Goal: Transaction & Acquisition: Purchase product/service

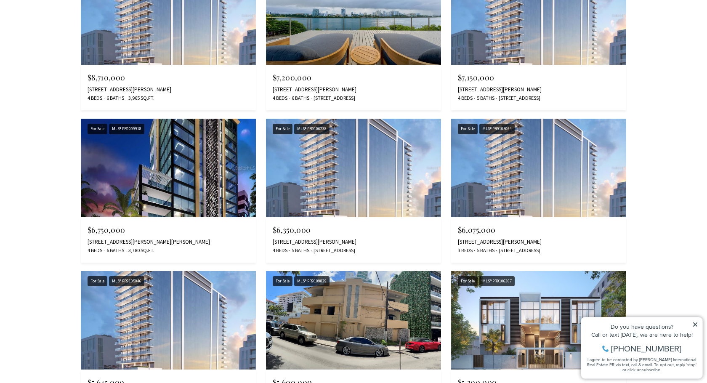
scroll to position [699, 0]
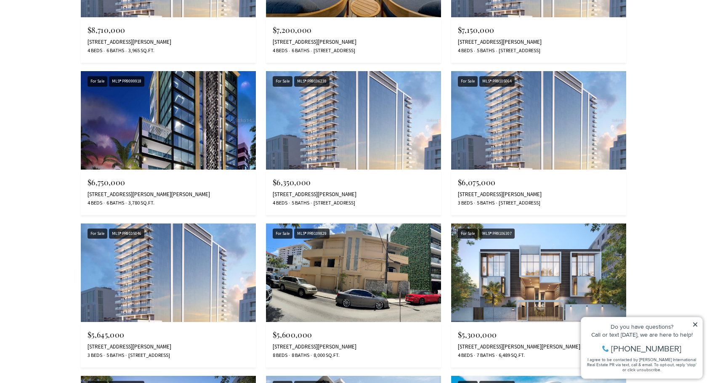
click at [696, 324] on icon at bounding box center [696, 325] width 4 height 4
click at [695, 326] on icon at bounding box center [696, 325] width 6 height 6
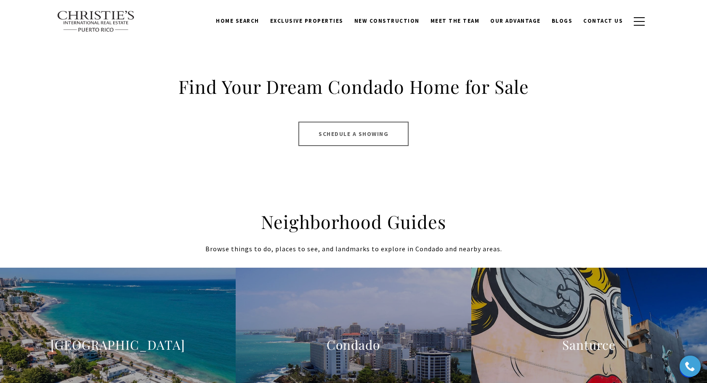
scroll to position [1575, 0]
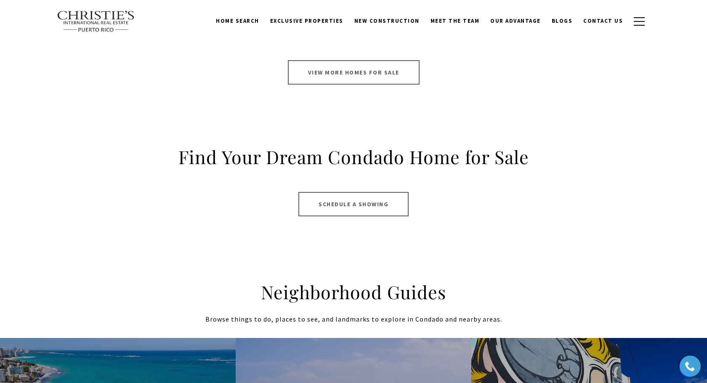
click at [366, 68] on link "View More Homes for Sale" at bounding box center [354, 72] width 132 height 24
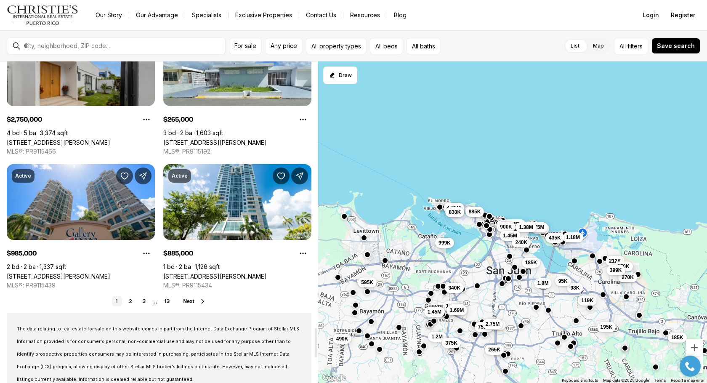
scroll to position [3036, 0]
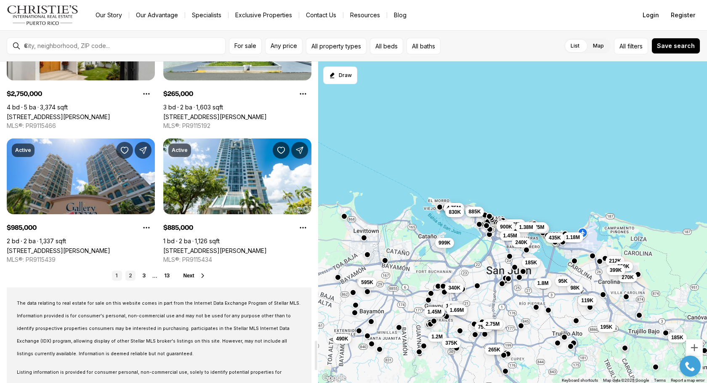
click at [130, 274] on link "2" at bounding box center [130, 276] width 10 height 10
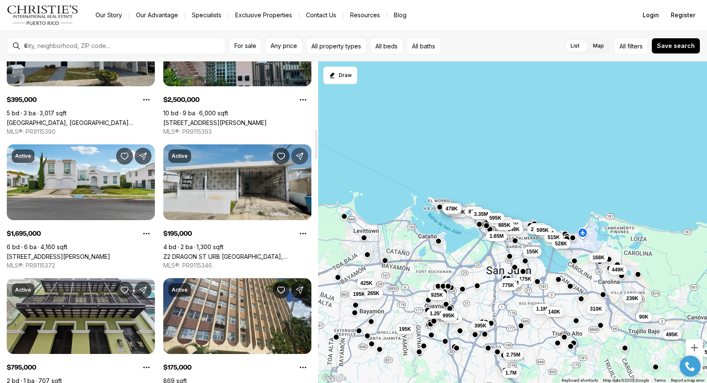
scroll to position [733, 0]
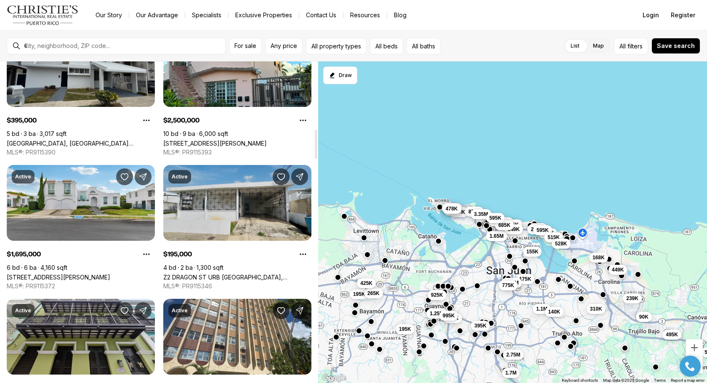
click at [271, 274] on link "Z2 DRAGON ST URB [GEOGRAPHIC_DATA], BAYAMON PR, 00956" at bounding box center [237, 277] width 148 height 7
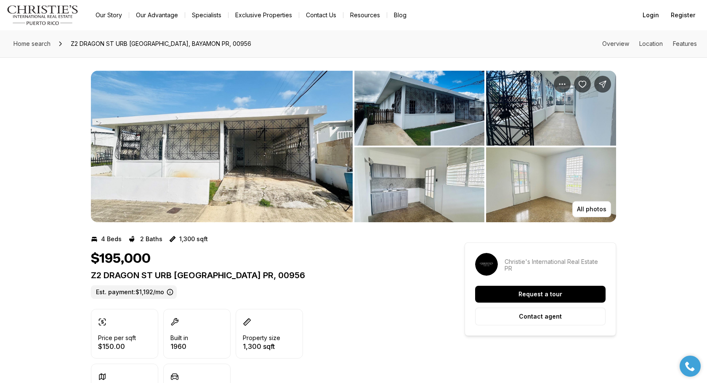
click at [528, 182] on img "View image gallery" at bounding box center [551, 184] width 130 height 75
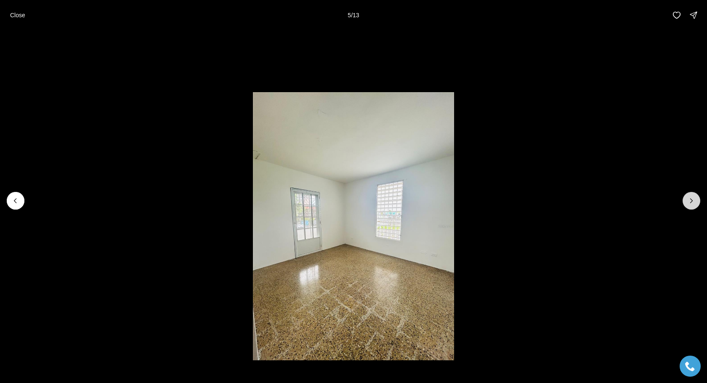
click at [688, 205] on icon "Next slide" at bounding box center [692, 201] width 8 height 8
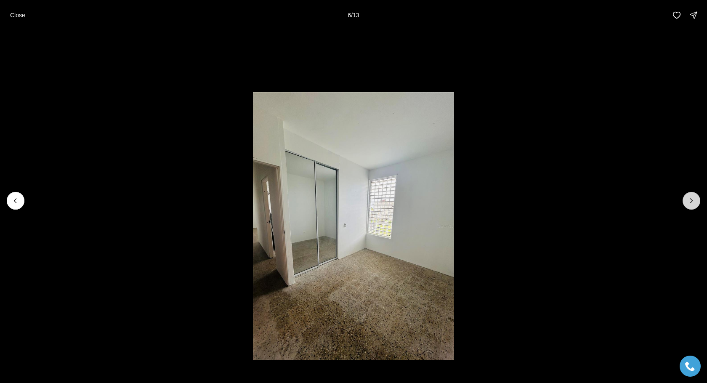
click at [688, 205] on icon "Next slide" at bounding box center [692, 201] width 8 height 8
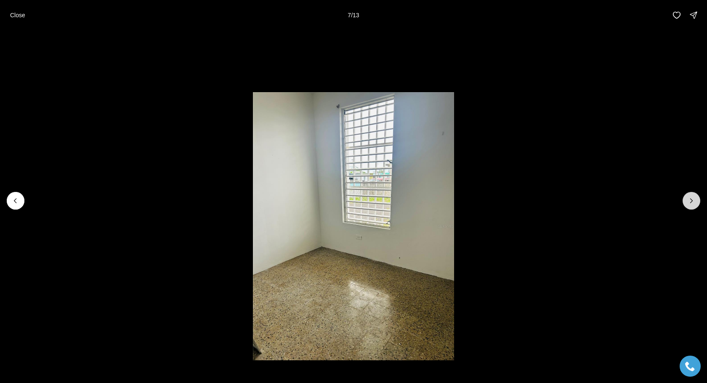
click at [688, 205] on icon "Next slide" at bounding box center [692, 201] width 8 height 8
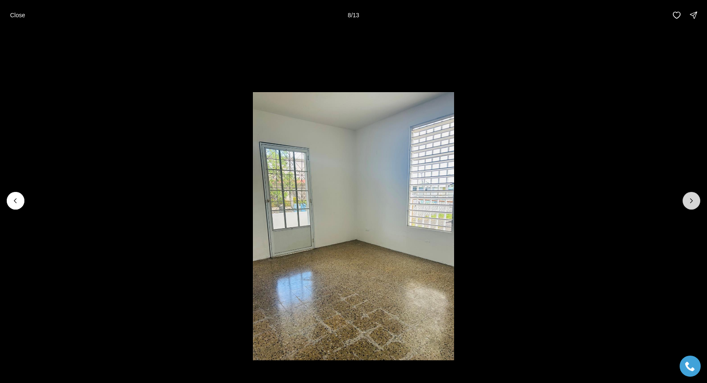
click at [688, 205] on icon "Next slide" at bounding box center [692, 201] width 8 height 8
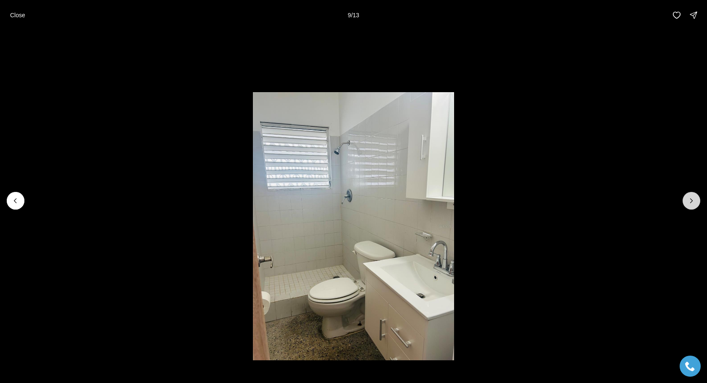
click at [688, 205] on icon "Next slide" at bounding box center [692, 201] width 8 height 8
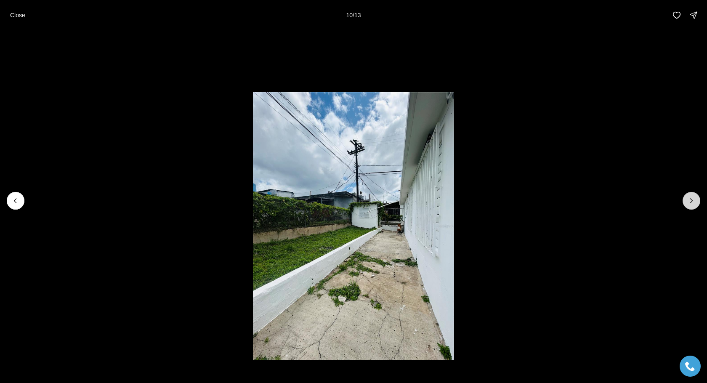
click at [688, 205] on icon "Next slide" at bounding box center [692, 201] width 8 height 8
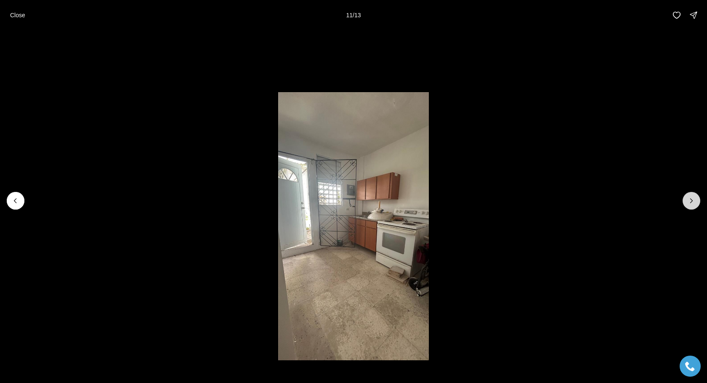
click at [688, 205] on icon "Next slide" at bounding box center [692, 201] width 8 height 8
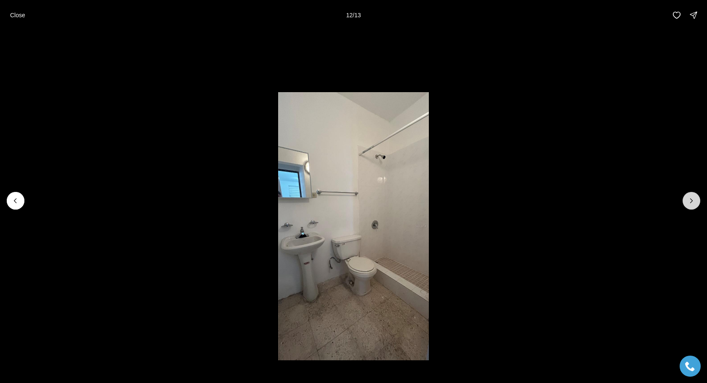
click at [688, 205] on icon "Next slide" at bounding box center [692, 201] width 8 height 8
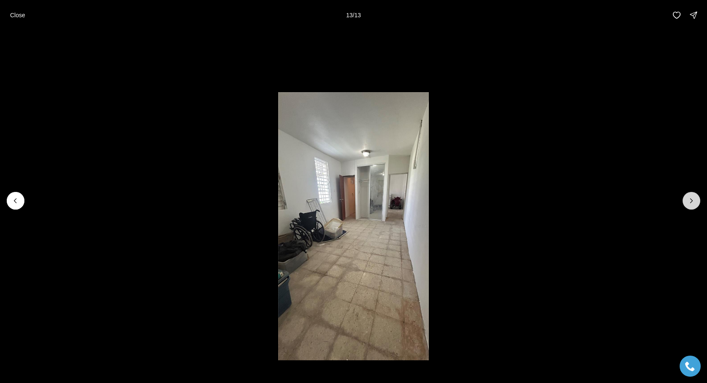
click at [688, 205] on div at bounding box center [692, 201] width 18 height 18
click at [692, 202] on div at bounding box center [692, 201] width 18 height 18
click at [16, 18] on p "Close" at bounding box center [17, 15] width 15 height 7
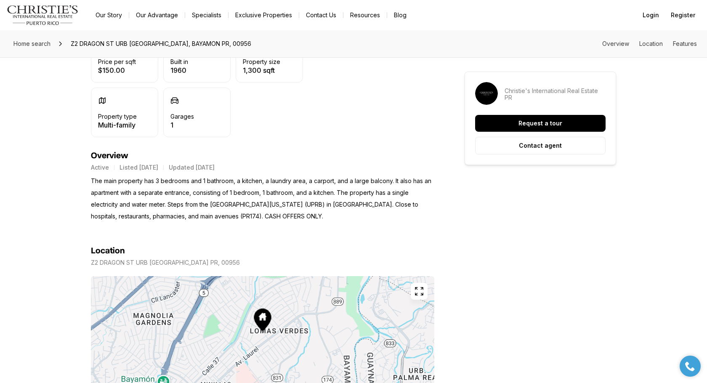
scroll to position [282, 0]
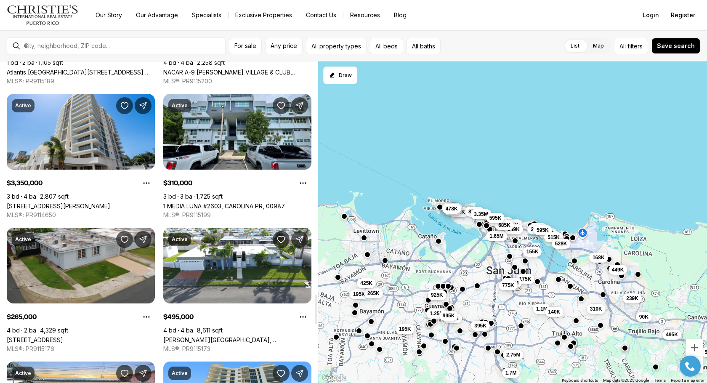
scroll to position [2562, 0]
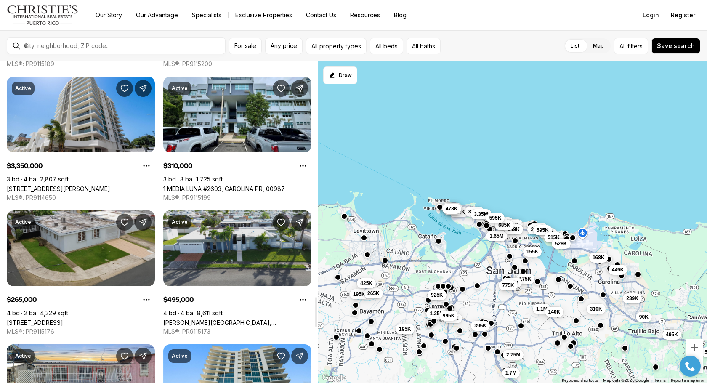
click at [289, 319] on link "Calle Orquidea A9 CIUDAD JARDÍN, CAROLINA PR, 00987" at bounding box center [237, 322] width 148 height 7
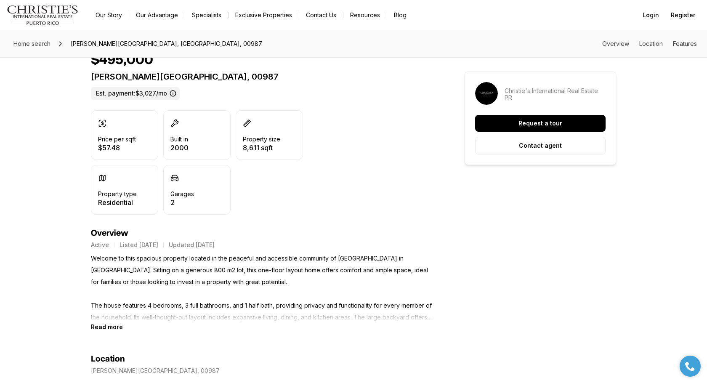
scroll to position [228, 0]
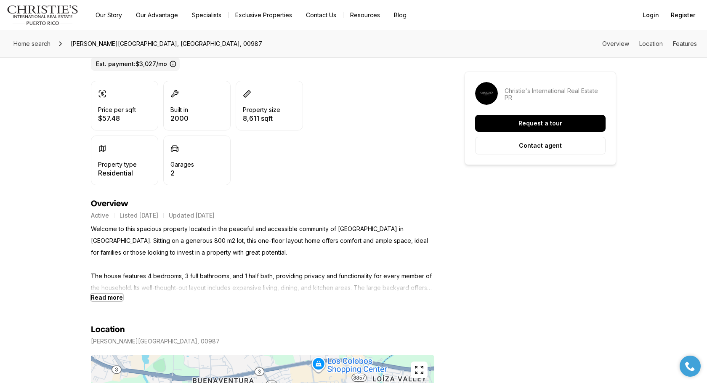
click at [111, 296] on b "Read more" at bounding box center [107, 297] width 32 height 7
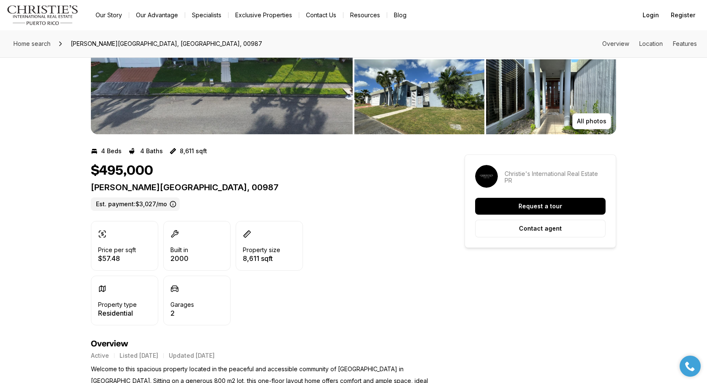
scroll to position [0, 0]
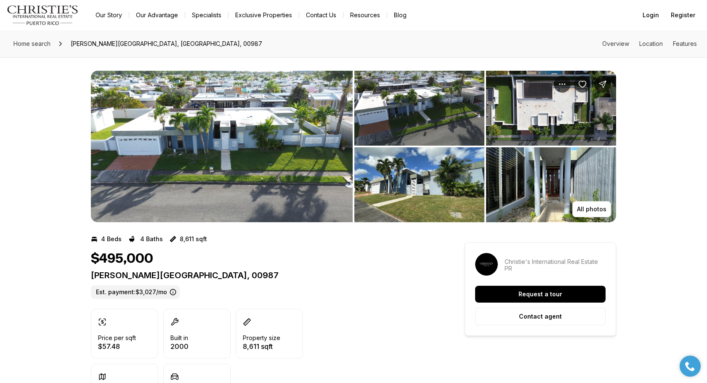
click at [277, 115] on img "View image gallery" at bounding box center [222, 147] width 262 height 152
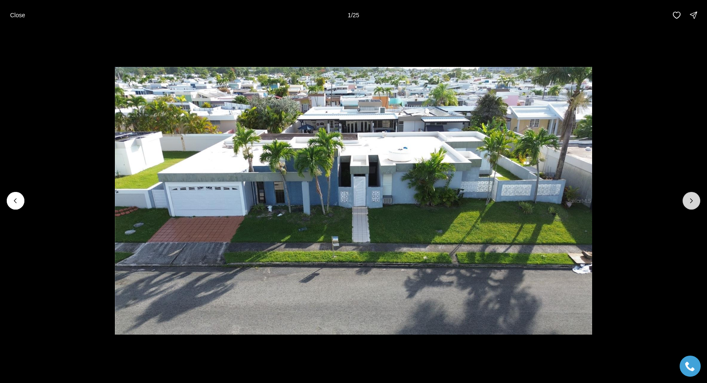
click at [695, 203] on icon "Next slide" at bounding box center [692, 201] width 8 height 8
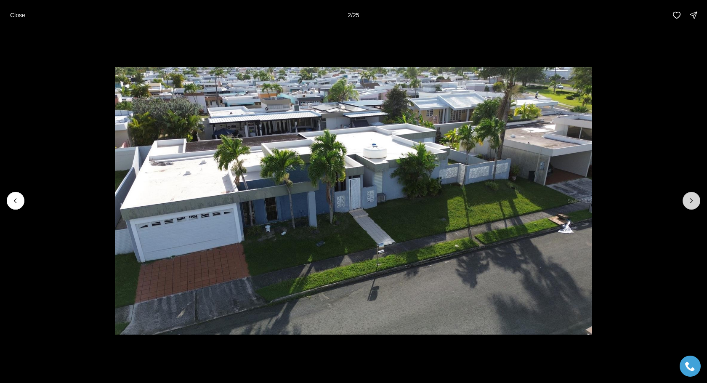
click at [695, 203] on icon "Next slide" at bounding box center [692, 201] width 8 height 8
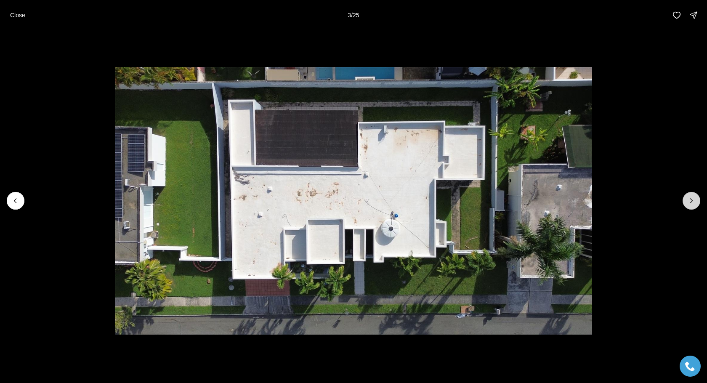
click at [695, 203] on icon "Next slide" at bounding box center [692, 201] width 8 height 8
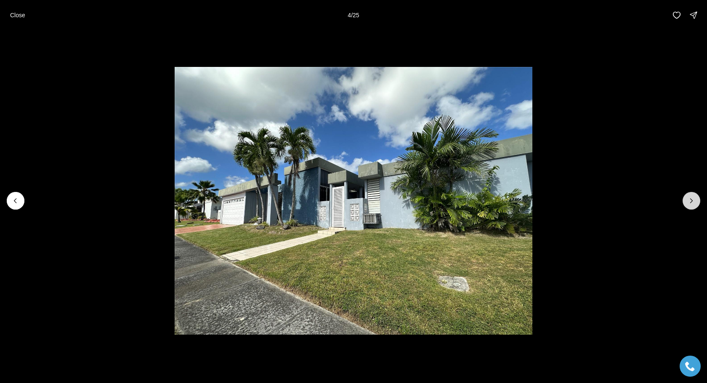
click at [695, 203] on icon "Next slide" at bounding box center [692, 201] width 8 height 8
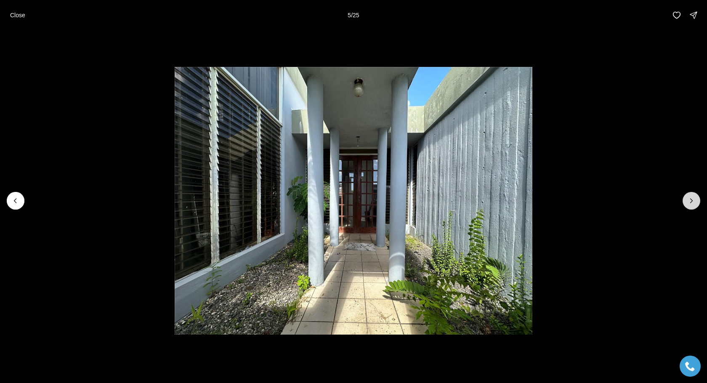
click at [695, 203] on icon "Next slide" at bounding box center [692, 201] width 8 height 8
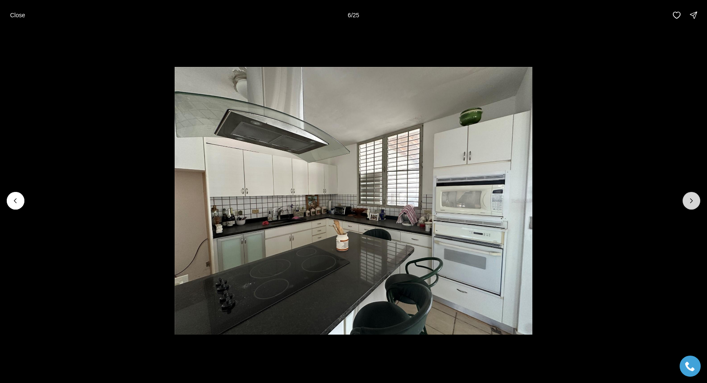
click at [695, 203] on icon "Next slide" at bounding box center [692, 201] width 8 height 8
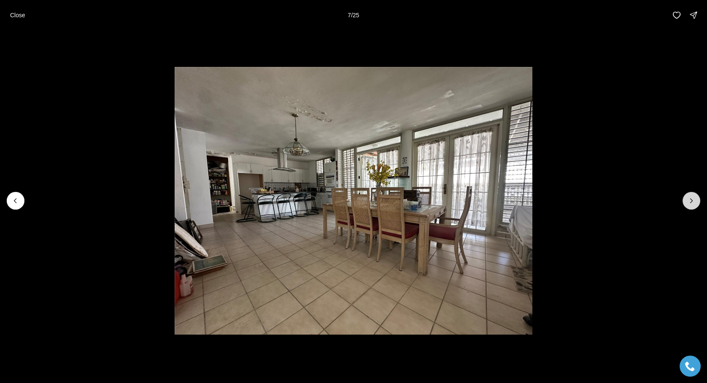
click at [695, 203] on icon "Next slide" at bounding box center [692, 201] width 8 height 8
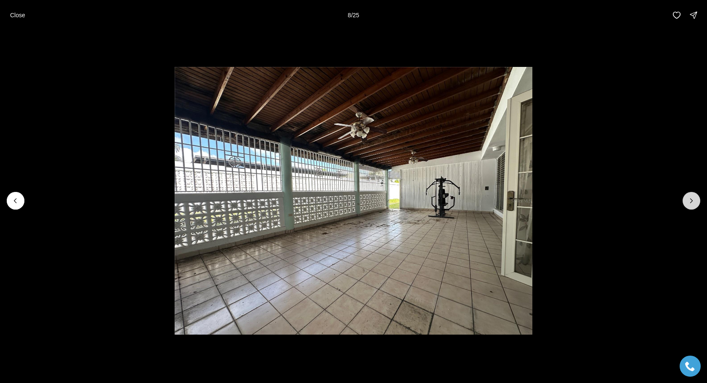
click at [695, 203] on icon "Next slide" at bounding box center [692, 201] width 8 height 8
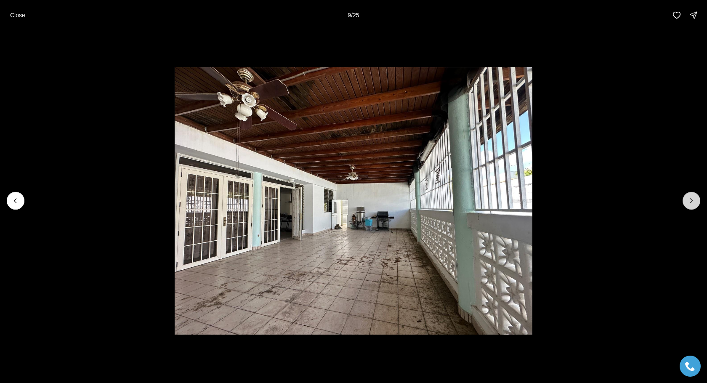
click at [695, 203] on icon "Next slide" at bounding box center [692, 201] width 8 height 8
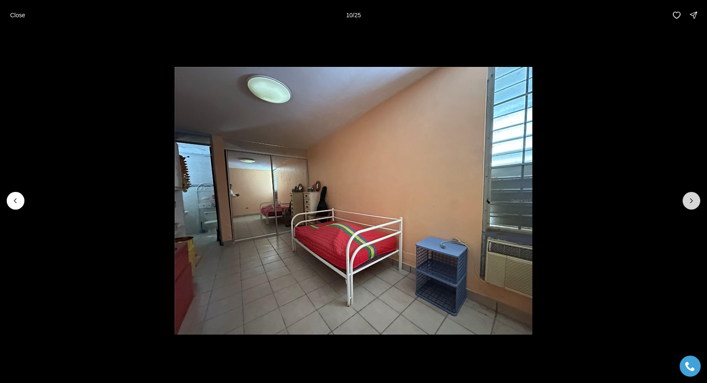
click at [695, 203] on icon "Next slide" at bounding box center [692, 201] width 8 height 8
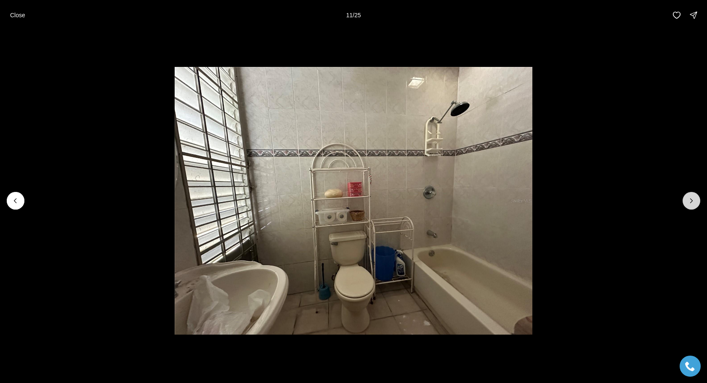
click at [695, 203] on icon "Next slide" at bounding box center [692, 201] width 8 height 8
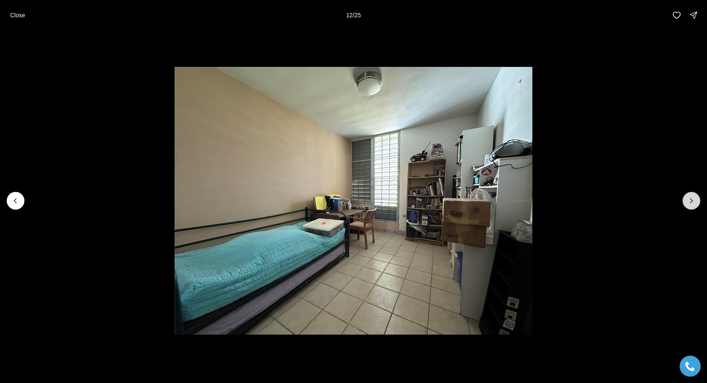
click at [695, 203] on icon "Next slide" at bounding box center [692, 201] width 8 height 8
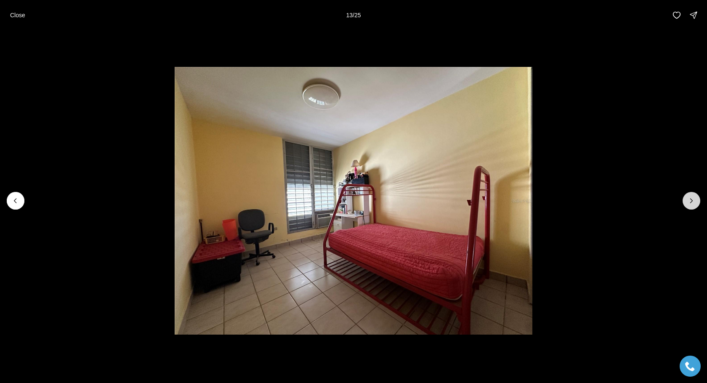
click at [695, 203] on icon "Next slide" at bounding box center [692, 201] width 8 height 8
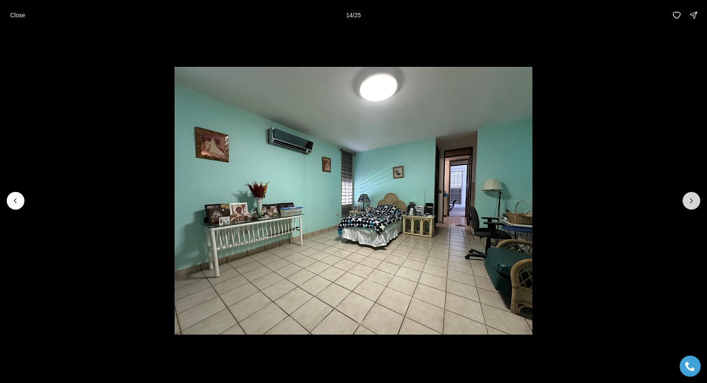
click at [695, 203] on icon "Next slide" at bounding box center [692, 201] width 8 height 8
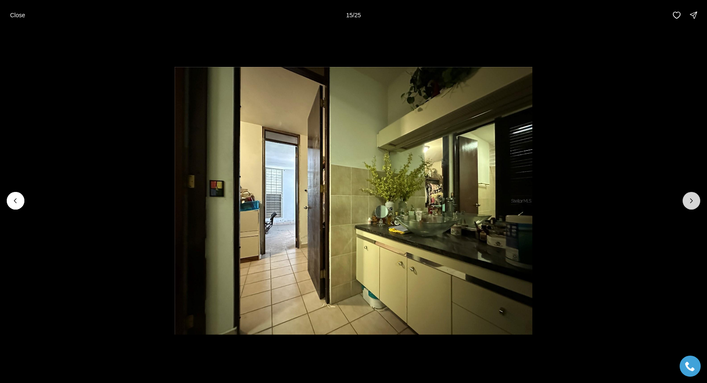
click at [695, 203] on icon "Next slide" at bounding box center [692, 201] width 8 height 8
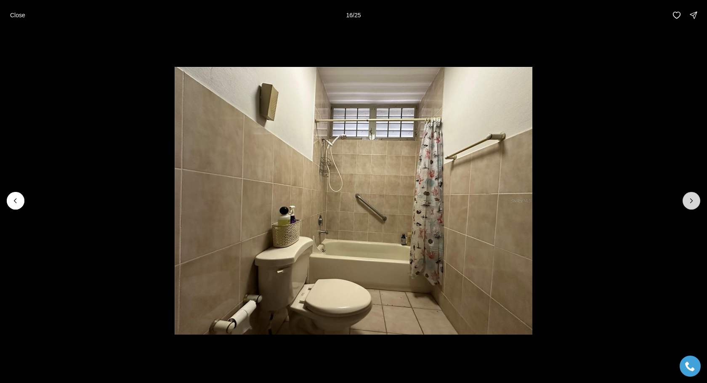
click at [695, 203] on icon "Next slide" at bounding box center [692, 201] width 8 height 8
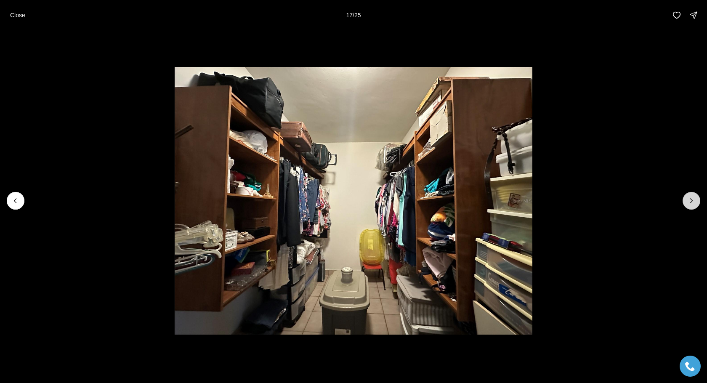
click at [695, 203] on icon "Next slide" at bounding box center [692, 201] width 8 height 8
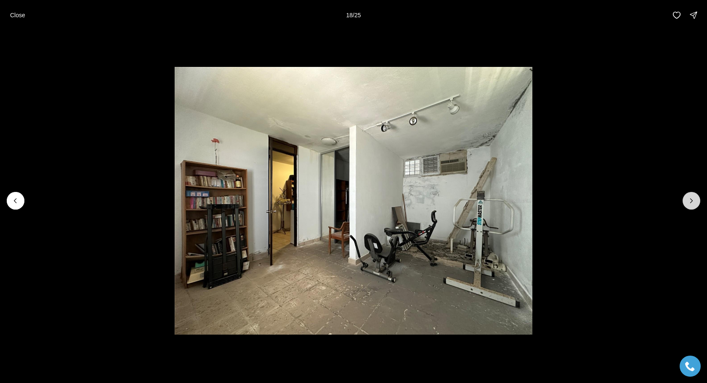
click at [695, 203] on icon "Next slide" at bounding box center [692, 201] width 8 height 8
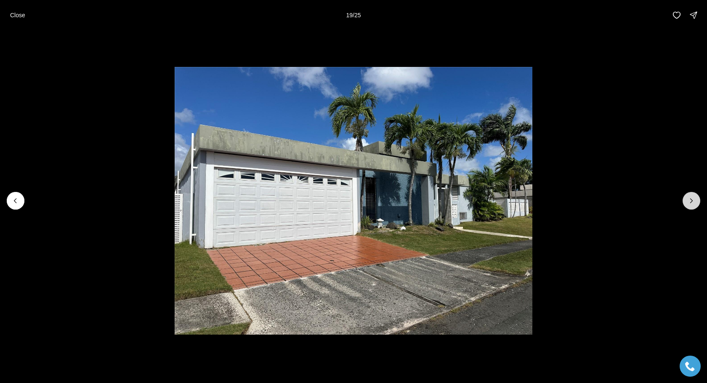
click at [695, 203] on icon "Next slide" at bounding box center [692, 201] width 8 height 8
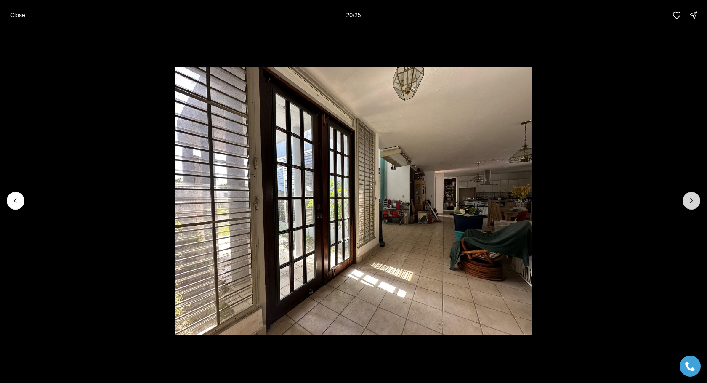
click at [695, 203] on icon "Next slide" at bounding box center [692, 201] width 8 height 8
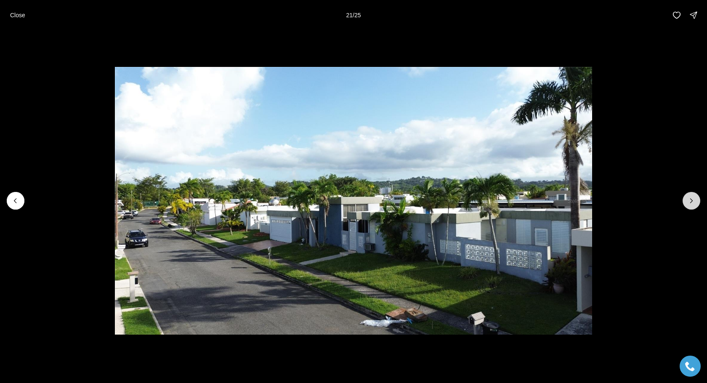
click at [695, 203] on icon "Next slide" at bounding box center [692, 201] width 8 height 8
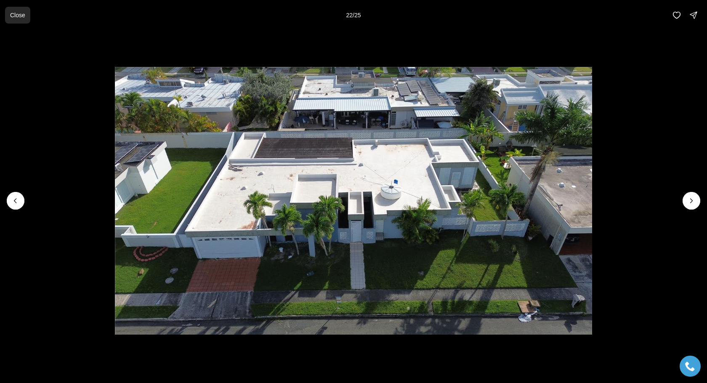
click at [21, 22] on button "Close" at bounding box center [17, 15] width 25 height 17
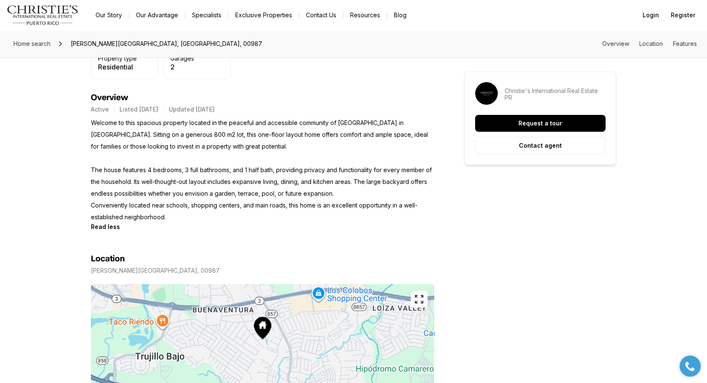
scroll to position [385, 0]
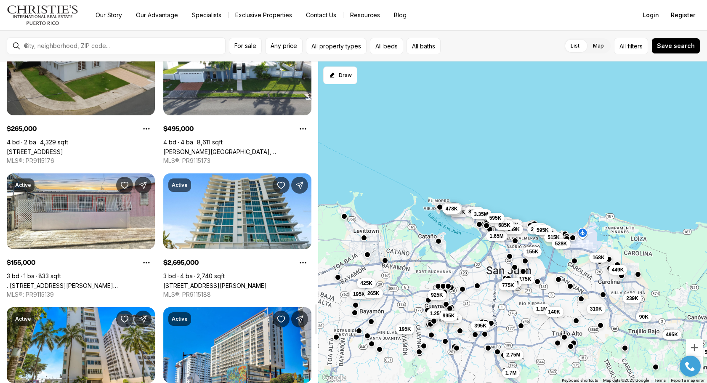
scroll to position [2763, 0]
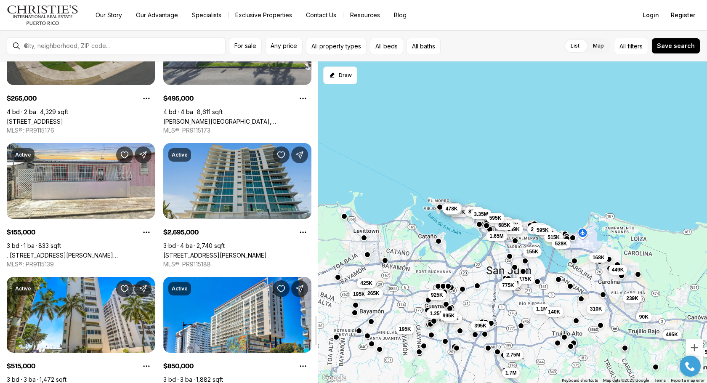
click at [267, 252] on link "[STREET_ADDRESS][PERSON_NAME]" at bounding box center [215, 255] width 104 height 7
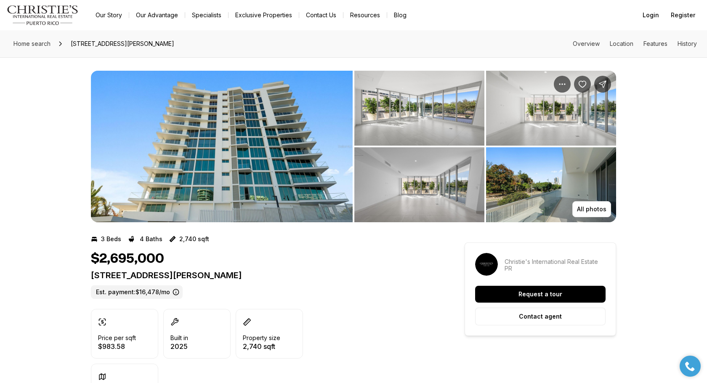
click at [459, 111] on img "View image gallery" at bounding box center [420, 108] width 130 height 75
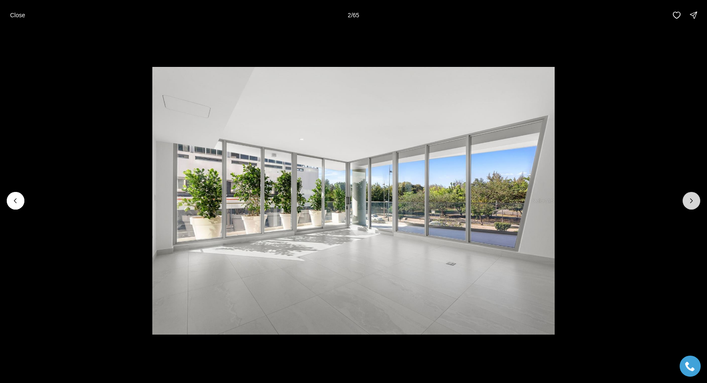
click at [694, 198] on icon "Next slide" at bounding box center [692, 201] width 8 height 8
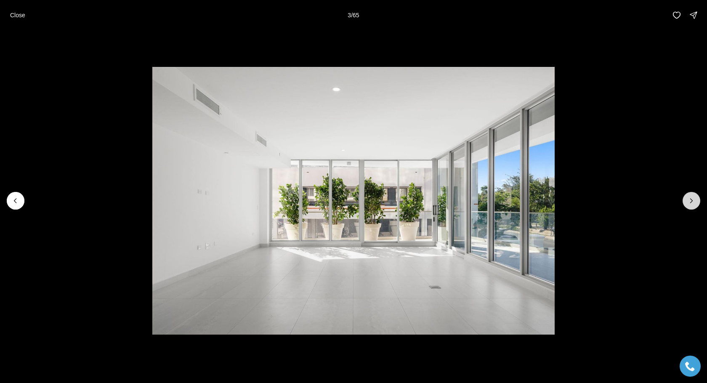
click at [694, 198] on icon "Next slide" at bounding box center [692, 201] width 8 height 8
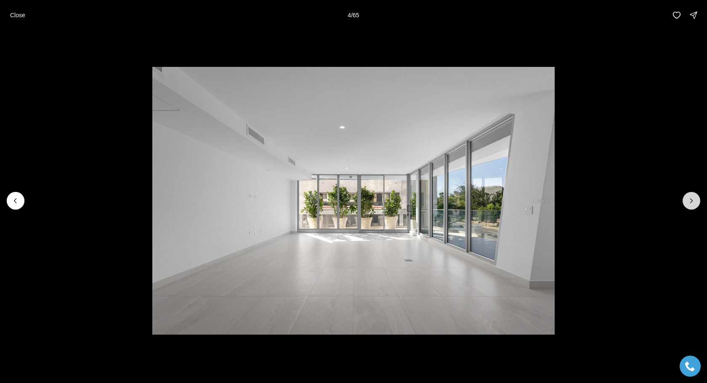
click at [694, 198] on icon "Next slide" at bounding box center [692, 201] width 8 height 8
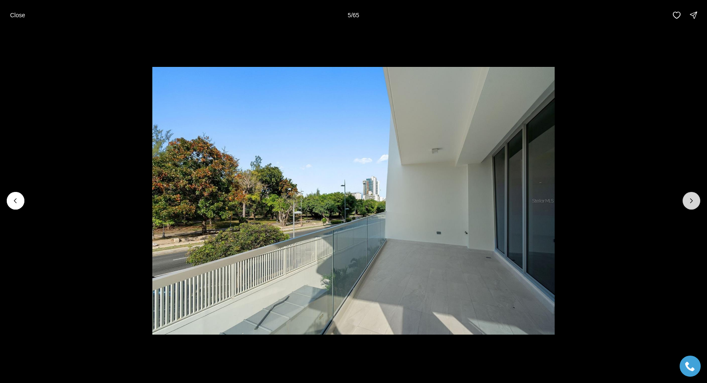
click at [694, 198] on icon "Next slide" at bounding box center [692, 201] width 8 height 8
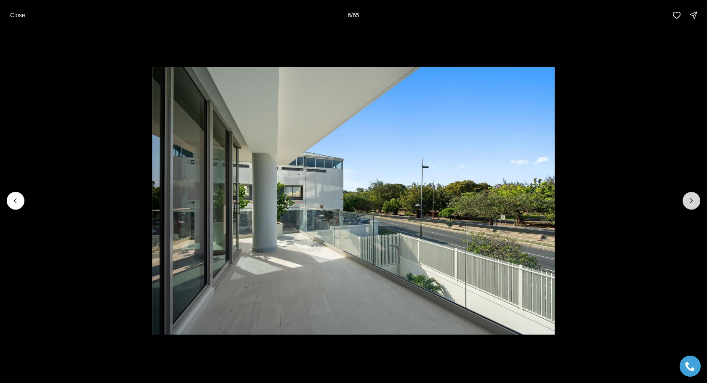
click at [694, 198] on icon "Next slide" at bounding box center [692, 201] width 8 height 8
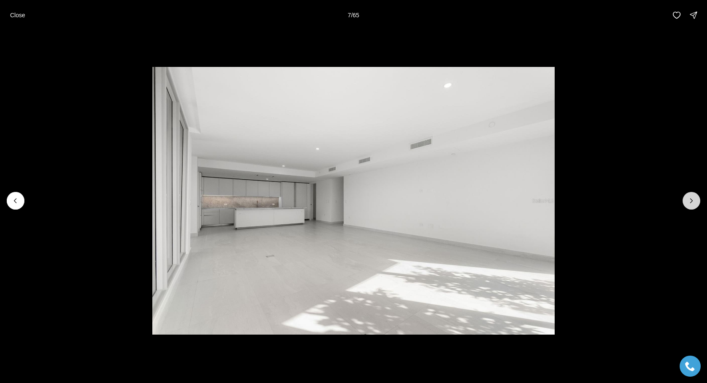
click at [694, 198] on icon "Next slide" at bounding box center [692, 201] width 8 height 8
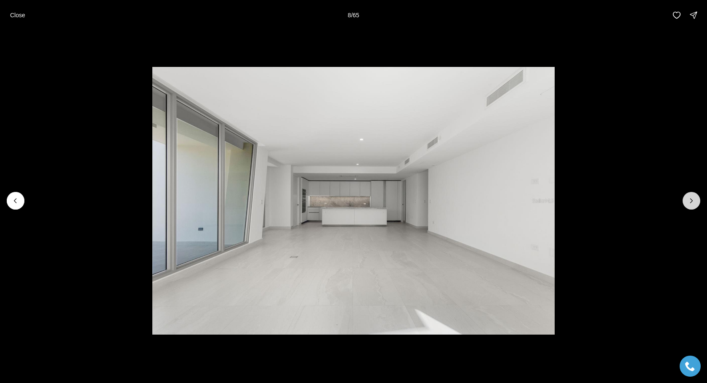
click at [694, 198] on icon "Next slide" at bounding box center [692, 201] width 8 height 8
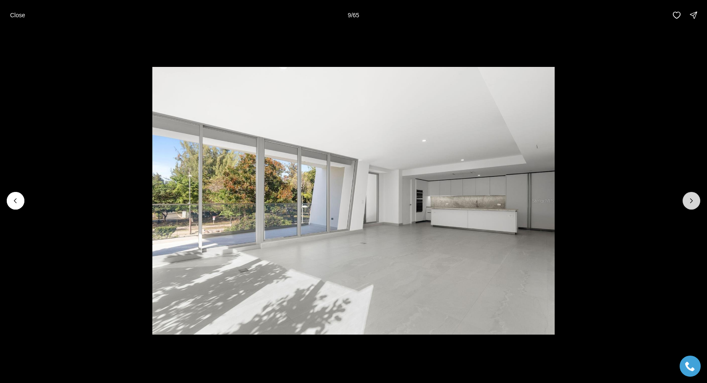
click at [694, 198] on icon "Next slide" at bounding box center [692, 201] width 8 height 8
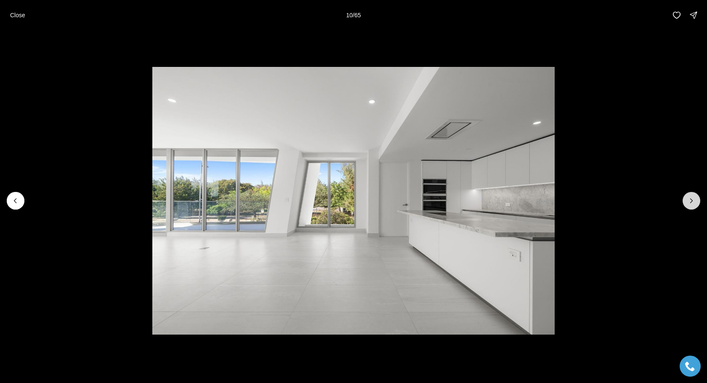
click at [694, 198] on icon "Next slide" at bounding box center [692, 201] width 8 height 8
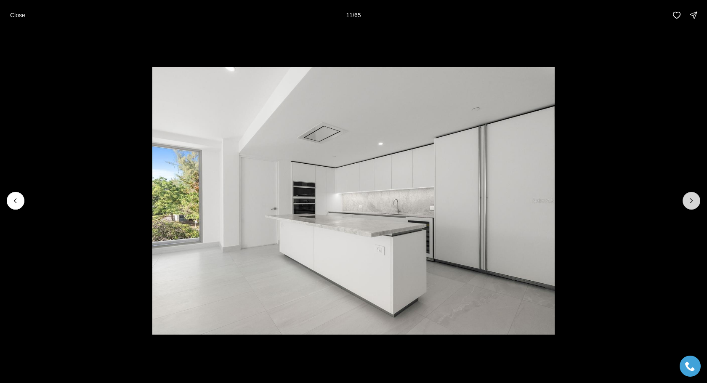
click at [694, 198] on icon "Next slide" at bounding box center [692, 201] width 8 height 8
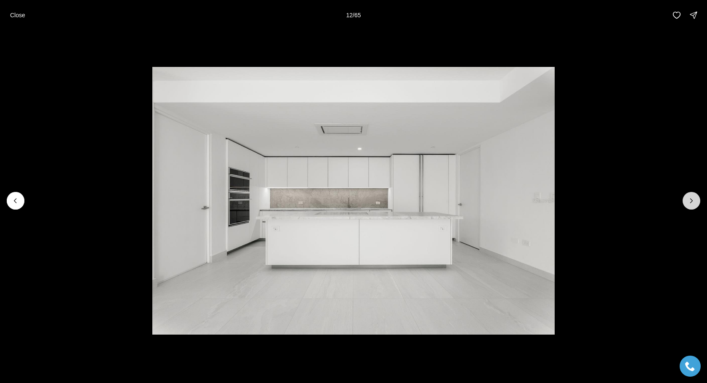
click at [694, 198] on icon "Next slide" at bounding box center [692, 201] width 8 height 8
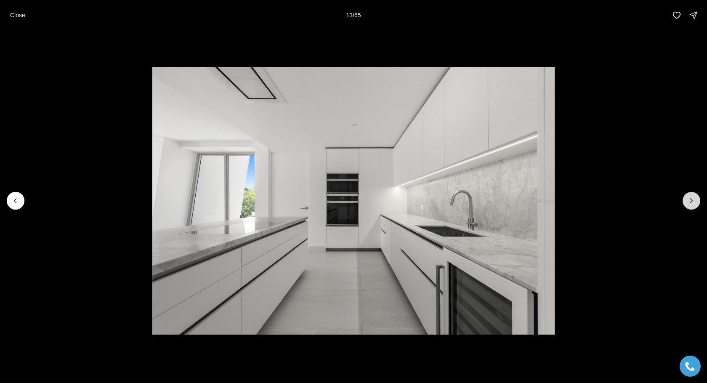
click at [694, 198] on icon "Next slide" at bounding box center [692, 201] width 8 height 8
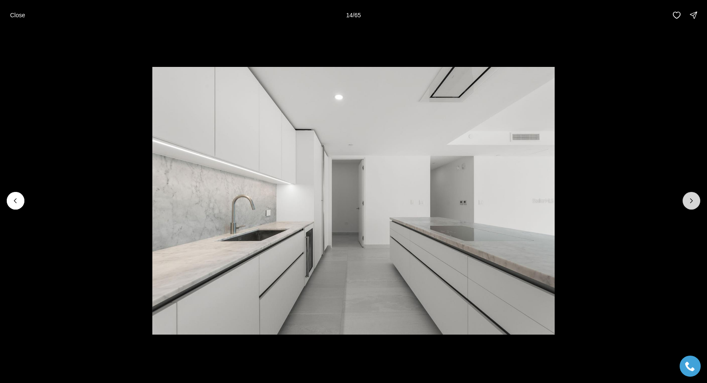
click at [694, 198] on icon "Next slide" at bounding box center [692, 201] width 8 height 8
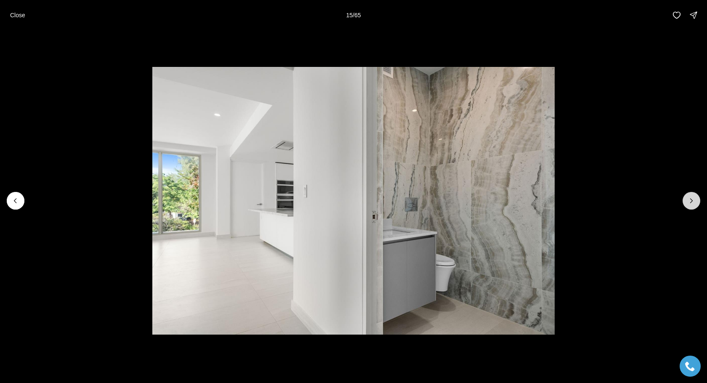
click at [694, 198] on icon "Next slide" at bounding box center [692, 201] width 8 height 8
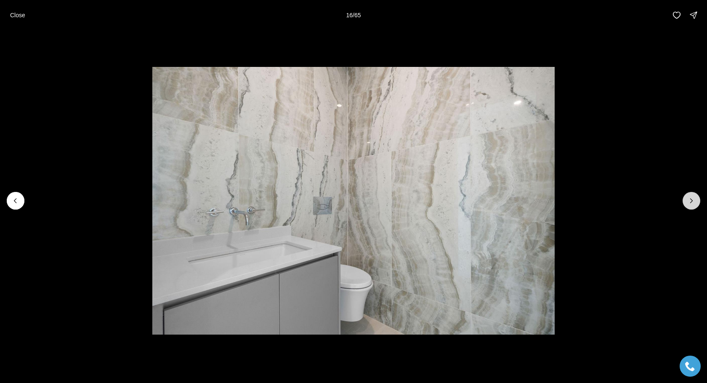
click at [694, 198] on icon "Next slide" at bounding box center [692, 201] width 8 height 8
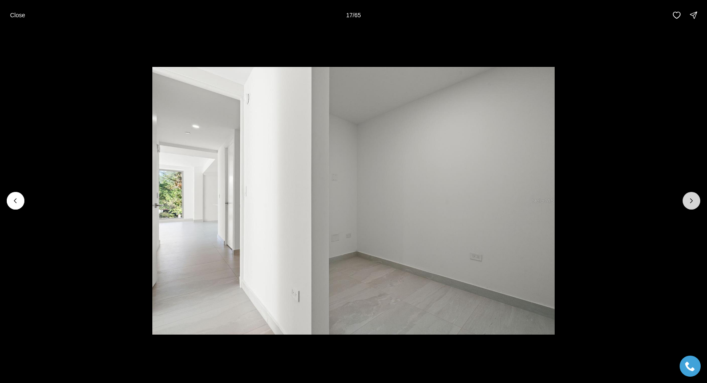
click at [694, 198] on icon "Next slide" at bounding box center [692, 201] width 8 height 8
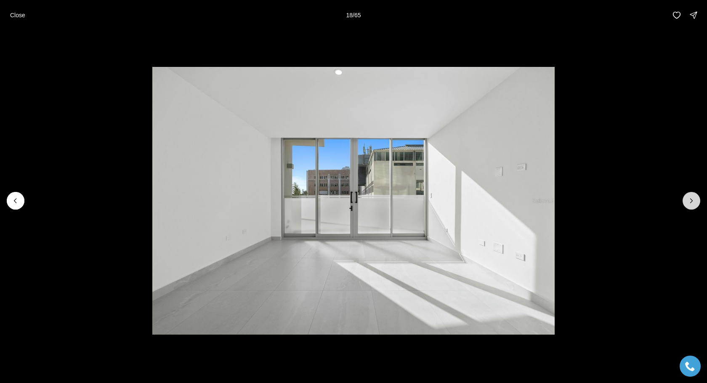
click at [694, 198] on icon "Next slide" at bounding box center [692, 201] width 8 height 8
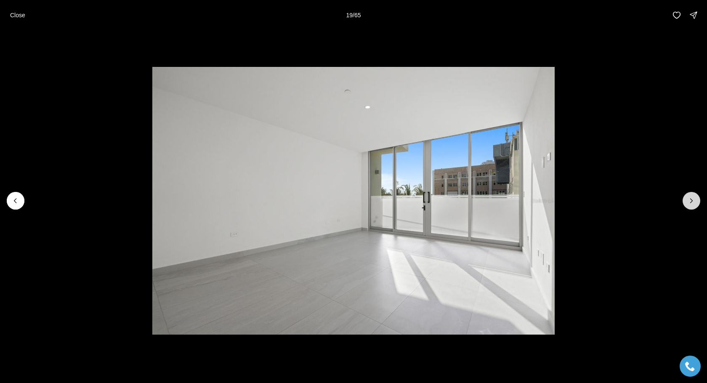
click at [694, 198] on icon "Next slide" at bounding box center [692, 201] width 8 height 8
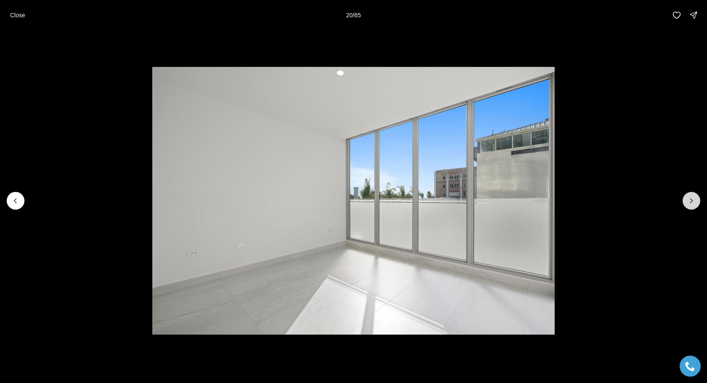
click at [694, 198] on icon "Next slide" at bounding box center [692, 201] width 8 height 8
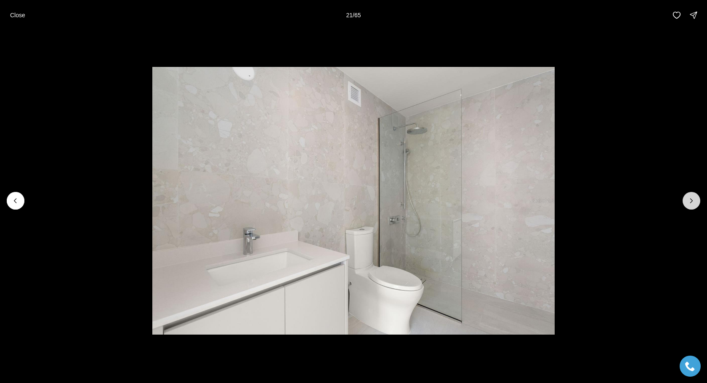
click at [694, 198] on icon "Next slide" at bounding box center [692, 201] width 8 height 8
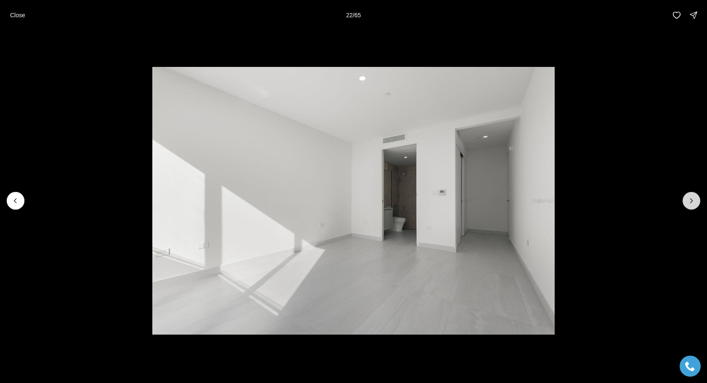
click at [694, 198] on icon "Next slide" at bounding box center [692, 201] width 8 height 8
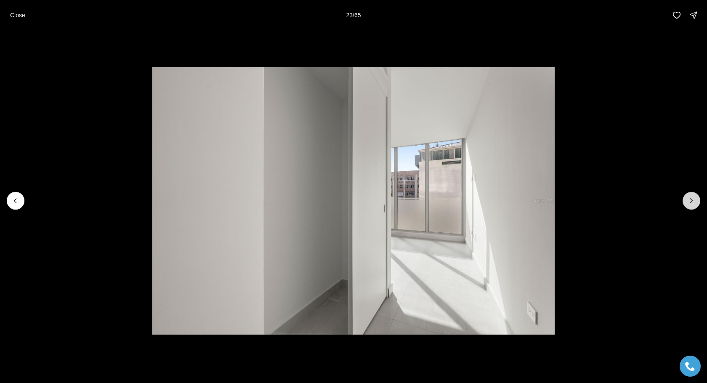
click at [694, 198] on icon "Next slide" at bounding box center [692, 201] width 8 height 8
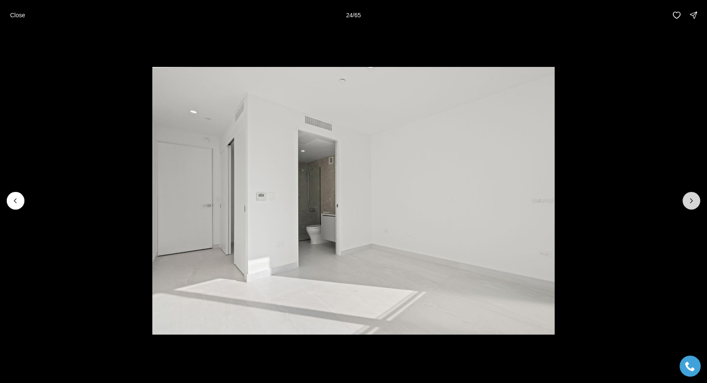
click at [694, 198] on icon "Next slide" at bounding box center [692, 201] width 8 height 8
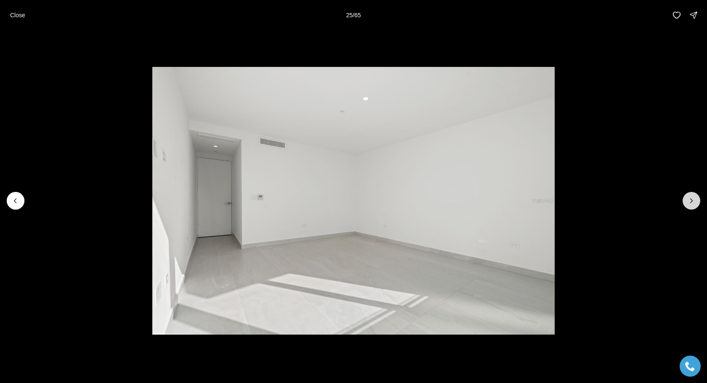
click at [692, 205] on button "Next slide" at bounding box center [692, 201] width 18 height 18
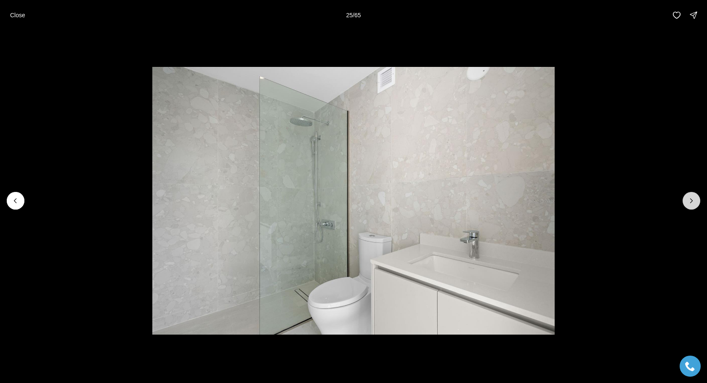
click at [692, 205] on button "Next slide" at bounding box center [692, 201] width 18 height 18
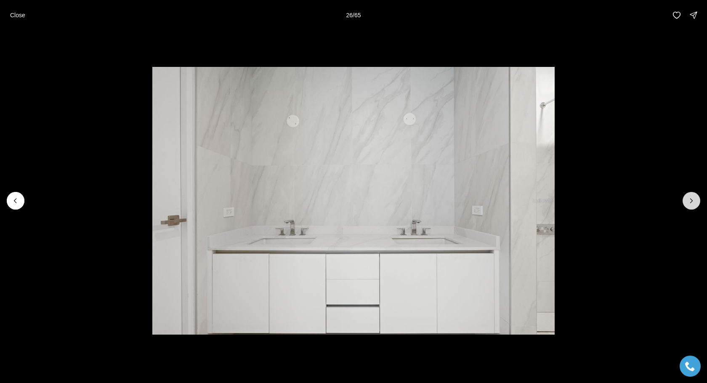
click at [692, 205] on button "Next slide" at bounding box center [692, 201] width 18 height 18
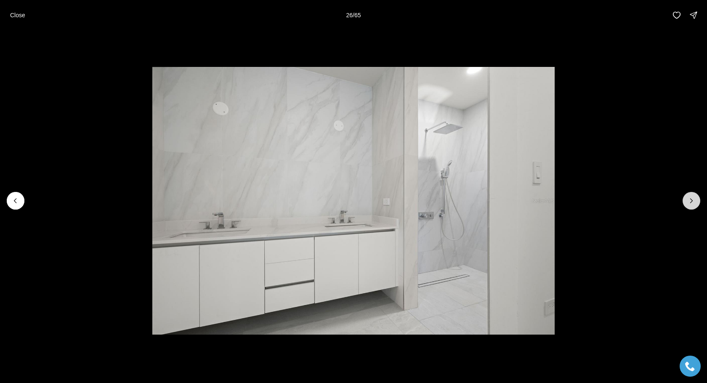
click at [692, 205] on button "Next slide" at bounding box center [692, 201] width 18 height 18
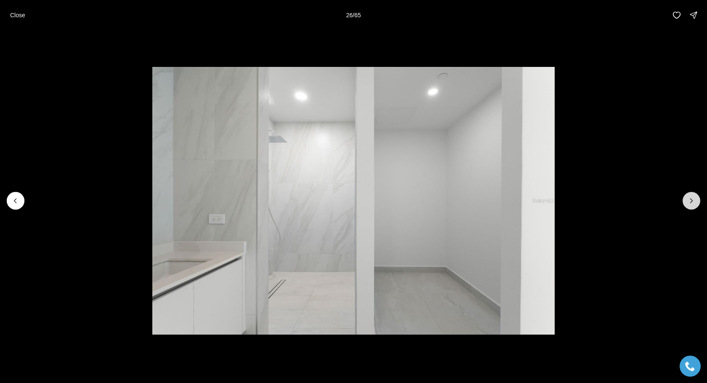
click at [692, 205] on button "Next slide" at bounding box center [692, 201] width 18 height 18
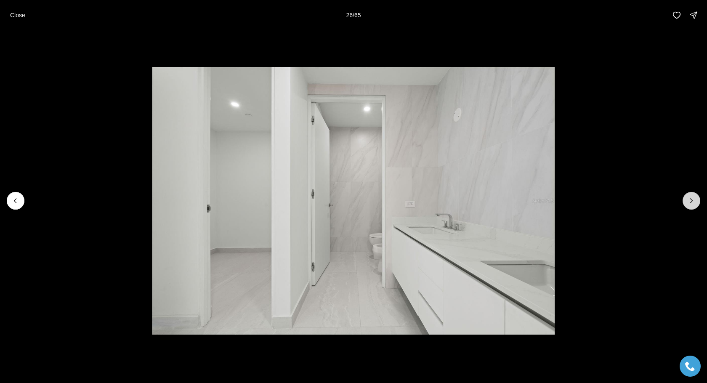
click at [692, 205] on button "Next slide" at bounding box center [692, 201] width 18 height 18
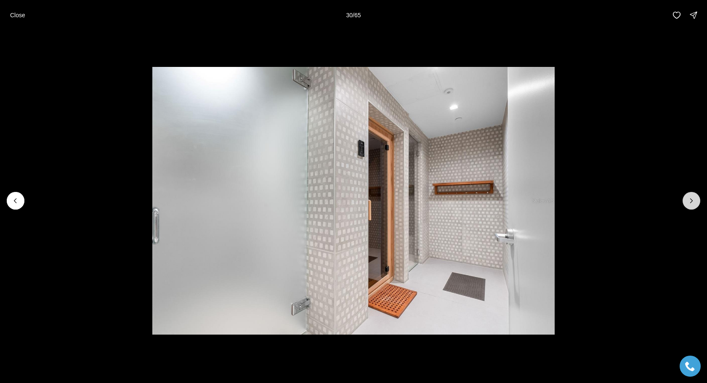
click at [692, 205] on button "Next slide" at bounding box center [692, 201] width 18 height 18
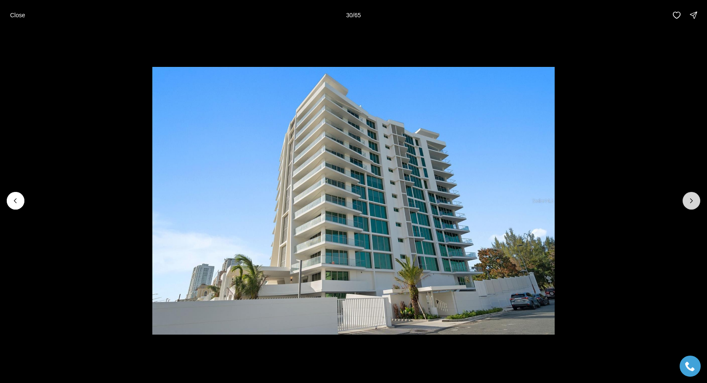
click at [692, 205] on button "Next slide" at bounding box center [692, 201] width 18 height 18
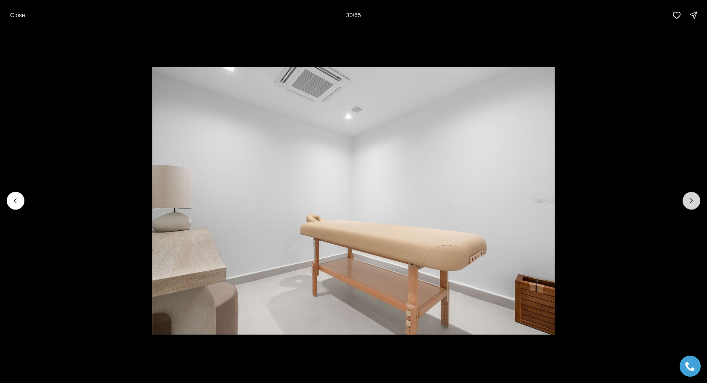
click at [692, 205] on button "Next slide" at bounding box center [692, 201] width 18 height 18
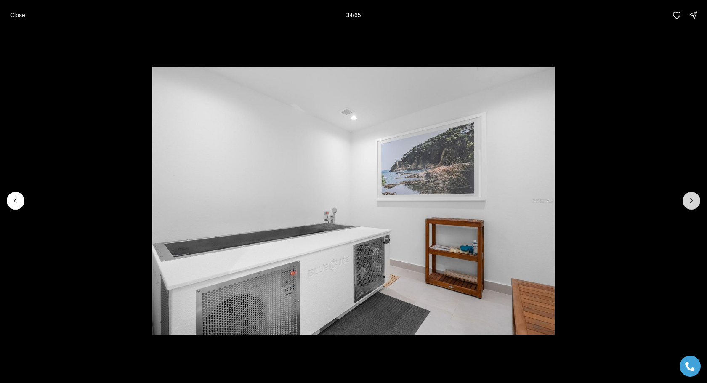
click at [692, 205] on button "Next slide" at bounding box center [692, 201] width 18 height 18
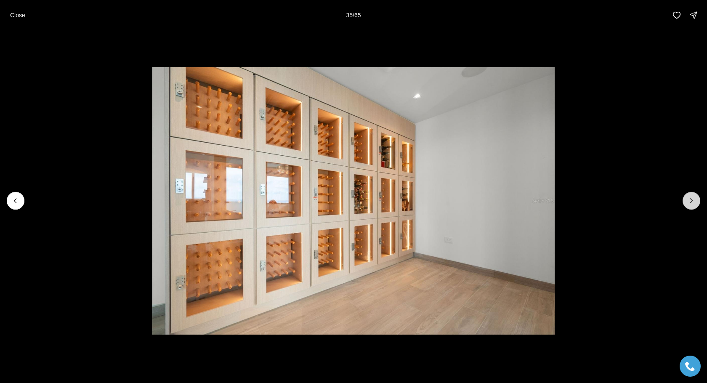
click at [692, 205] on button "Next slide" at bounding box center [692, 201] width 18 height 18
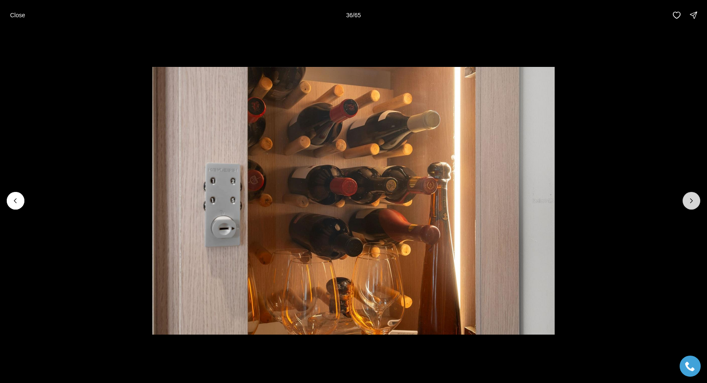
click at [692, 205] on button "Next slide" at bounding box center [692, 201] width 18 height 18
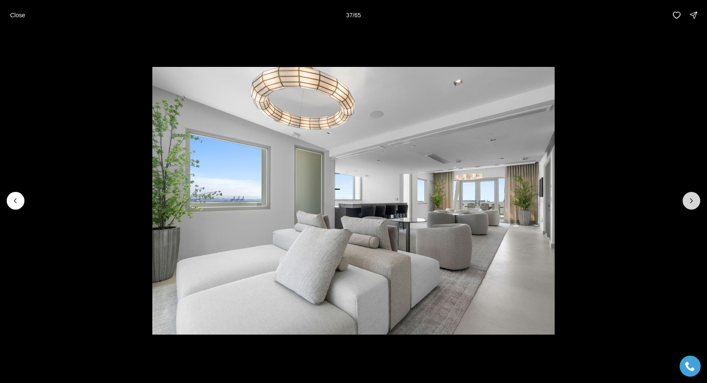
click at [692, 205] on button "Next slide" at bounding box center [692, 201] width 18 height 18
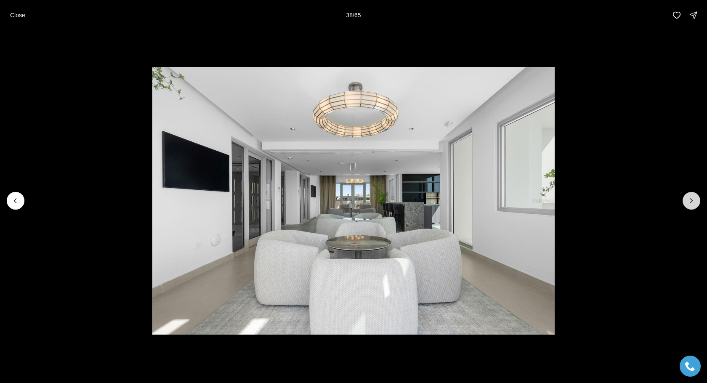
click at [692, 205] on button "Next slide" at bounding box center [692, 201] width 18 height 18
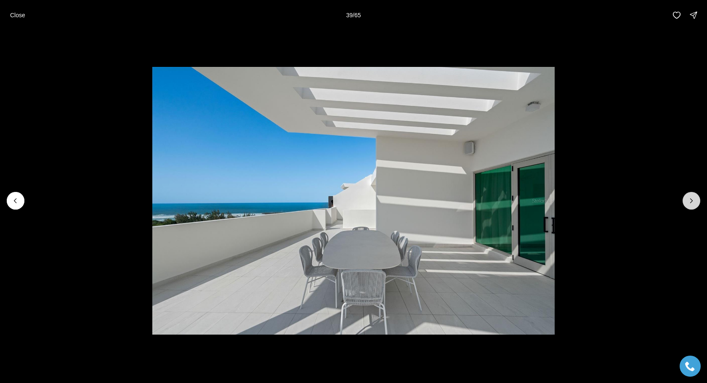
click at [692, 205] on button "Next slide" at bounding box center [692, 201] width 18 height 18
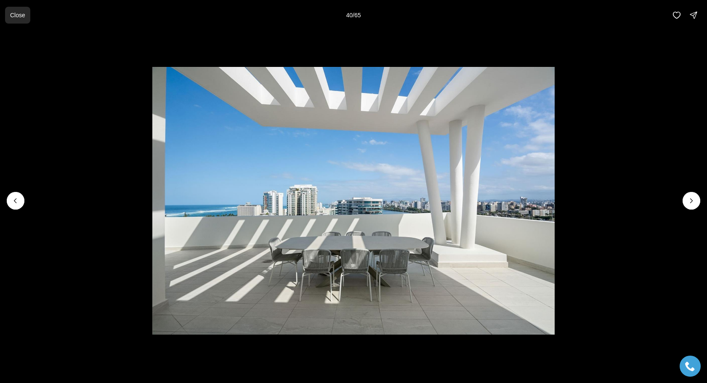
click at [26, 14] on button "Close" at bounding box center [17, 15] width 25 height 17
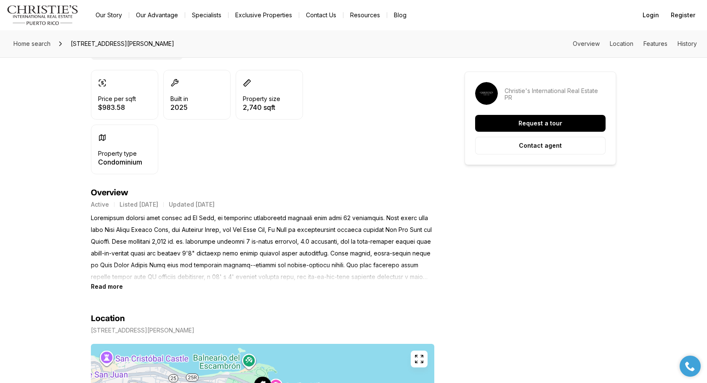
scroll to position [253, 0]
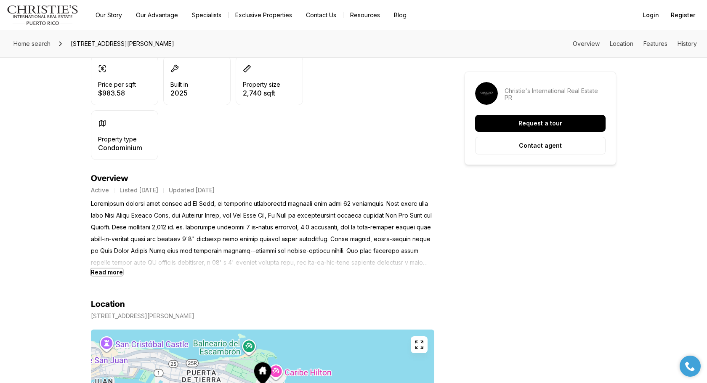
click at [117, 272] on b "Read more" at bounding box center [107, 272] width 32 height 7
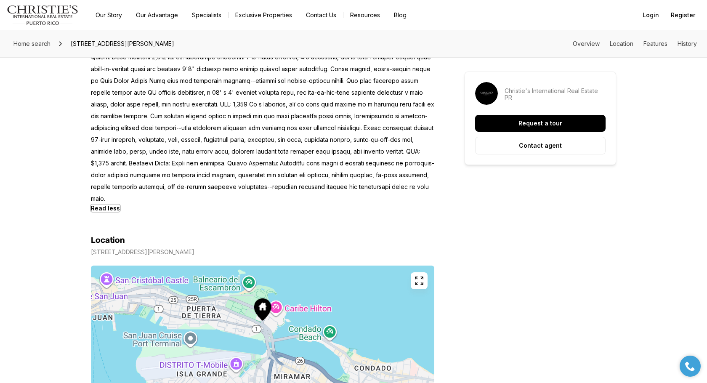
scroll to position [437, 0]
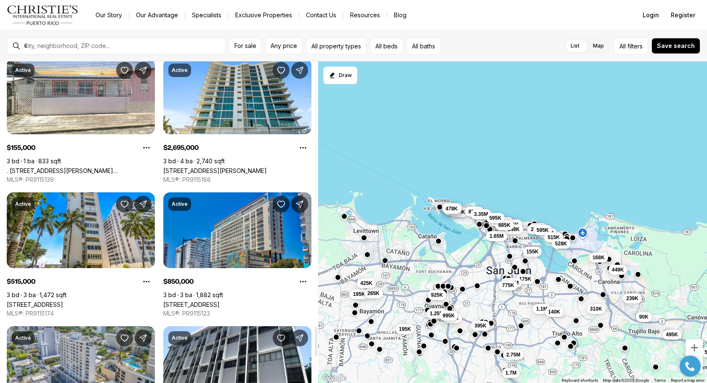
scroll to position [2983, 0]
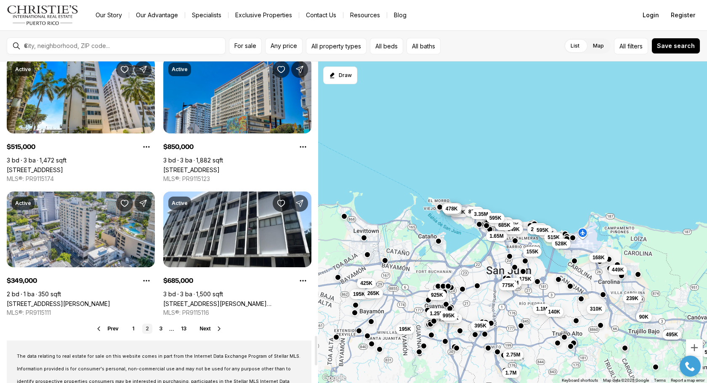
click at [220, 167] on link "[STREET_ADDRESS]" at bounding box center [191, 169] width 56 height 7
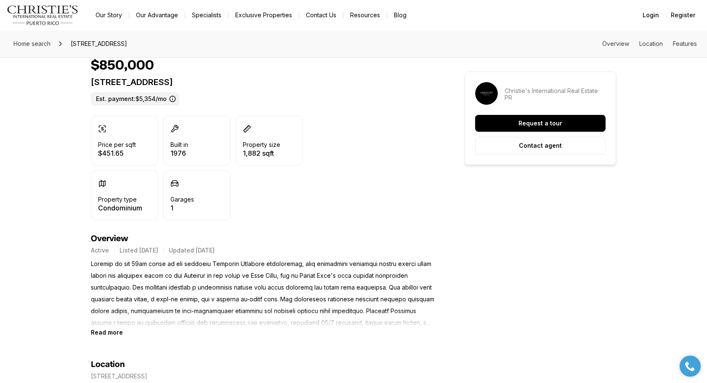
scroll to position [226, 0]
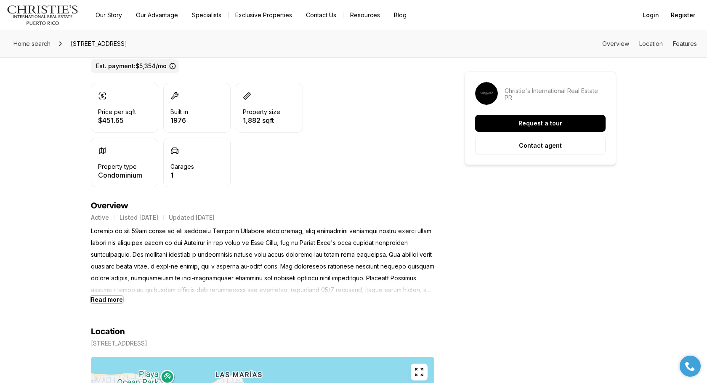
click at [99, 298] on b "Read more" at bounding box center [107, 299] width 32 height 7
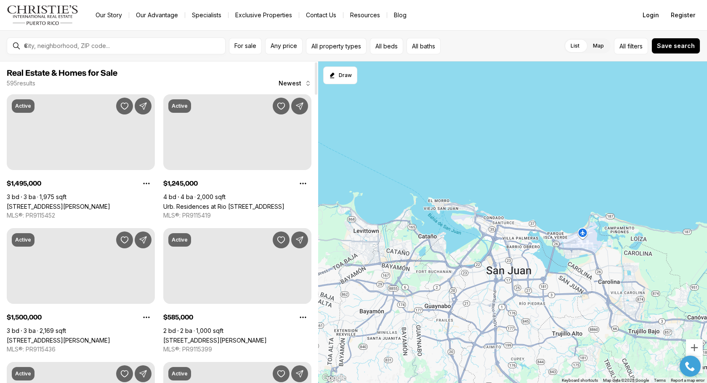
scroll to position [2983, 0]
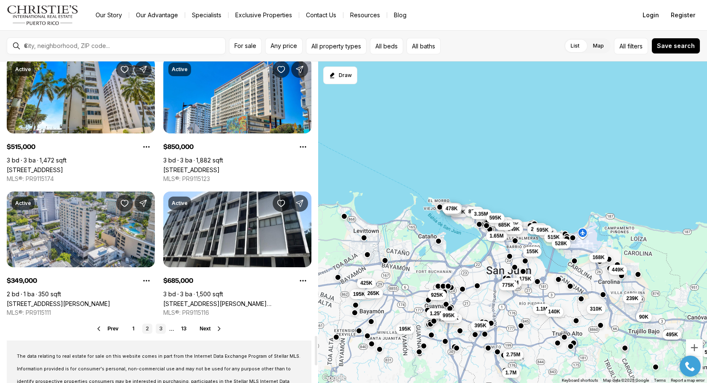
click at [160, 324] on link "3" at bounding box center [161, 329] width 10 height 10
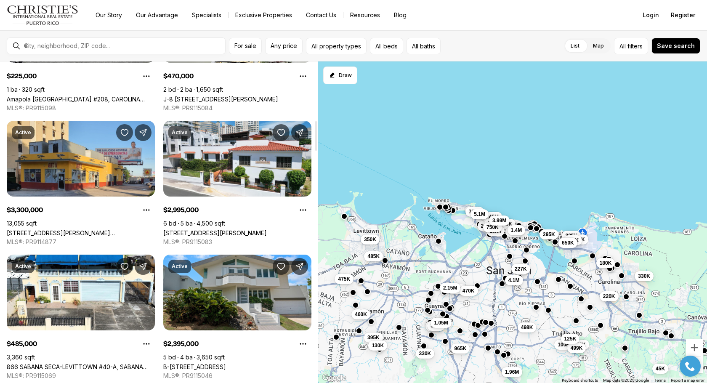
scroll to position [643, 0]
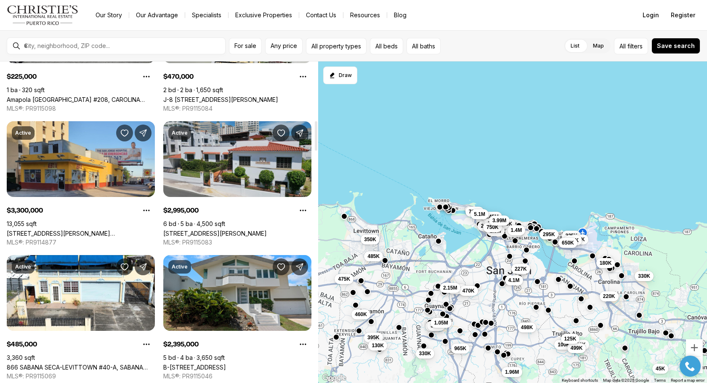
click at [267, 230] on link "[STREET_ADDRESS][PERSON_NAME]" at bounding box center [215, 233] width 104 height 7
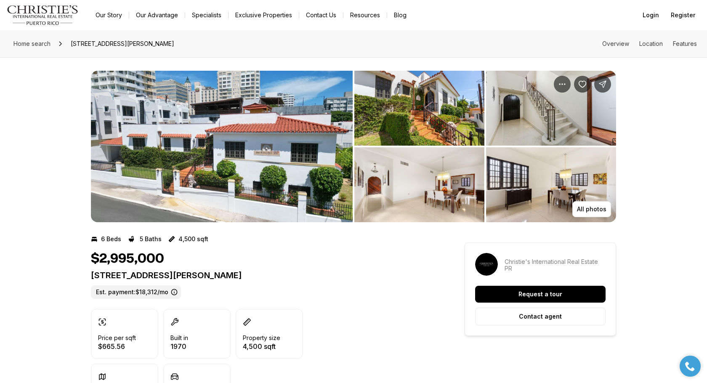
click at [405, 127] on img "View image gallery" at bounding box center [420, 108] width 130 height 75
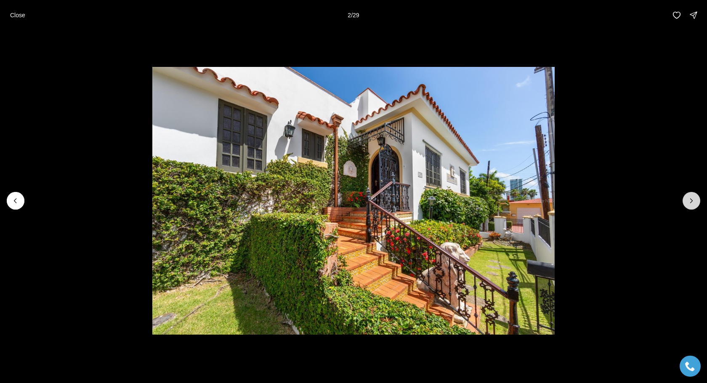
click at [686, 199] on button "Next slide" at bounding box center [692, 201] width 18 height 18
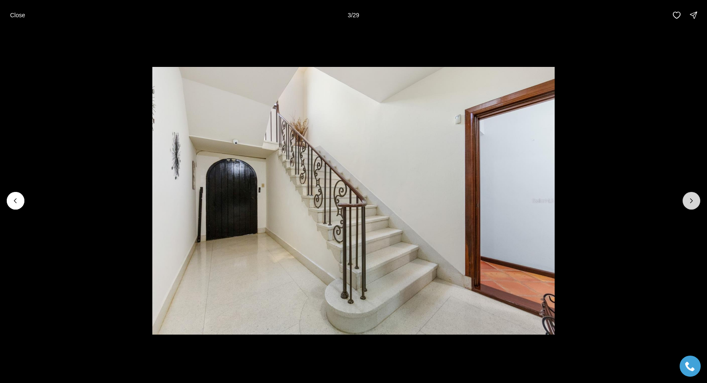
click at [686, 199] on button "Next slide" at bounding box center [692, 201] width 18 height 18
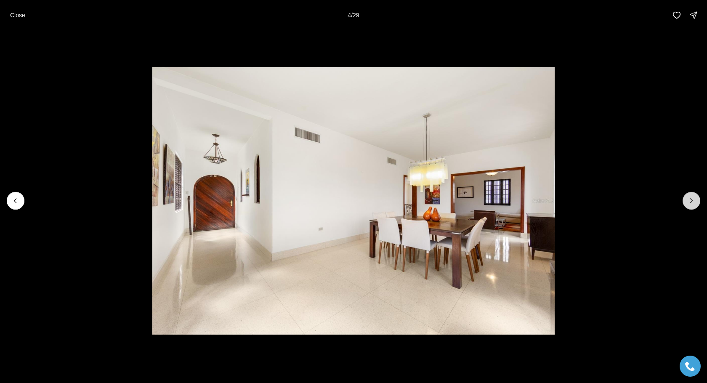
click at [686, 199] on button "Next slide" at bounding box center [692, 201] width 18 height 18
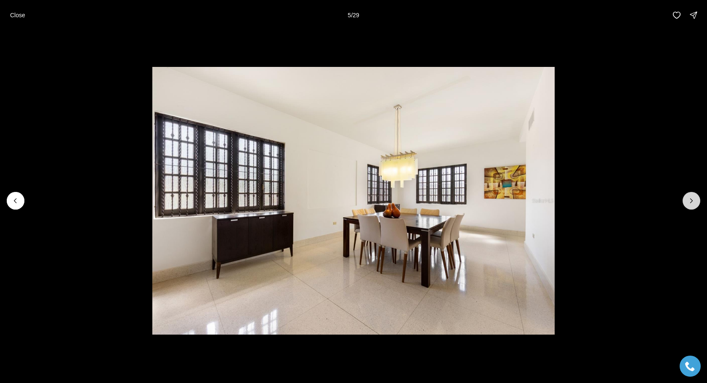
click at [686, 199] on button "Next slide" at bounding box center [692, 201] width 18 height 18
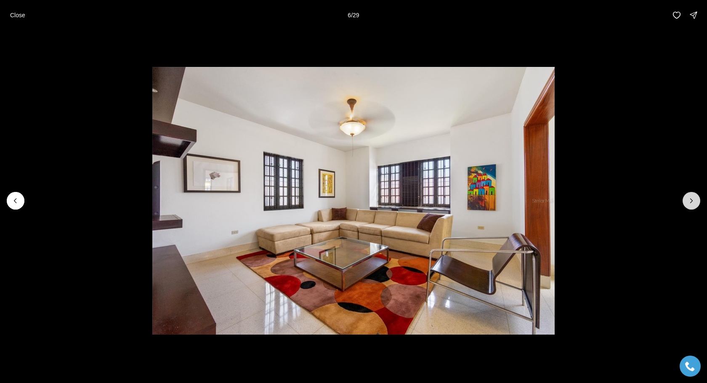
click at [686, 199] on button "Next slide" at bounding box center [692, 201] width 18 height 18
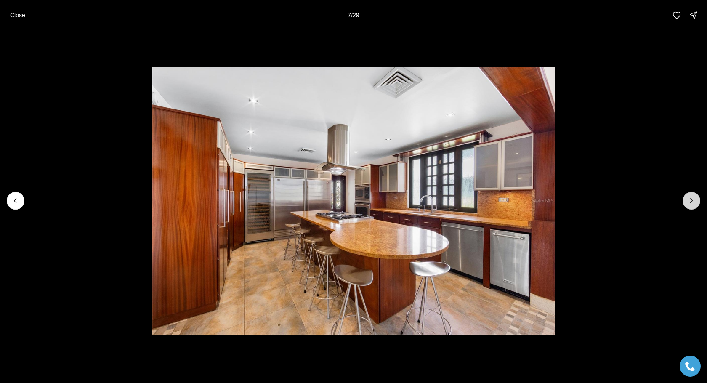
click at [686, 199] on button "Next slide" at bounding box center [692, 201] width 18 height 18
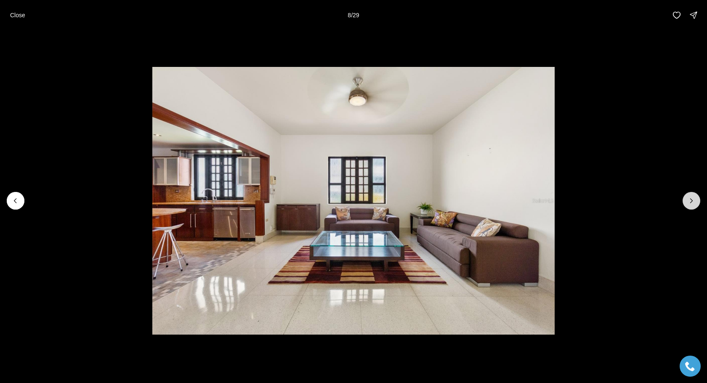
click at [686, 199] on button "Next slide" at bounding box center [692, 201] width 18 height 18
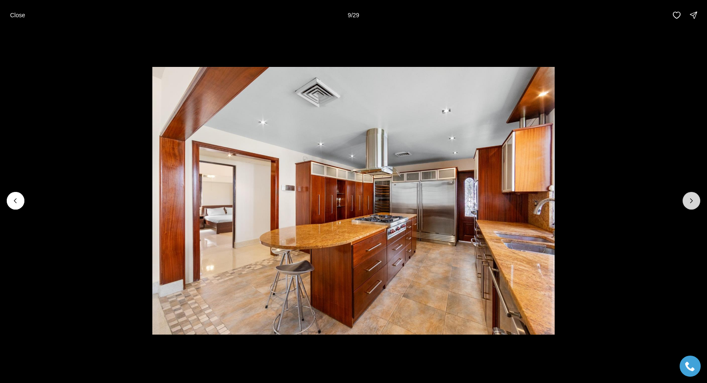
click at [686, 199] on button "Next slide" at bounding box center [692, 201] width 18 height 18
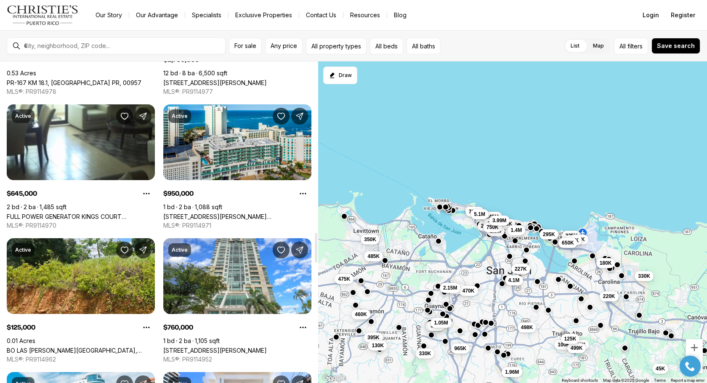
scroll to position [1870, 0]
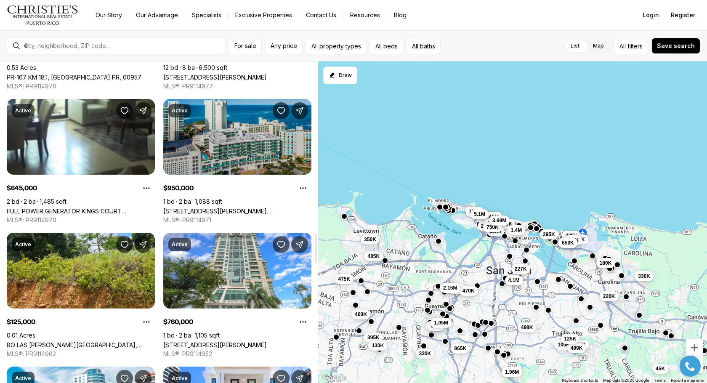
click at [258, 208] on link "[STREET_ADDRESS][PERSON_NAME][PERSON_NAME]" at bounding box center [237, 211] width 148 height 7
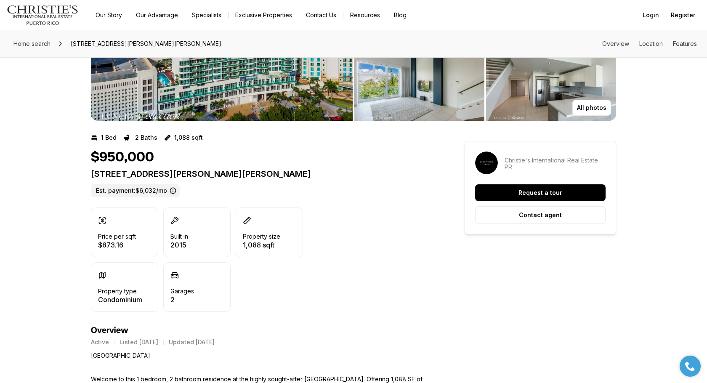
scroll to position [9, 0]
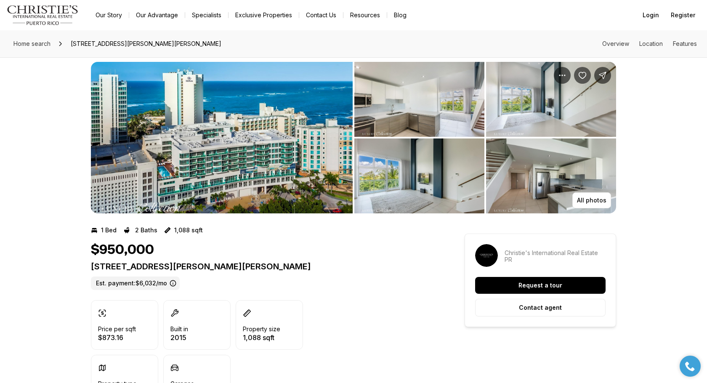
click at [425, 91] on img "View image gallery" at bounding box center [420, 99] width 130 height 75
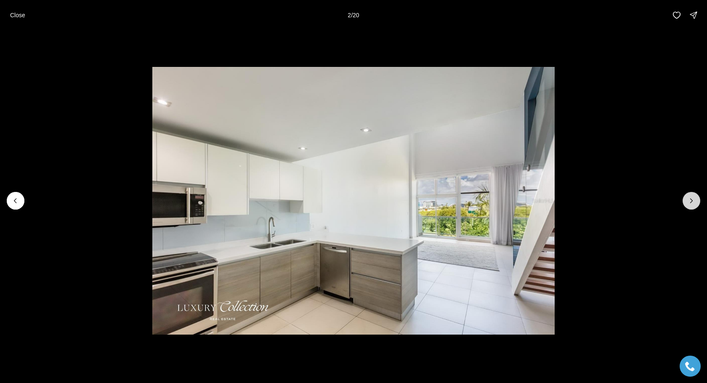
click at [695, 202] on icon "Next slide" at bounding box center [692, 201] width 8 height 8
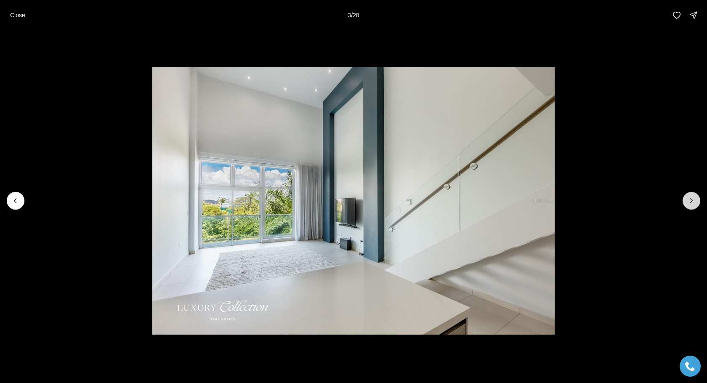
click at [695, 202] on icon "Next slide" at bounding box center [692, 201] width 8 height 8
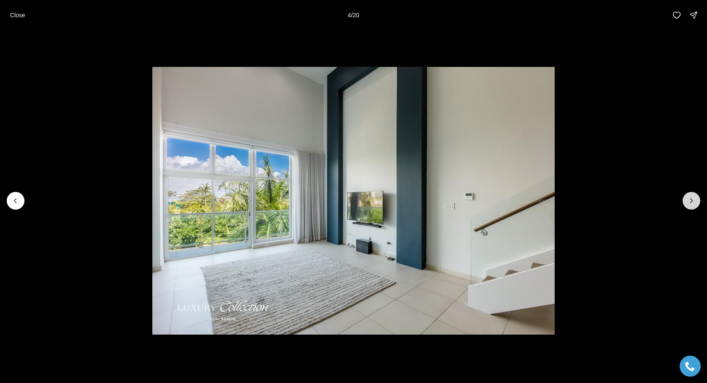
click at [695, 202] on icon "Next slide" at bounding box center [692, 201] width 8 height 8
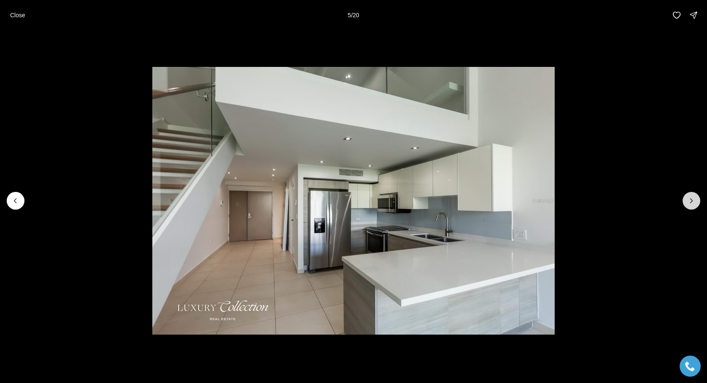
click at [695, 202] on icon "Next slide" at bounding box center [692, 201] width 8 height 8
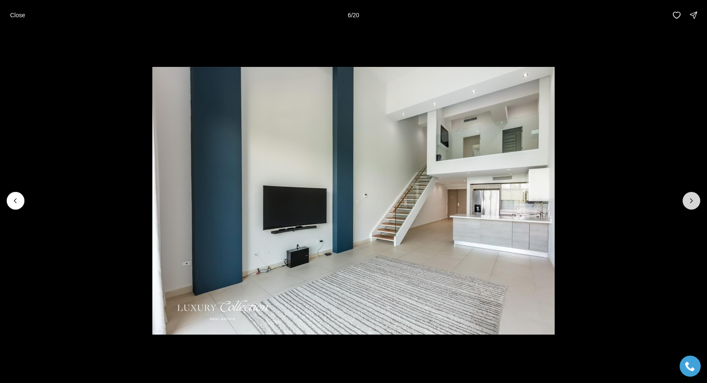
click at [695, 202] on icon "Next slide" at bounding box center [692, 201] width 8 height 8
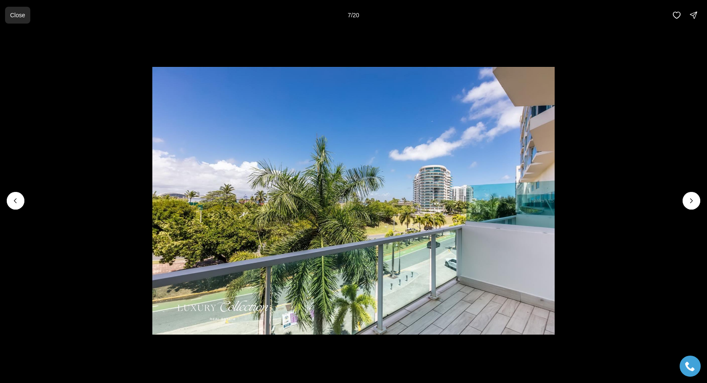
click at [10, 7] on button "Close" at bounding box center [17, 15] width 25 height 17
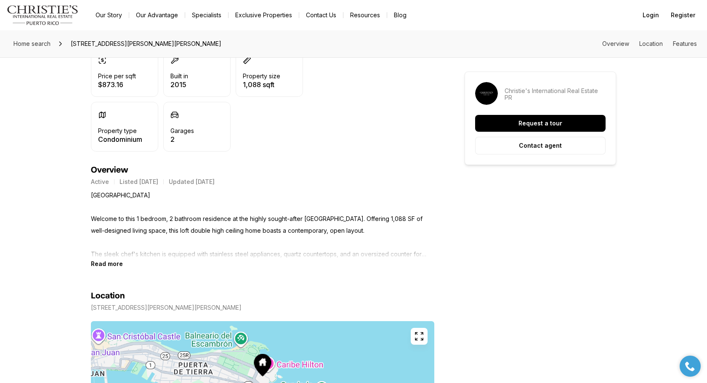
scroll to position [302, 0]
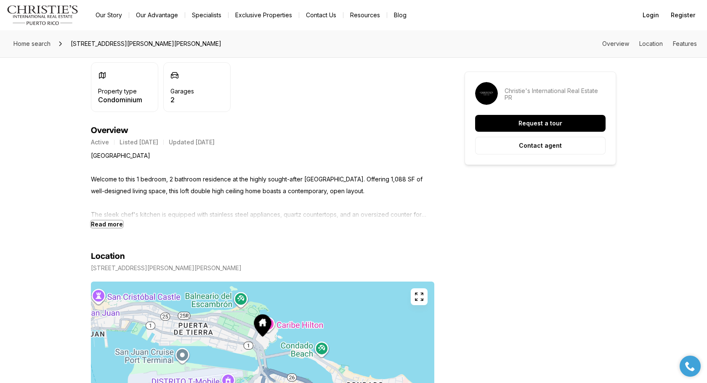
click at [115, 222] on b "Read more" at bounding box center [107, 224] width 32 height 7
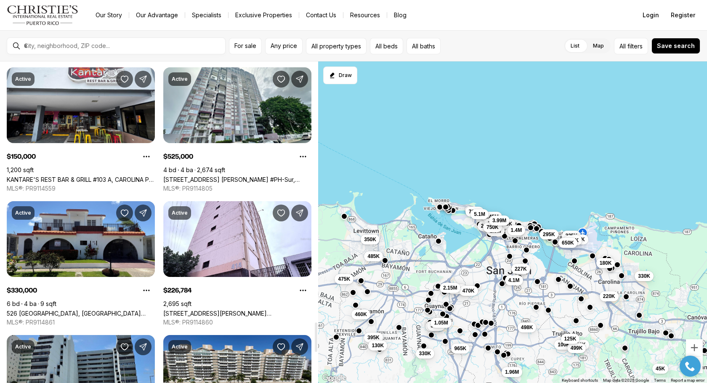
scroll to position [2840, 0]
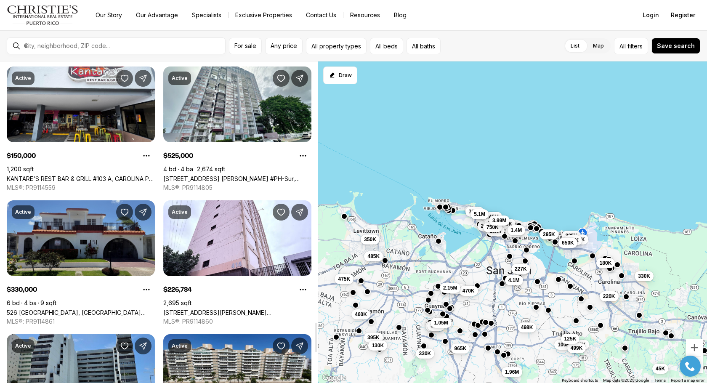
click at [103, 309] on link "526 [GEOGRAPHIC_DATA], [GEOGRAPHIC_DATA] [GEOGRAPHIC_DATA], 00983" at bounding box center [81, 312] width 148 height 7
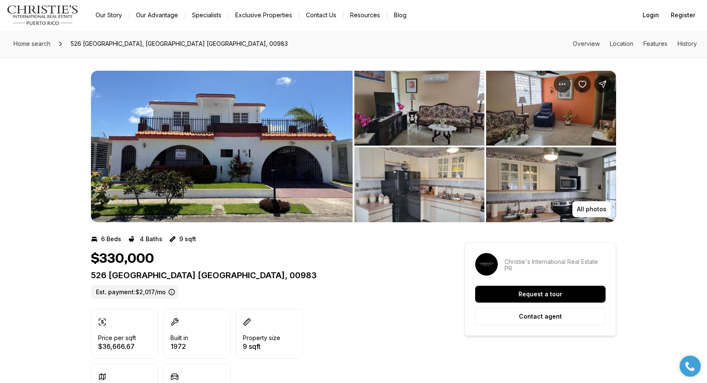
click at [426, 121] on img "View image gallery" at bounding box center [420, 108] width 130 height 75
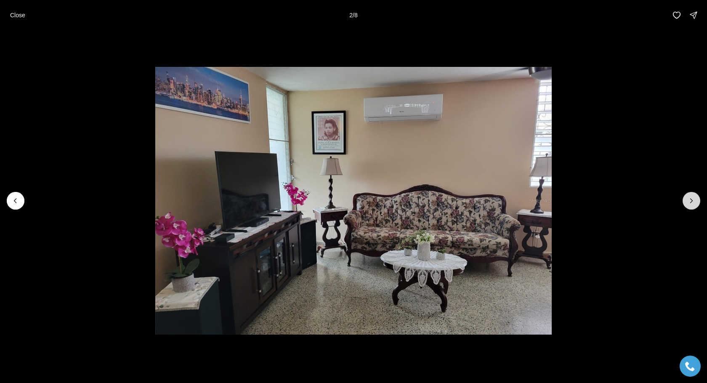
click at [696, 195] on button "Next slide" at bounding box center [692, 201] width 18 height 18
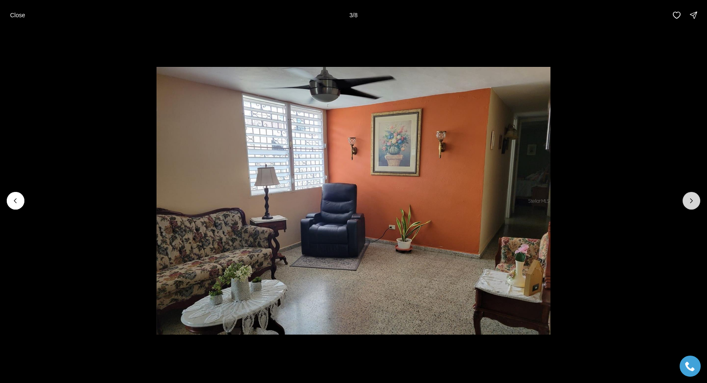
click at [696, 195] on button "Next slide" at bounding box center [692, 201] width 18 height 18
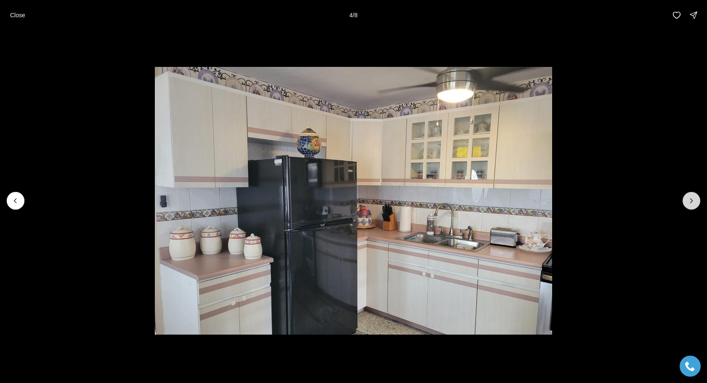
click at [696, 195] on button "Next slide" at bounding box center [692, 201] width 18 height 18
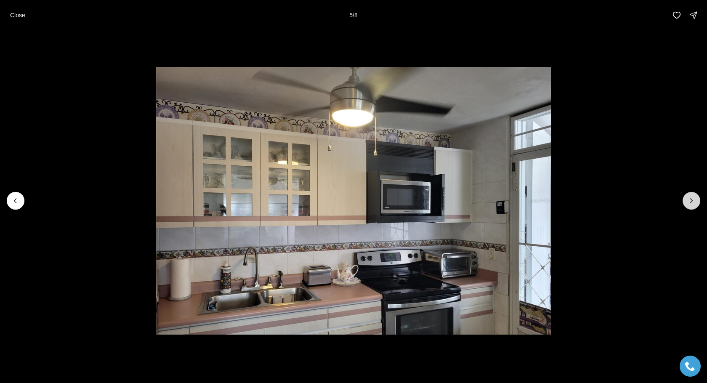
click at [696, 195] on button "Next slide" at bounding box center [692, 201] width 18 height 18
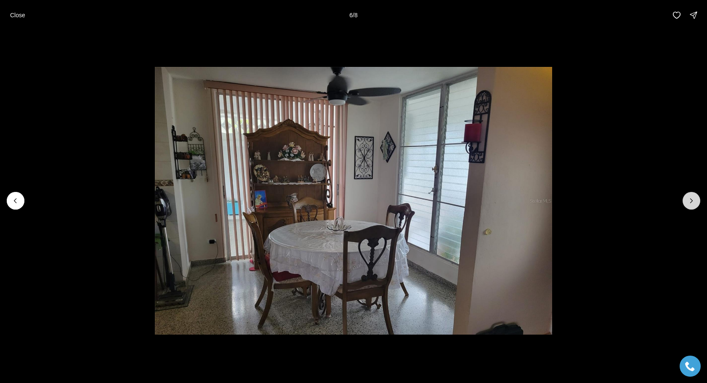
click at [696, 195] on button "Next slide" at bounding box center [692, 201] width 18 height 18
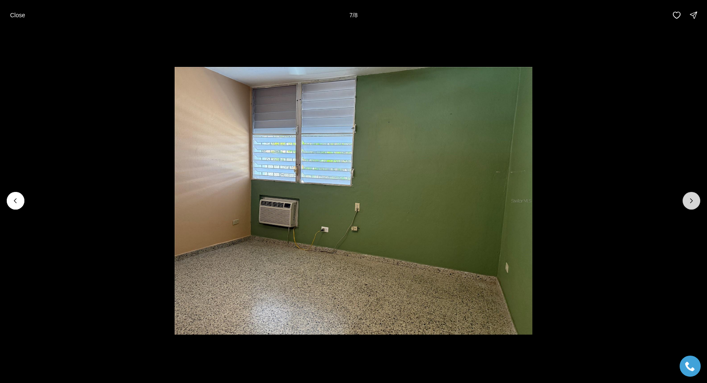
click at [696, 195] on button "Next slide" at bounding box center [692, 201] width 18 height 18
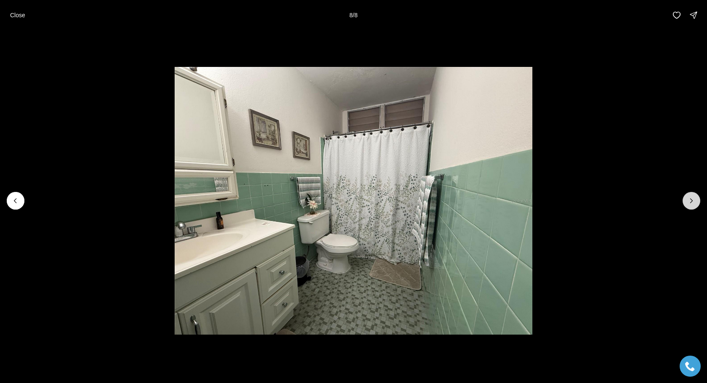
click at [696, 195] on div at bounding box center [692, 201] width 18 height 18
click at [22, 13] on p "Close" at bounding box center [17, 15] width 15 height 7
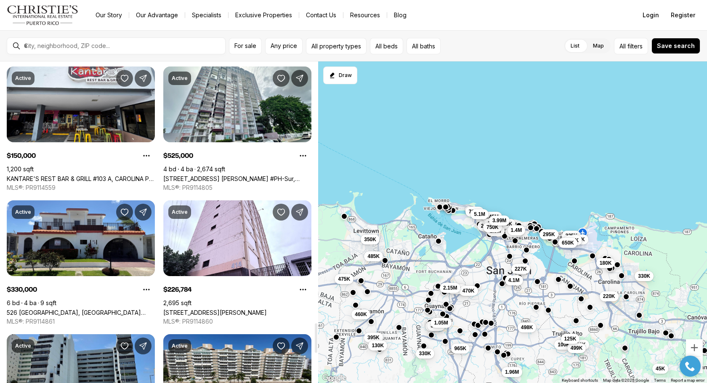
scroll to position [2985, 0]
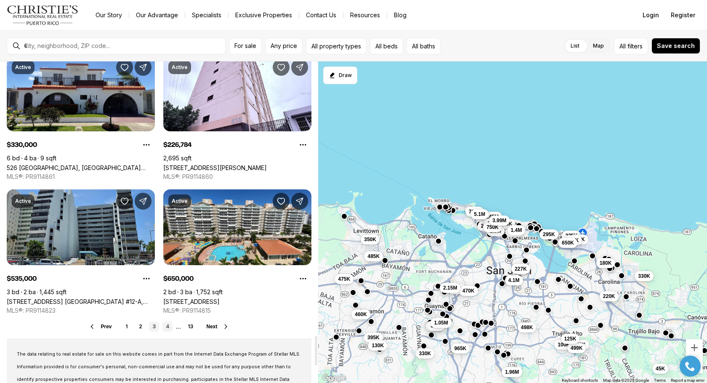
click at [167, 325] on link "4" at bounding box center [168, 327] width 10 height 10
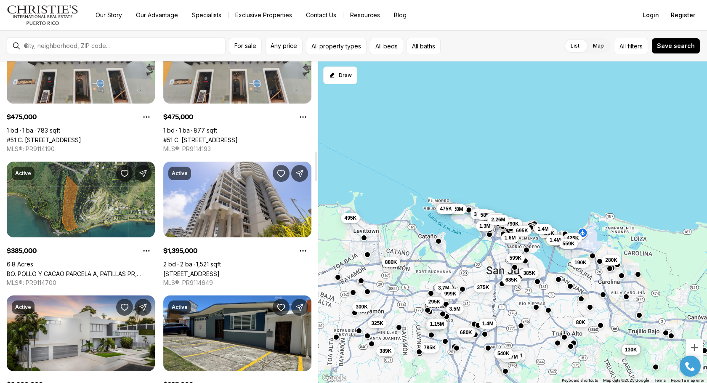
scroll to position [1043, 0]
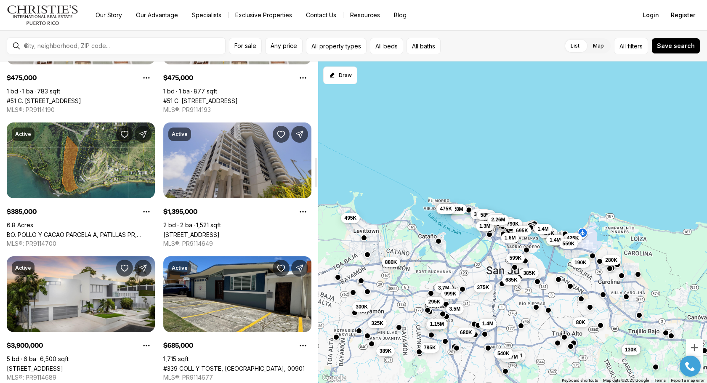
click at [220, 232] on link "[STREET_ADDRESS][PERSON_NAME]" at bounding box center [191, 234] width 56 height 7
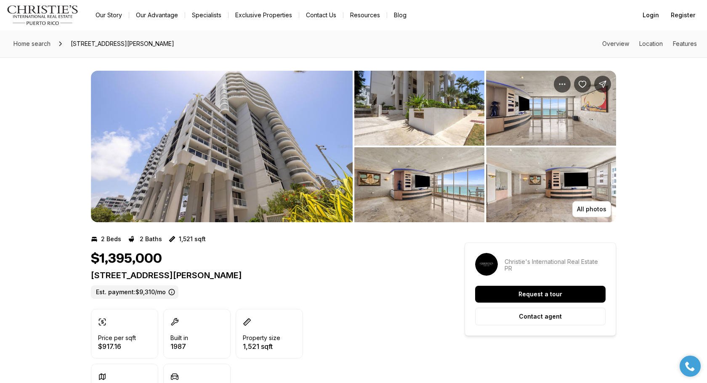
click at [430, 112] on img "View image gallery" at bounding box center [420, 108] width 130 height 75
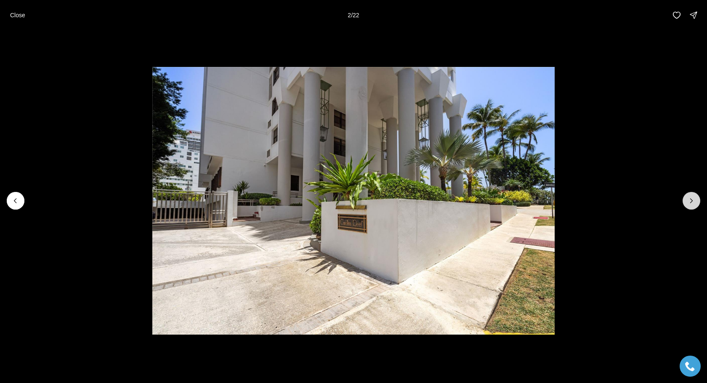
click at [695, 199] on icon "Next slide" at bounding box center [692, 201] width 8 height 8
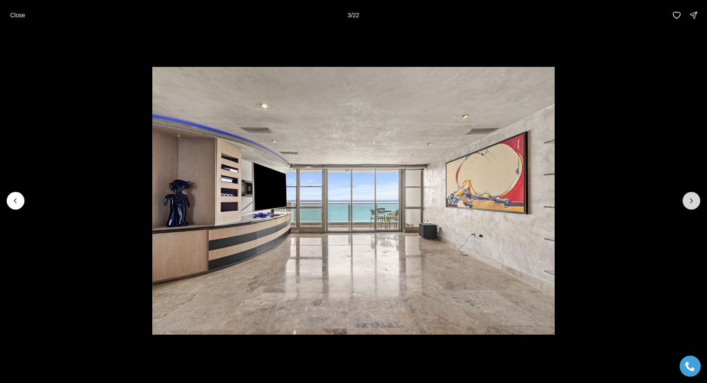
click at [695, 199] on icon "Next slide" at bounding box center [692, 201] width 8 height 8
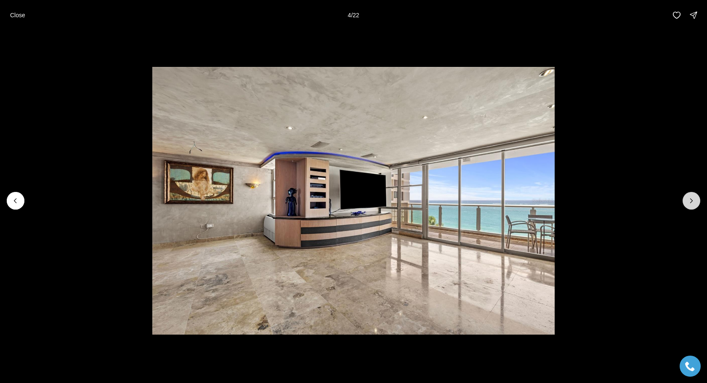
click at [695, 199] on icon "Next slide" at bounding box center [692, 201] width 8 height 8
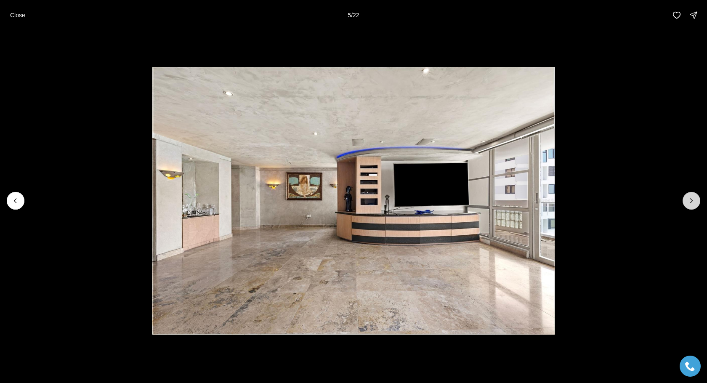
click at [695, 199] on icon "Next slide" at bounding box center [692, 201] width 8 height 8
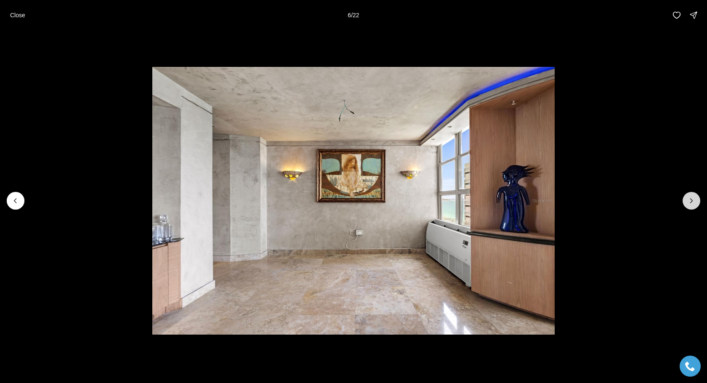
click at [695, 199] on icon "Next slide" at bounding box center [692, 201] width 8 height 8
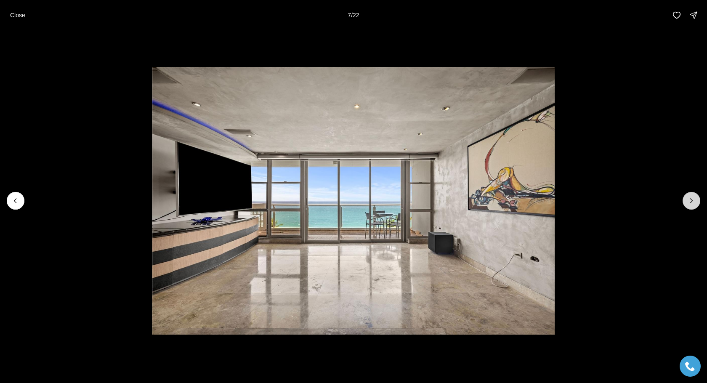
click at [695, 199] on icon "Next slide" at bounding box center [692, 201] width 8 height 8
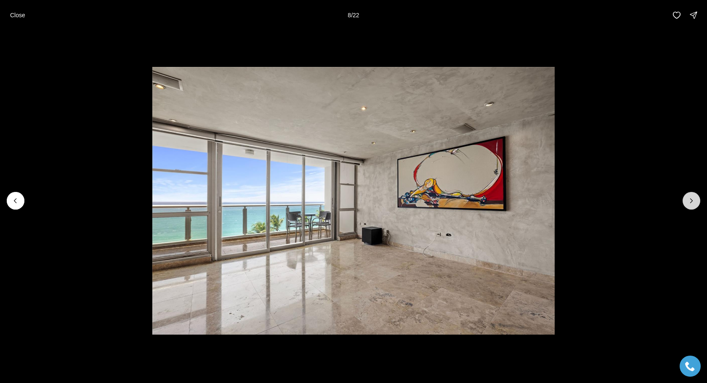
click at [695, 199] on icon "Next slide" at bounding box center [692, 201] width 8 height 8
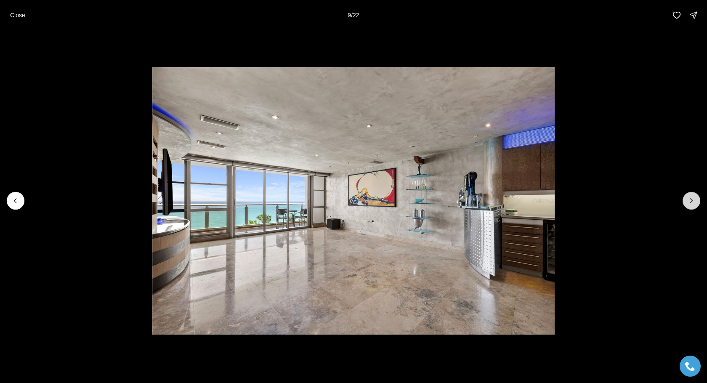
click at [691, 199] on icon "Next slide" at bounding box center [692, 201] width 8 height 8
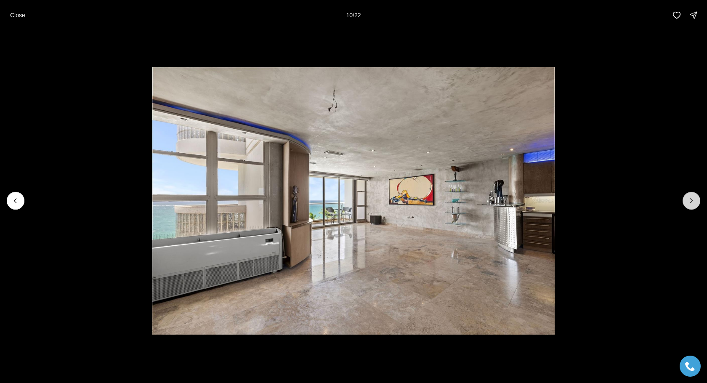
click at [691, 199] on icon "Next slide" at bounding box center [692, 201] width 8 height 8
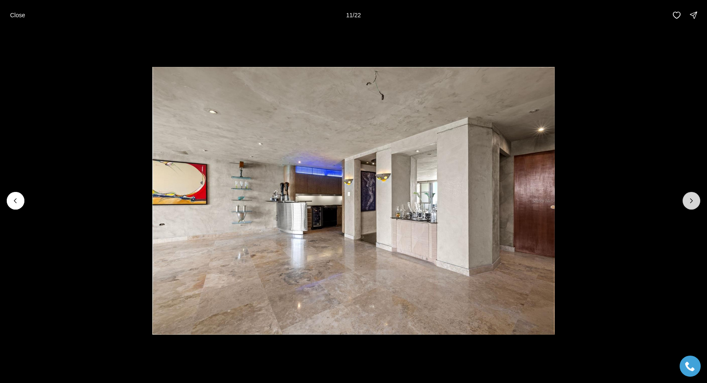
click at [691, 199] on icon "Next slide" at bounding box center [692, 201] width 8 height 8
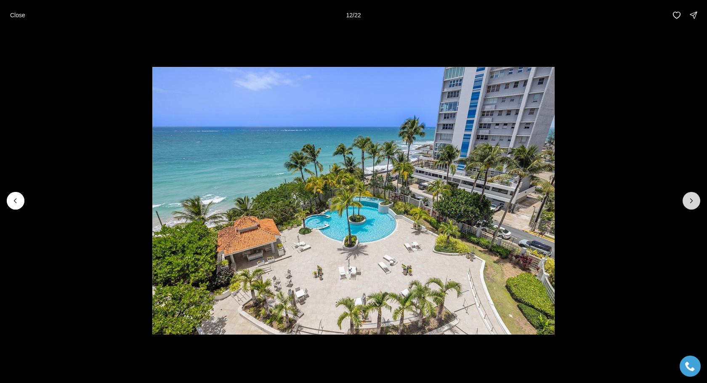
click at [691, 199] on icon "Next slide" at bounding box center [692, 201] width 8 height 8
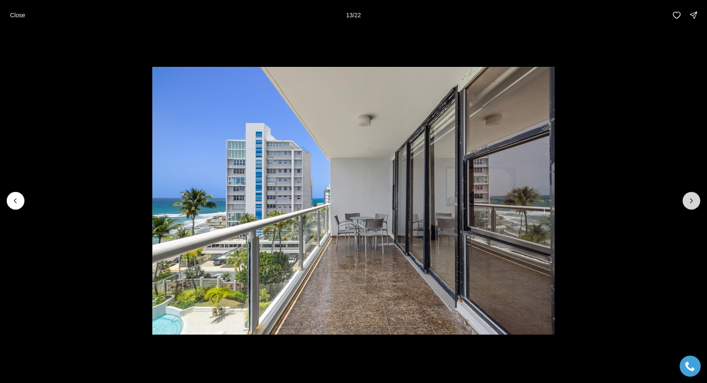
click at [691, 199] on icon "Next slide" at bounding box center [692, 201] width 8 height 8
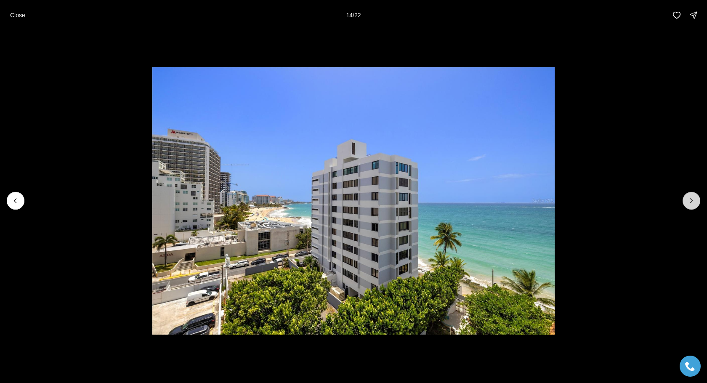
click at [691, 199] on icon "Next slide" at bounding box center [692, 201] width 8 height 8
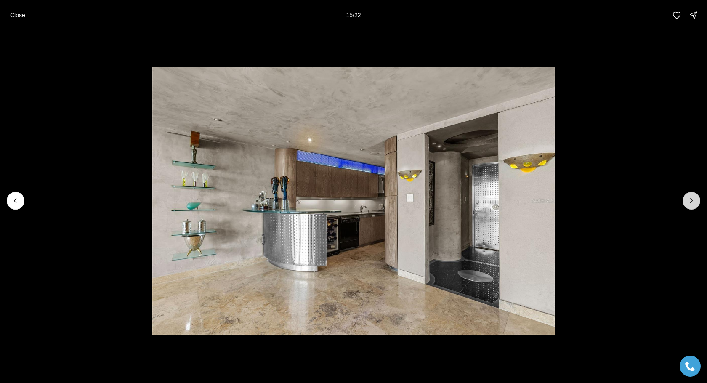
click at [691, 199] on icon "Next slide" at bounding box center [692, 201] width 8 height 8
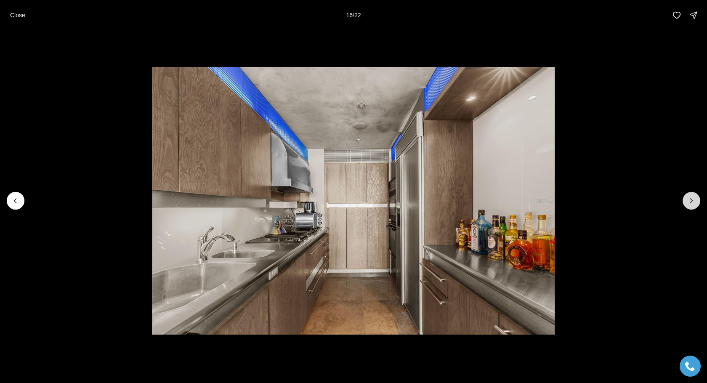
click at [691, 199] on icon "Next slide" at bounding box center [692, 201] width 8 height 8
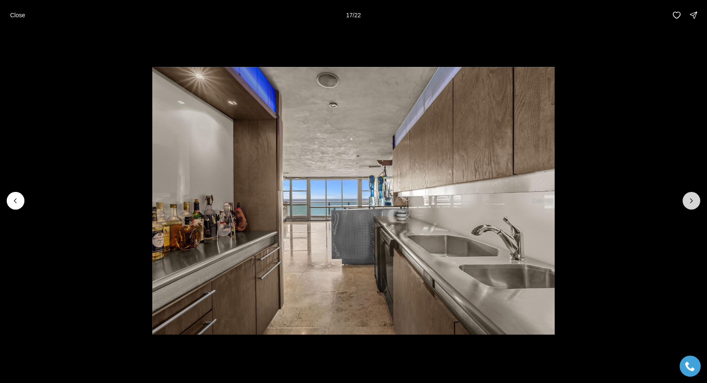
click at [691, 199] on icon "Next slide" at bounding box center [692, 201] width 8 height 8
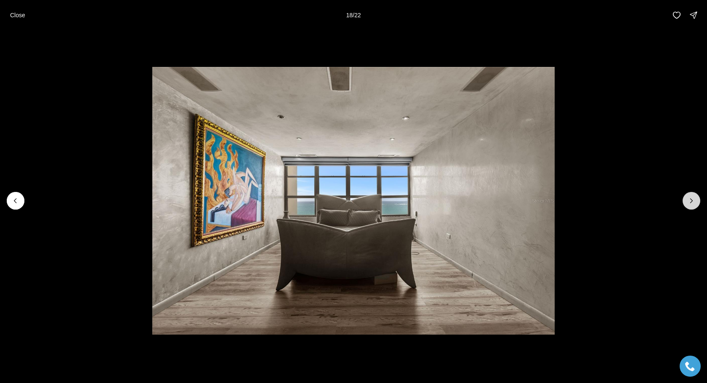
click at [691, 199] on icon "Next slide" at bounding box center [692, 201] width 8 height 8
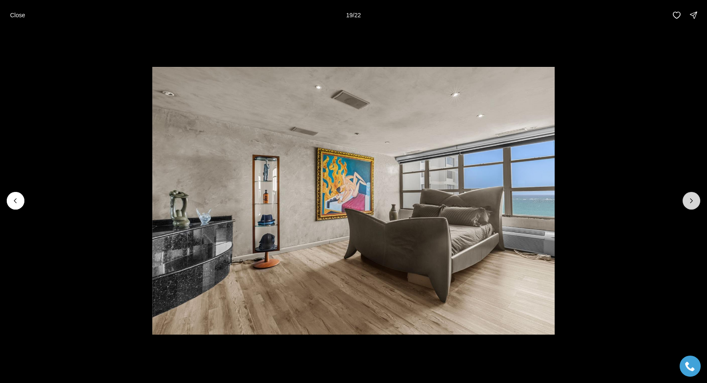
click at [691, 199] on icon "Next slide" at bounding box center [692, 201] width 8 height 8
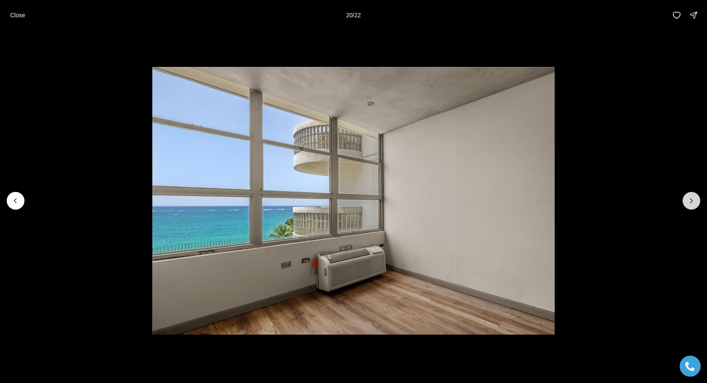
click at [691, 199] on icon "Next slide" at bounding box center [692, 201] width 8 height 8
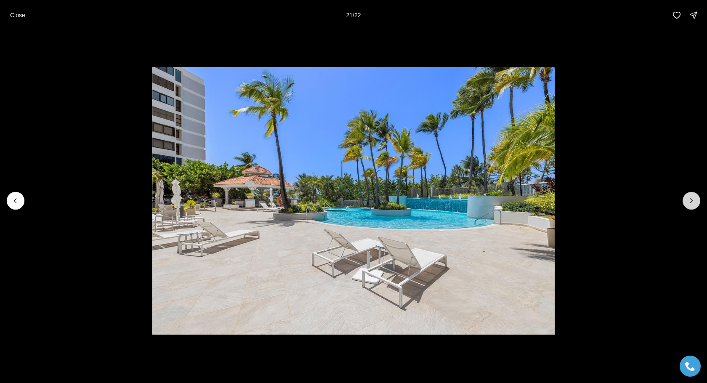
click at [691, 199] on icon "Next slide" at bounding box center [692, 201] width 8 height 8
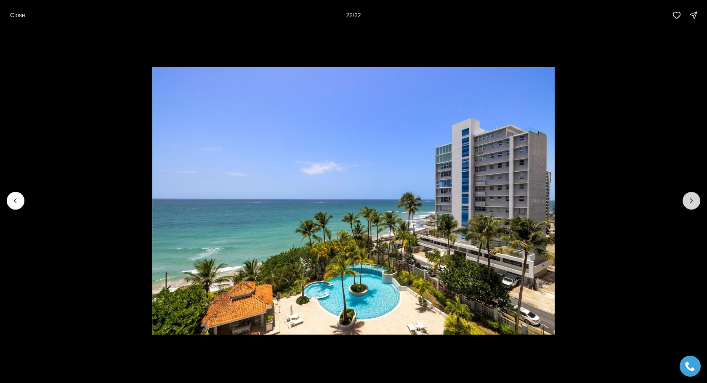
click at [691, 199] on div at bounding box center [692, 201] width 18 height 18
click at [11, 198] on icon "Previous slide" at bounding box center [15, 201] width 8 height 8
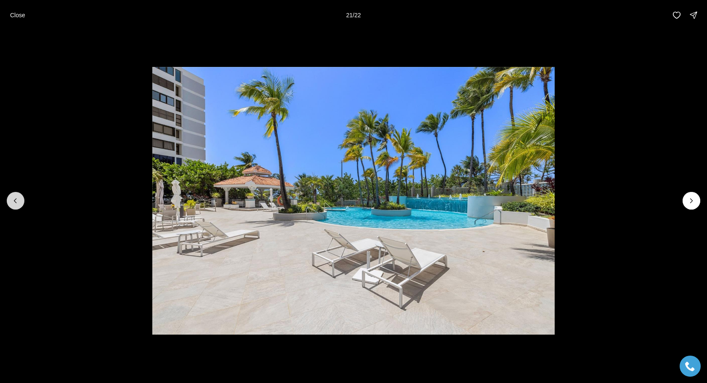
click at [11, 198] on icon "Previous slide" at bounding box center [15, 201] width 8 height 8
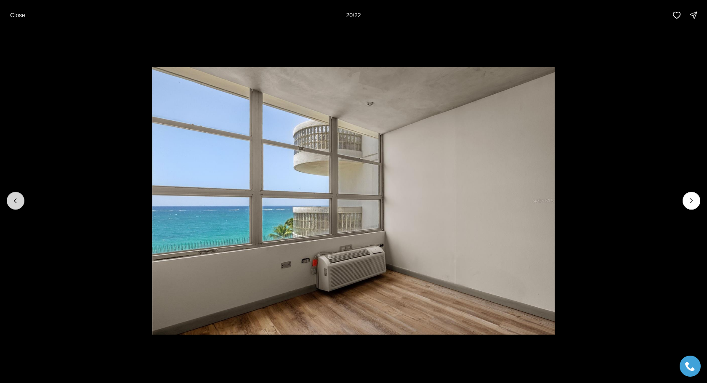
click at [11, 198] on icon "Previous slide" at bounding box center [15, 201] width 8 height 8
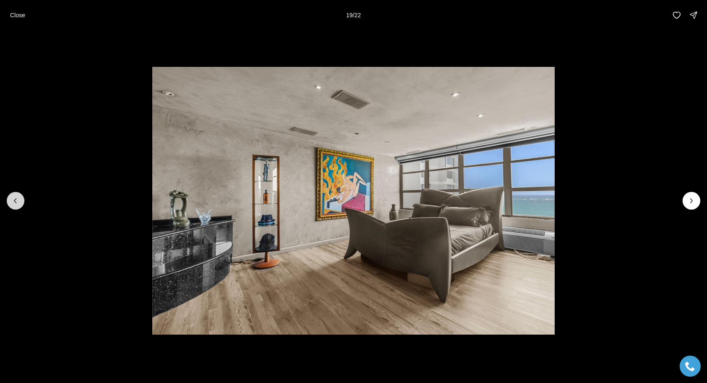
click at [11, 198] on icon "Previous slide" at bounding box center [15, 201] width 8 height 8
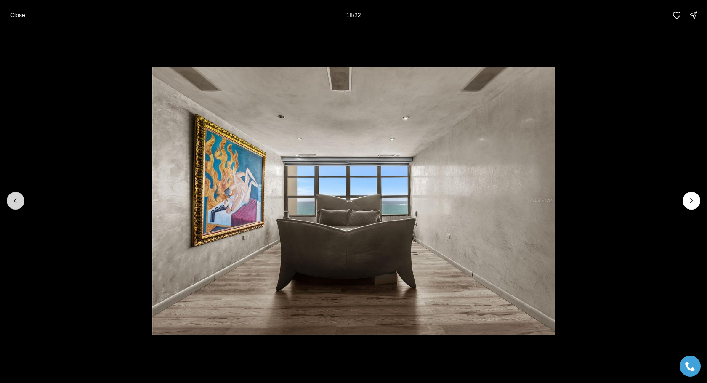
click at [11, 198] on icon "Previous slide" at bounding box center [15, 201] width 8 height 8
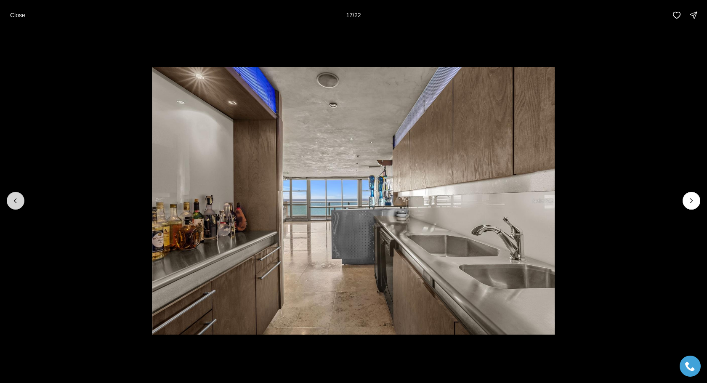
click at [11, 198] on icon "Previous slide" at bounding box center [15, 201] width 8 height 8
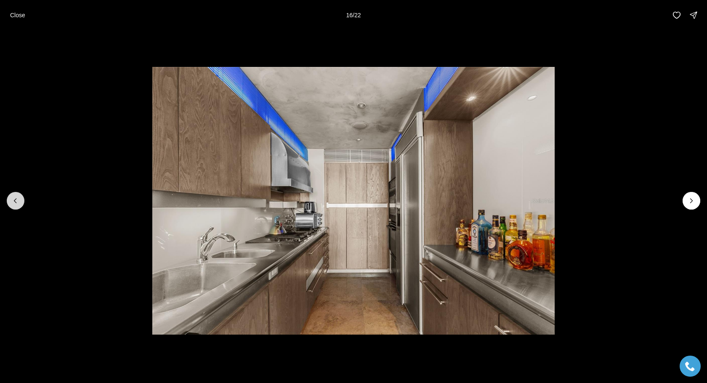
click at [11, 198] on icon "Previous slide" at bounding box center [15, 201] width 8 height 8
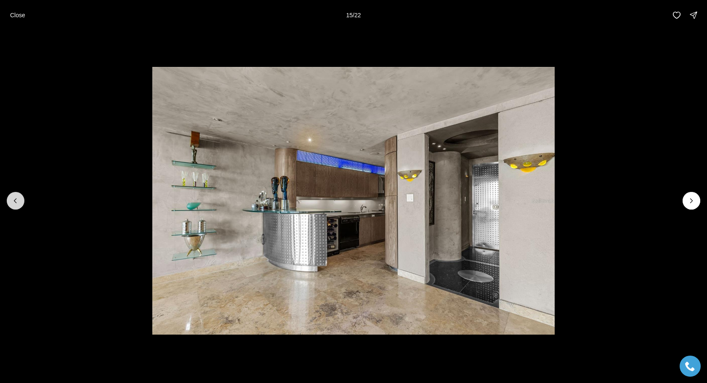
click at [11, 198] on icon "Previous slide" at bounding box center [15, 201] width 8 height 8
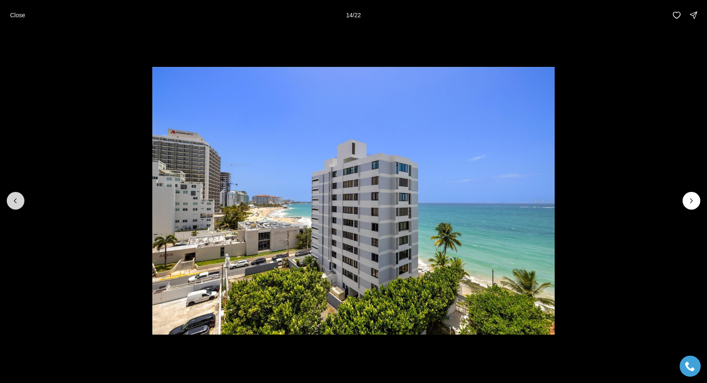
click at [11, 198] on icon "Previous slide" at bounding box center [15, 201] width 8 height 8
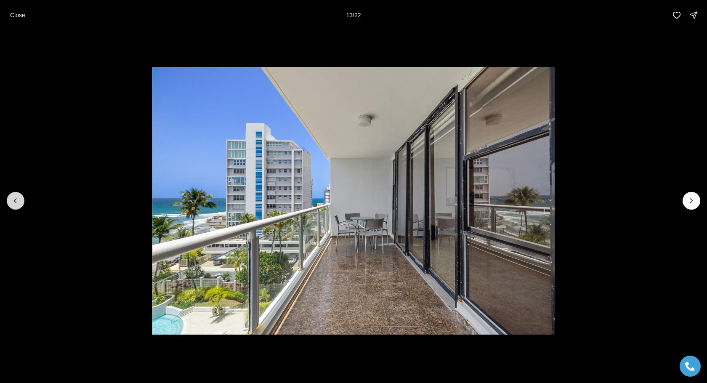
click at [11, 198] on icon "Previous slide" at bounding box center [15, 201] width 8 height 8
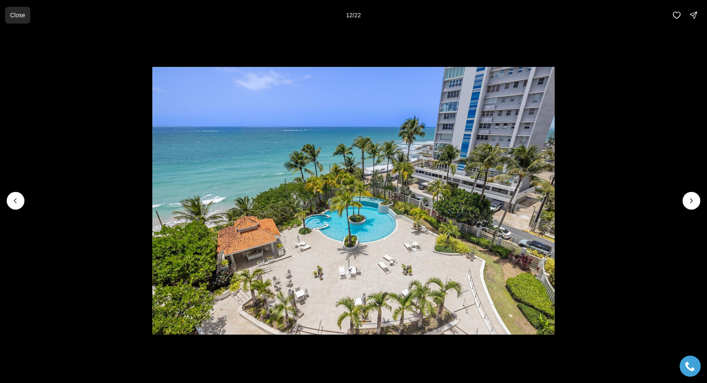
click at [24, 16] on p "Close" at bounding box center [17, 15] width 15 height 7
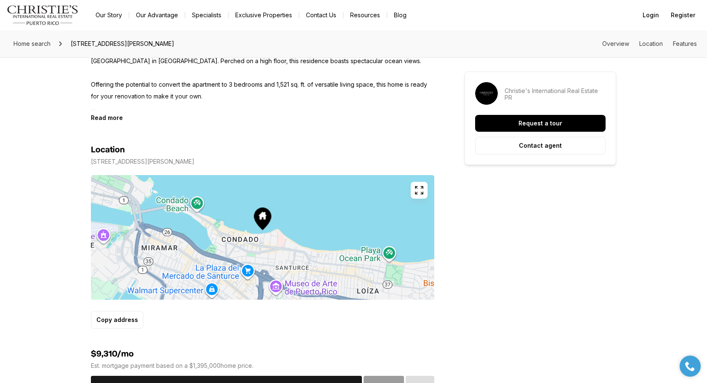
scroll to position [419, 0]
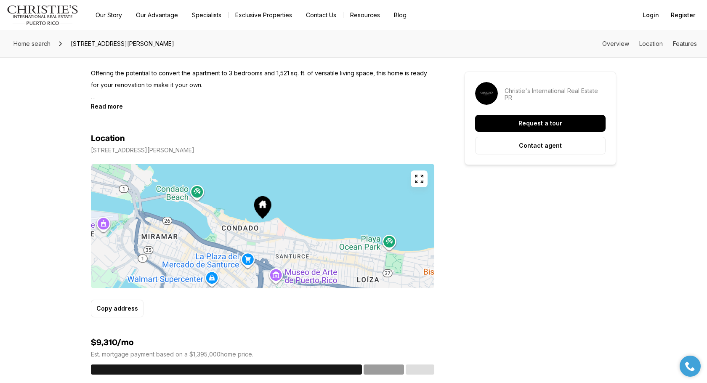
click at [111, 101] on p "Discover the perfect opportunity to create your own vision in this apartment at…" at bounding box center [263, 67] width 344 height 71
click at [109, 104] on b "Read more" at bounding box center [107, 106] width 32 height 7
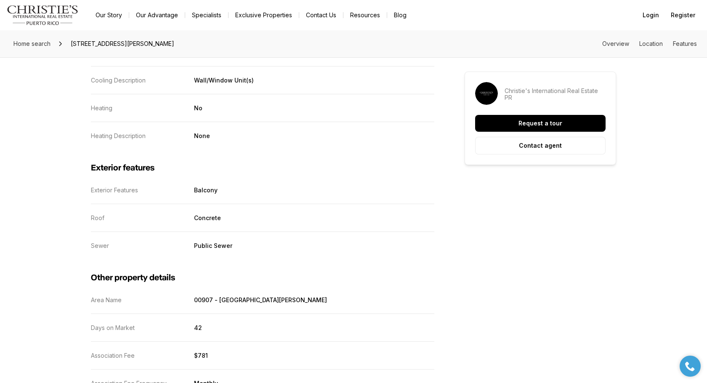
scroll to position [1367, 0]
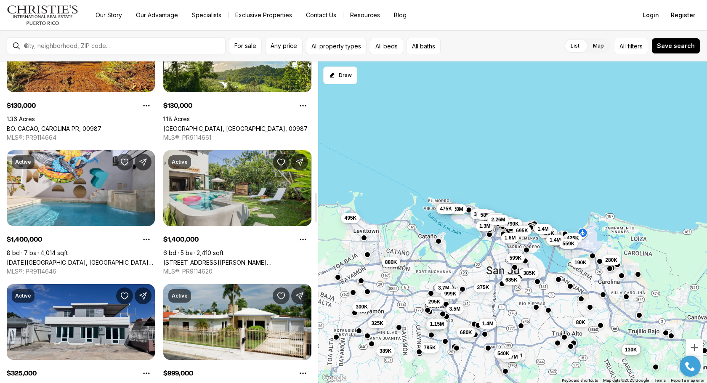
scroll to position [1424, 0]
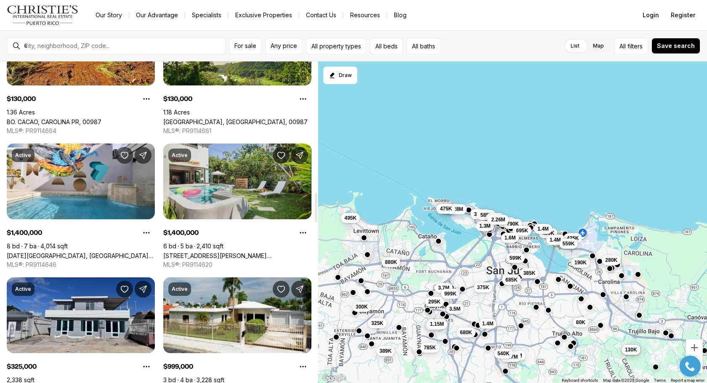
click at [240, 252] on link "[STREET_ADDRESS][PERSON_NAME][PERSON_NAME]" at bounding box center [237, 255] width 148 height 7
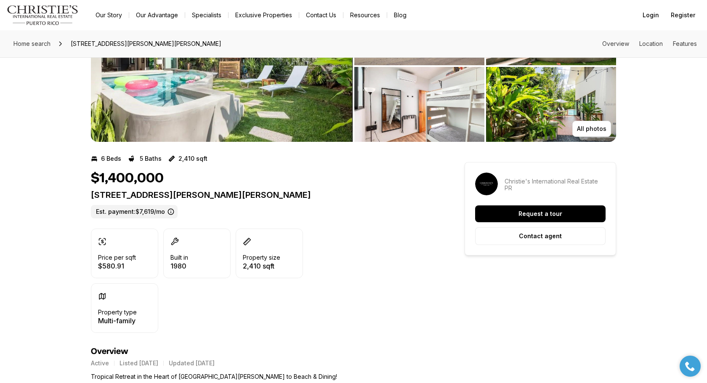
scroll to position [5, 0]
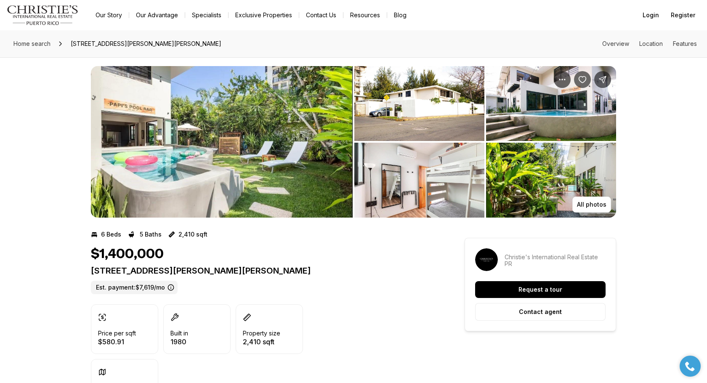
click at [176, 128] on img "View image gallery" at bounding box center [222, 142] width 262 height 152
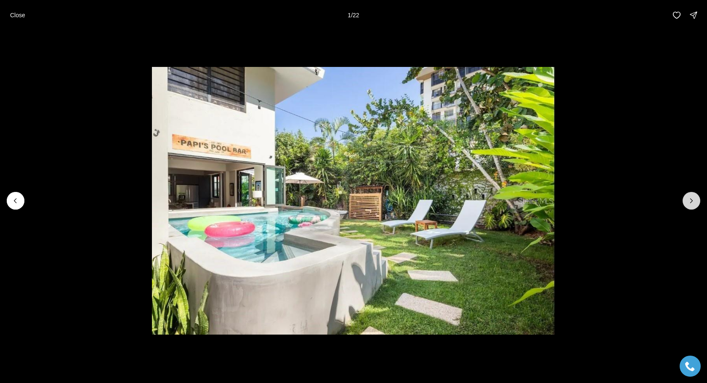
click at [691, 203] on icon "Next slide" at bounding box center [692, 201] width 2 height 4
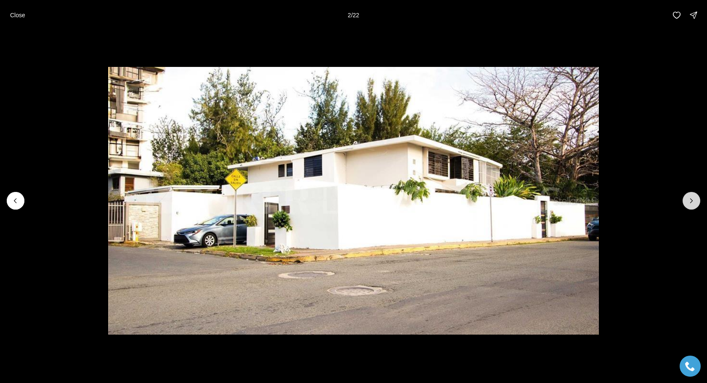
click at [691, 203] on icon "Next slide" at bounding box center [692, 201] width 2 height 4
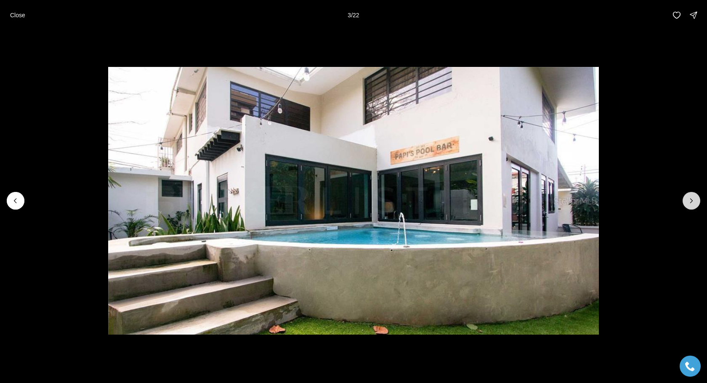
click at [691, 203] on icon "Next slide" at bounding box center [692, 201] width 2 height 4
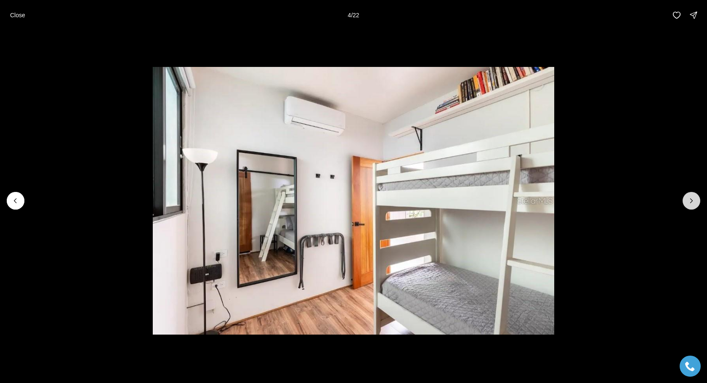
click at [691, 203] on icon "Next slide" at bounding box center [692, 201] width 2 height 4
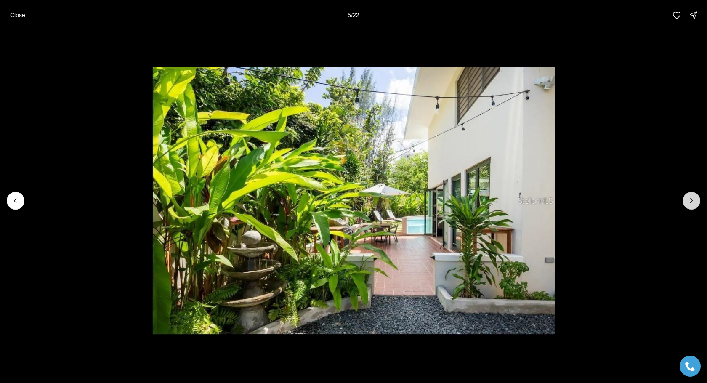
click at [691, 203] on icon "Next slide" at bounding box center [692, 201] width 2 height 4
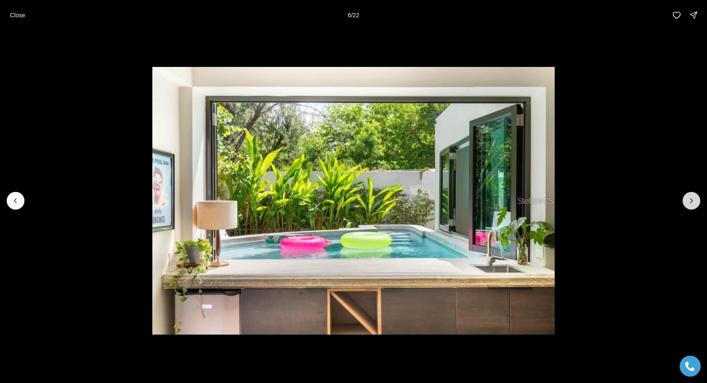
click at [691, 203] on icon "Next slide" at bounding box center [692, 201] width 2 height 4
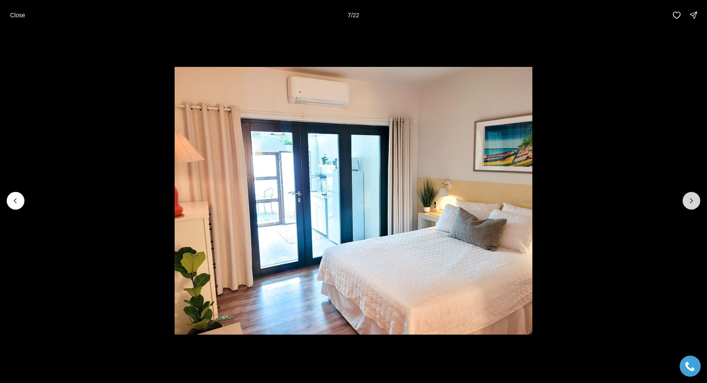
click at [691, 203] on icon "Next slide" at bounding box center [692, 201] width 2 height 4
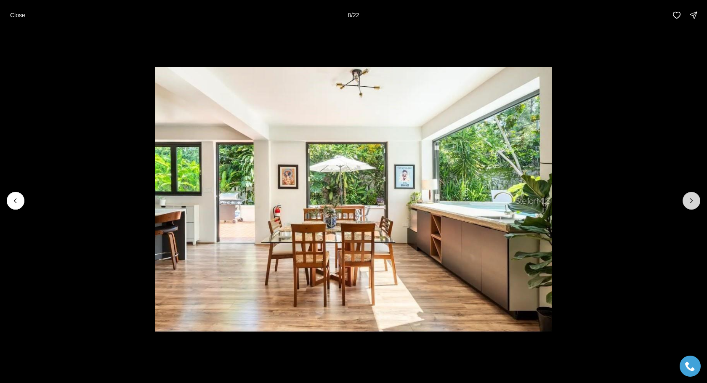
click at [691, 203] on icon "Next slide" at bounding box center [692, 201] width 2 height 4
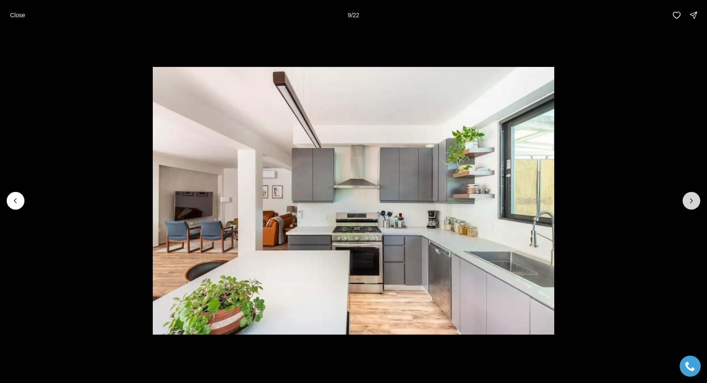
click at [691, 203] on icon "Next slide" at bounding box center [692, 201] width 2 height 4
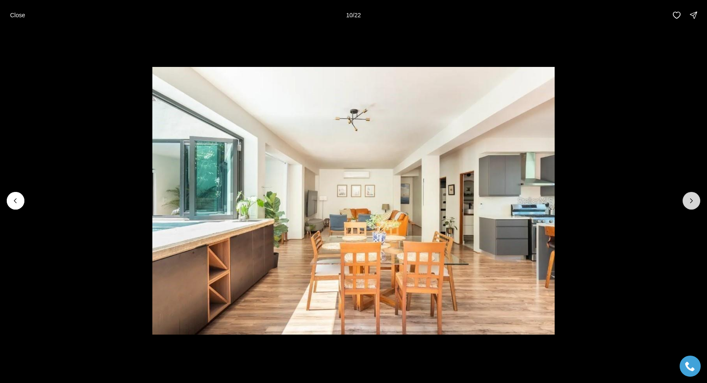
click at [691, 203] on icon "Next slide" at bounding box center [692, 201] width 2 height 4
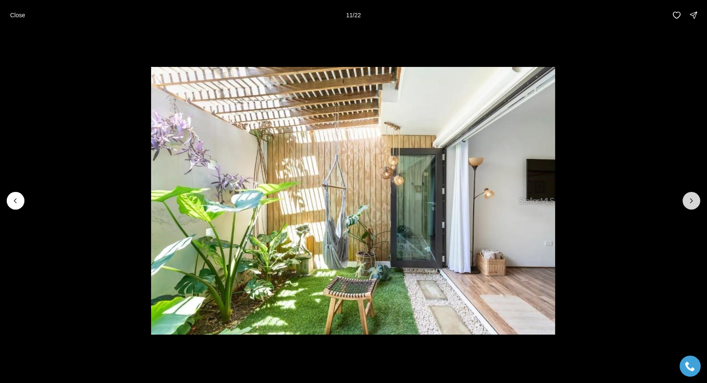
click at [691, 203] on icon "Next slide" at bounding box center [692, 201] width 2 height 4
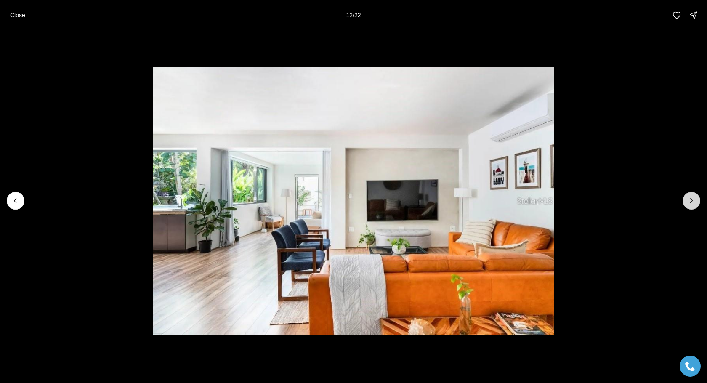
click at [691, 203] on icon "Next slide" at bounding box center [692, 201] width 2 height 4
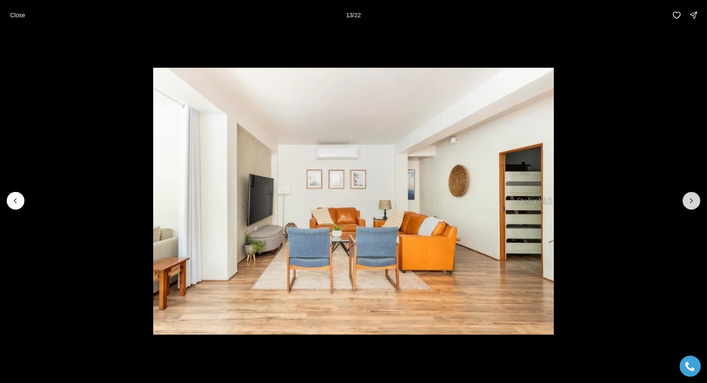
click at [691, 203] on icon "Next slide" at bounding box center [692, 201] width 2 height 4
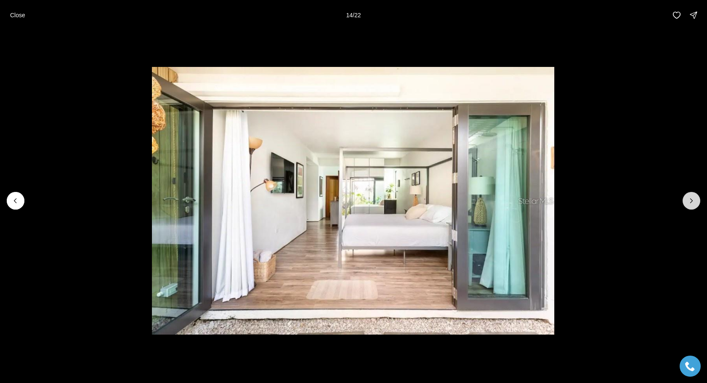
click at [691, 203] on icon "Next slide" at bounding box center [692, 201] width 2 height 4
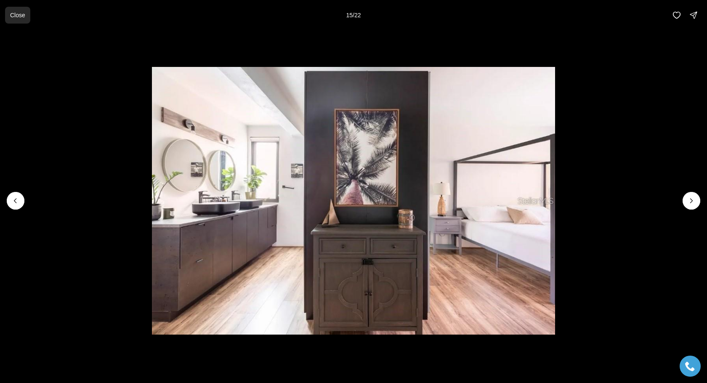
click at [9, 13] on button "Close" at bounding box center [17, 15] width 25 height 17
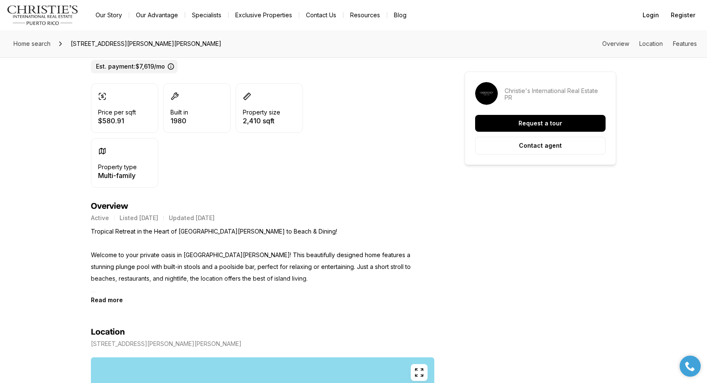
scroll to position [310, 0]
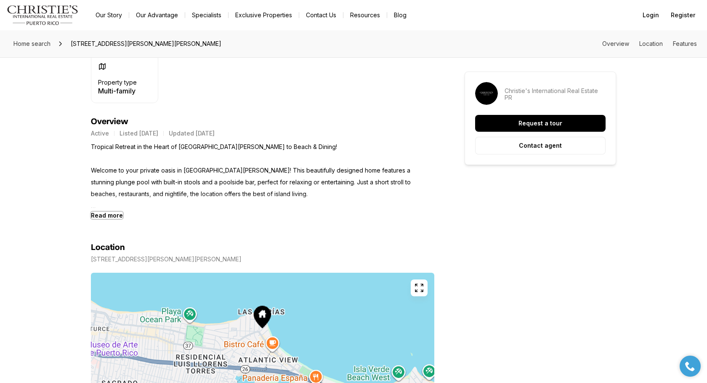
click at [115, 218] on b "Read more" at bounding box center [107, 215] width 32 height 7
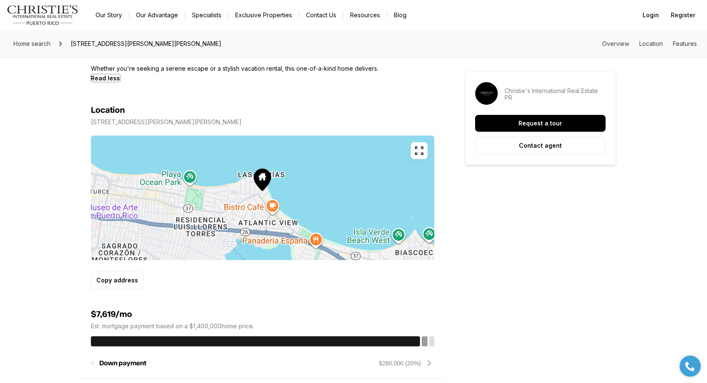
scroll to position [547, 0]
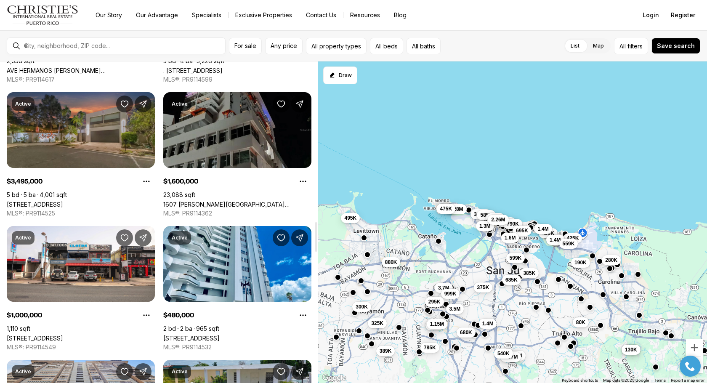
scroll to position [1744, 0]
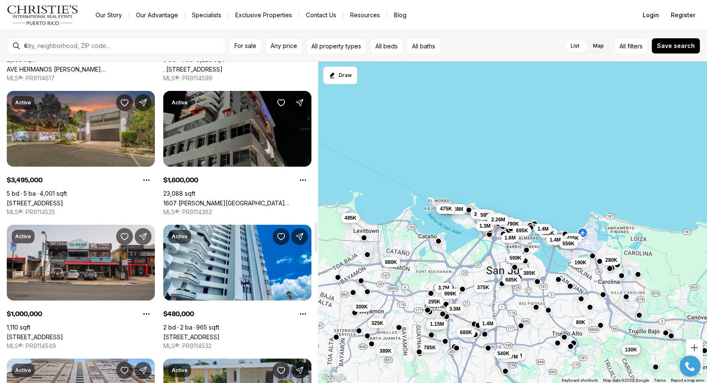
click at [57, 334] on link "[STREET_ADDRESS]" at bounding box center [35, 337] width 56 height 7
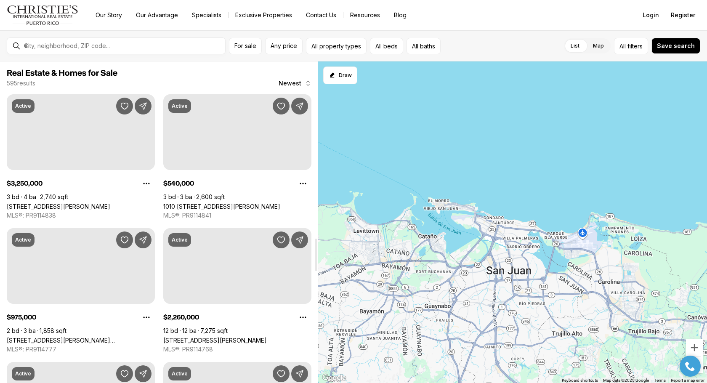
scroll to position [1744, 0]
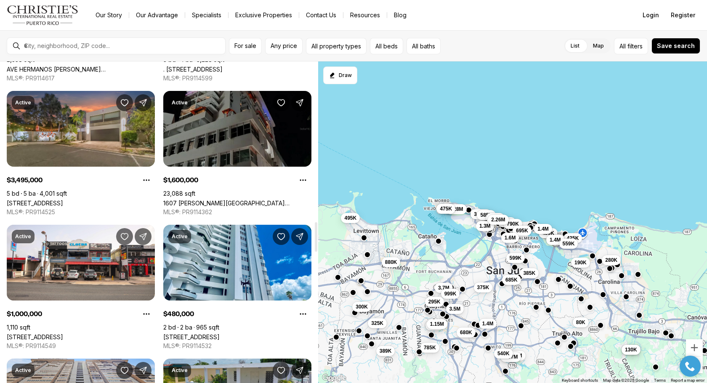
click at [220, 205] on link "1607 [PERSON_NAME], [GEOGRAPHIC_DATA][PERSON_NAME], 00909" at bounding box center [237, 203] width 148 height 7
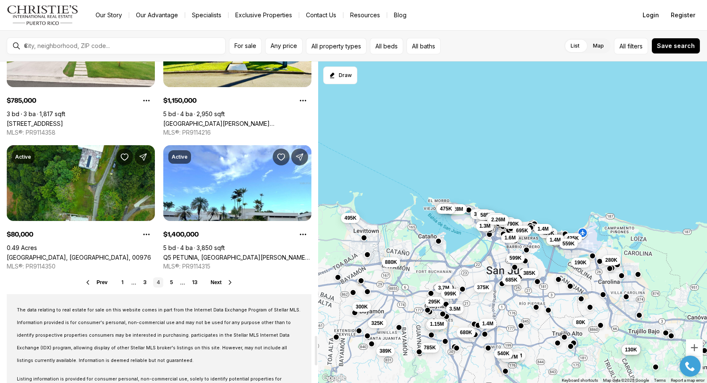
scroll to position [3061, 0]
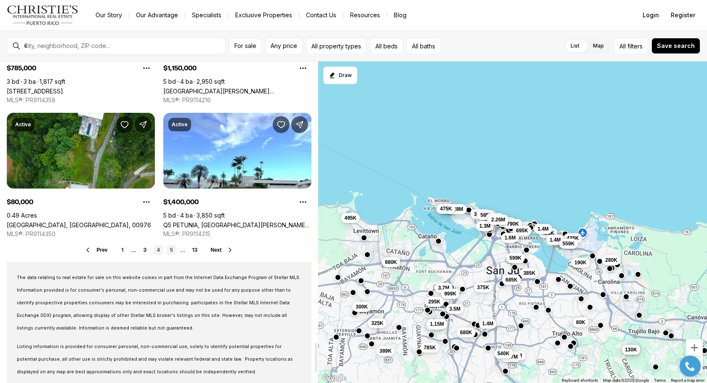
click at [173, 245] on link "5" at bounding box center [172, 250] width 10 height 10
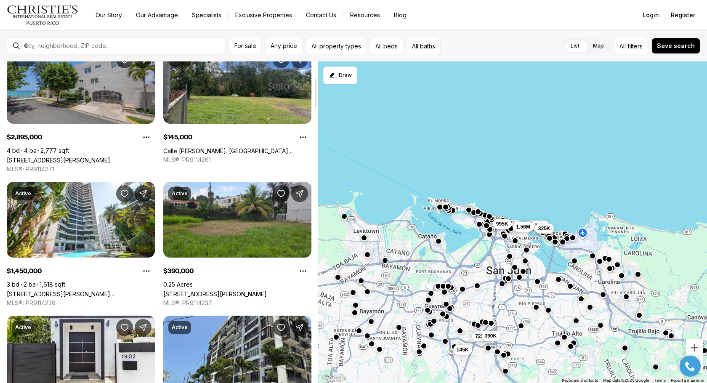
scroll to position [181, 0]
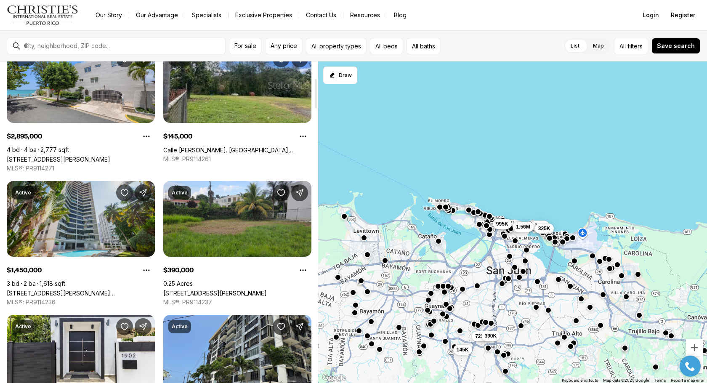
click at [88, 290] on link "[STREET_ADDRESS][PERSON_NAME][PERSON_NAME]" at bounding box center [81, 293] width 148 height 7
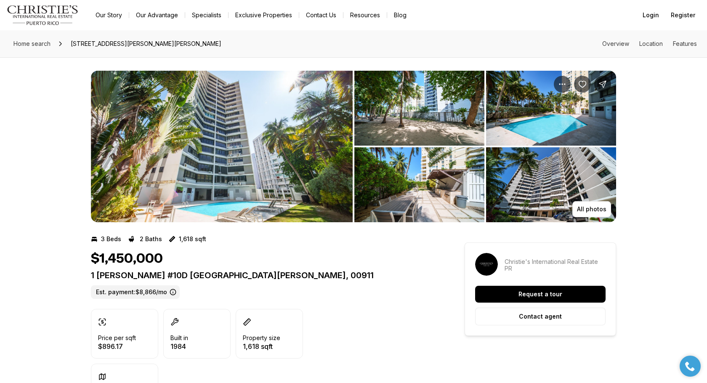
click at [345, 94] on img "View image gallery" at bounding box center [222, 147] width 262 height 152
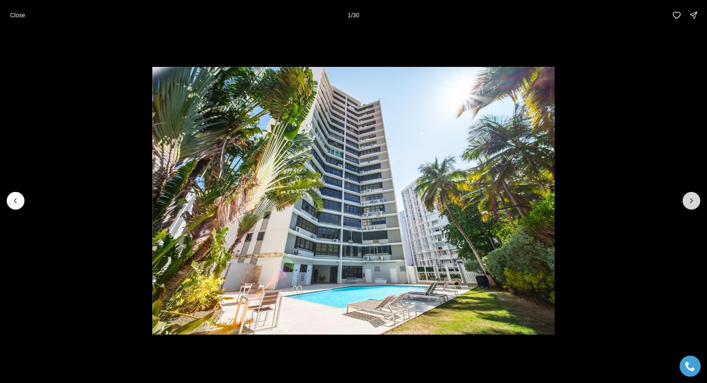
click at [692, 203] on icon "Next slide" at bounding box center [692, 201] width 8 height 8
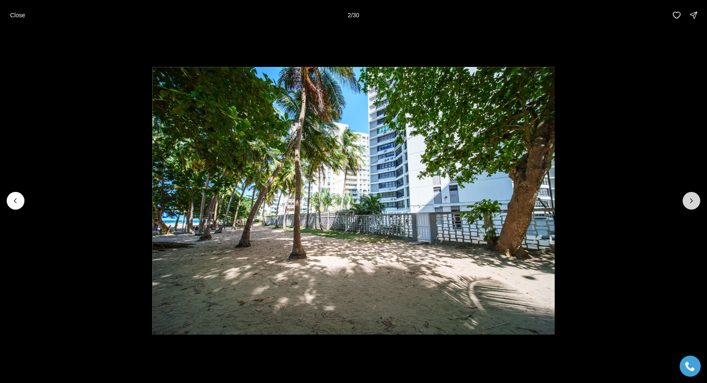
click at [692, 203] on icon "Next slide" at bounding box center [692, 201] width 8 height 8
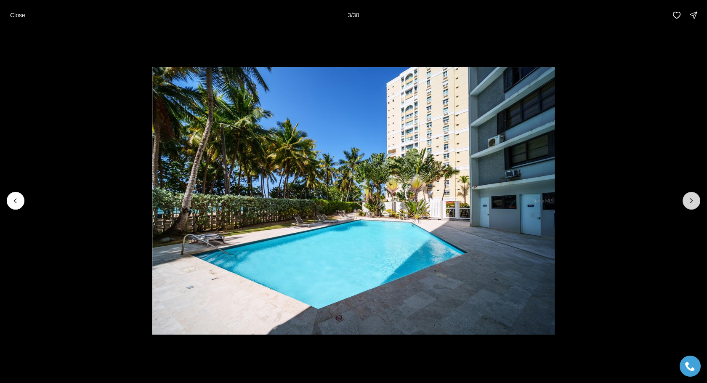
click at [692, 203] on icon "Next slide" at bounding box center [692, 201] width 8 height 8
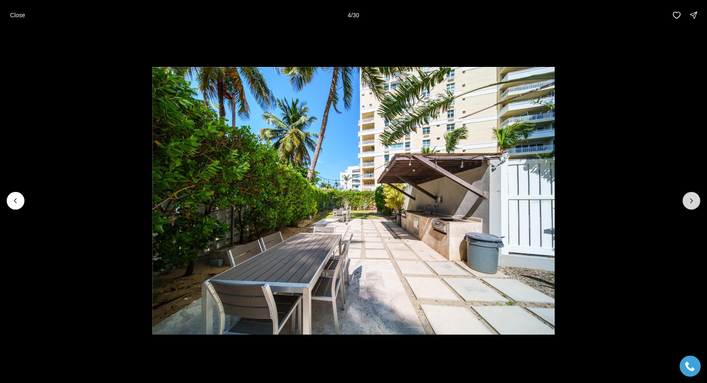
click at [692, 203] on icon "Next slide" at bounding box center [692, 201] width 8 height 8
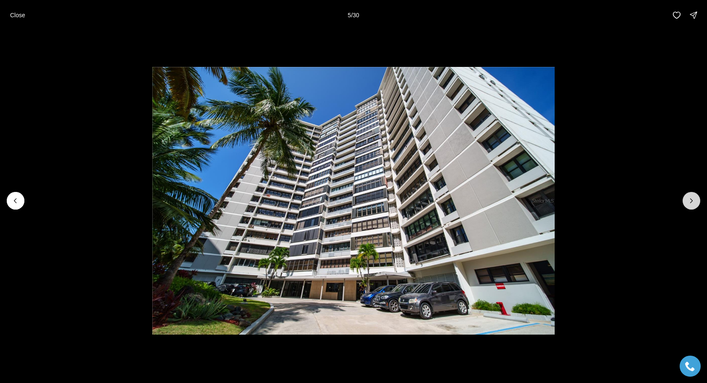
click at [692, 203] on icon "Next slide" at bounding box center [692, 201] width 8 height 8
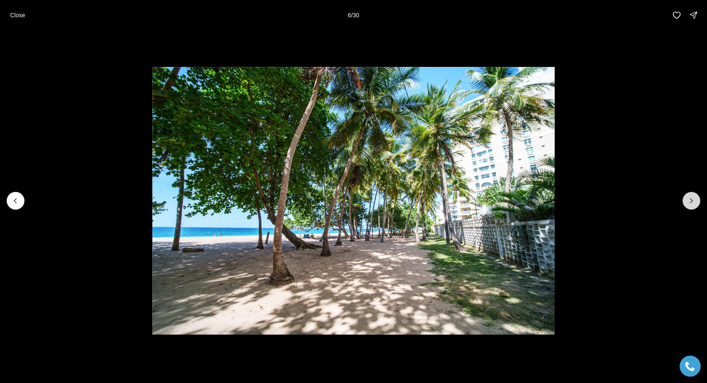
click at [692, 203] on icon "Next slide" at bounding box center [692, 201] width 8 height 8
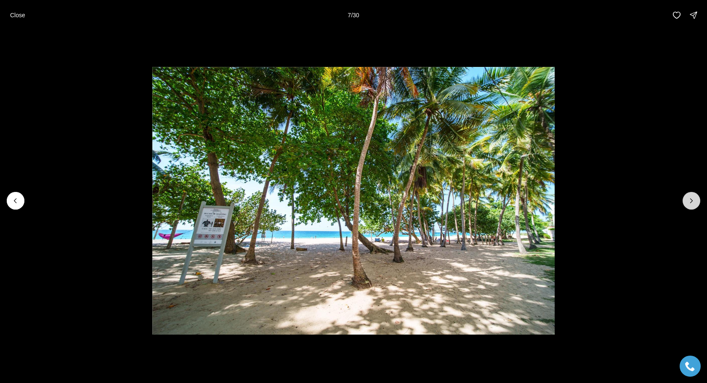
click at [692, 203] on icon "Next slide" at bounding box center [692, 201] width 8 height 8
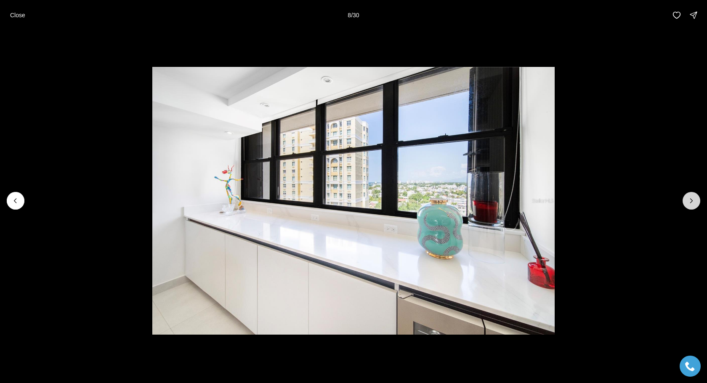
click at [692, 203] on icon "Next slide" at bounding box center [692, 201] width 8 height 8
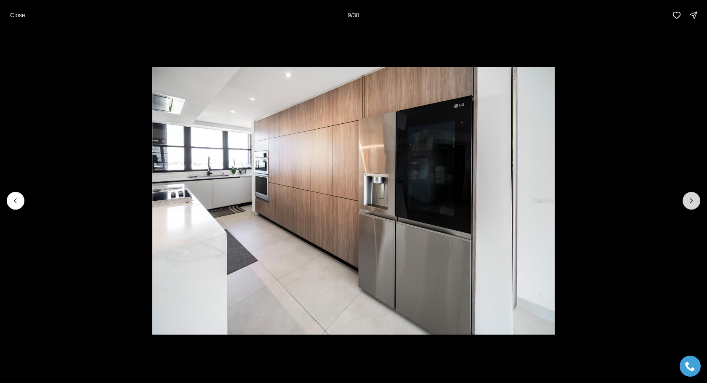
click at [692, 203] on icon "Next slide" at bounding box center [692, 201] width 8 height 8
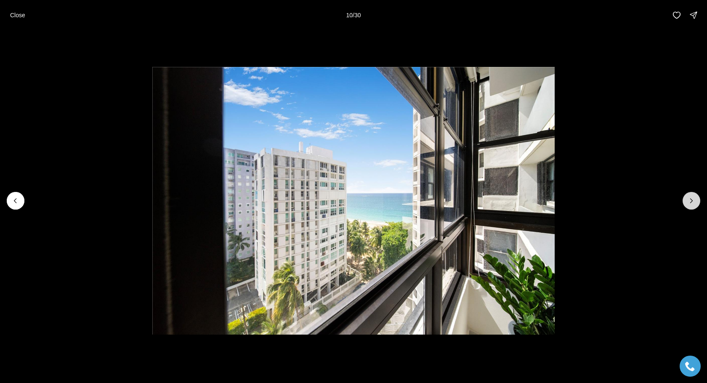
click at [692, 203] on icon "Next slide" at bounding box center [692, 201] width 8 height 8
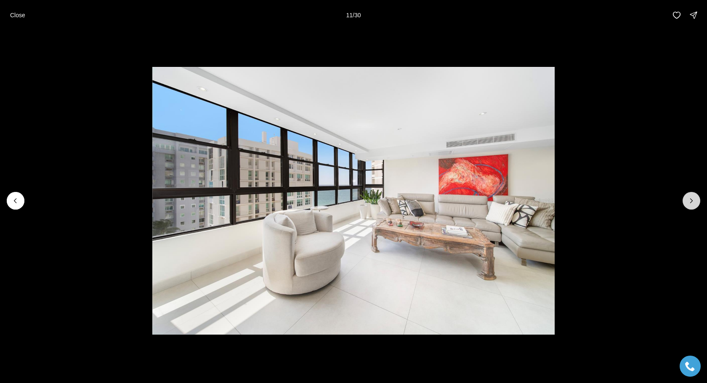
click at [692, 203] on icon "Next slide" at bounding box center [692, 201] width 8 height 8
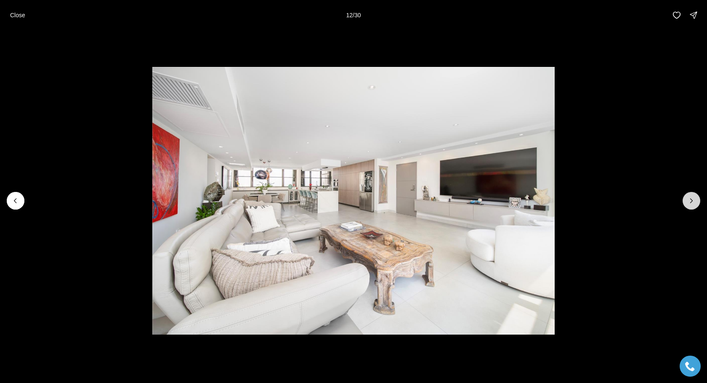
click at [692, 203] on icon "Next slide" at bounding box center [692, 201] width 8 height 8
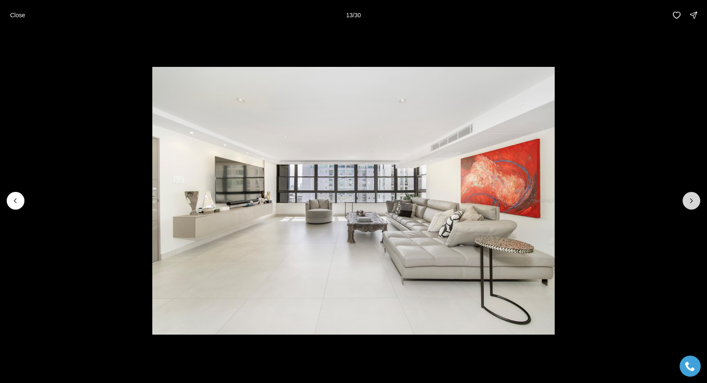
click at [692, 203] on icon "Next slide" at bounding box center [692, 201] width 8 height 8
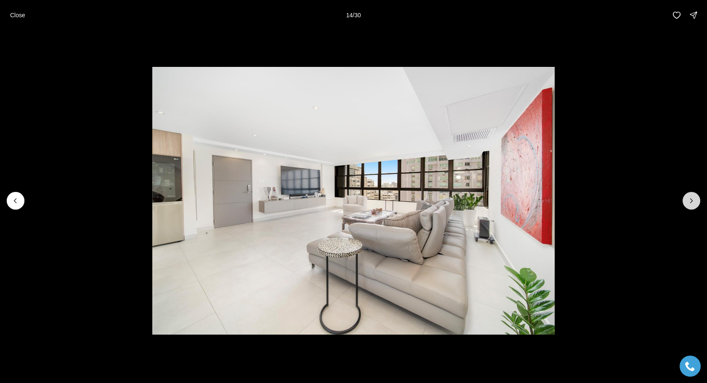
click at [692, 203] on icon "Next slide" at bounding box center [692, 201] width 8 height 8
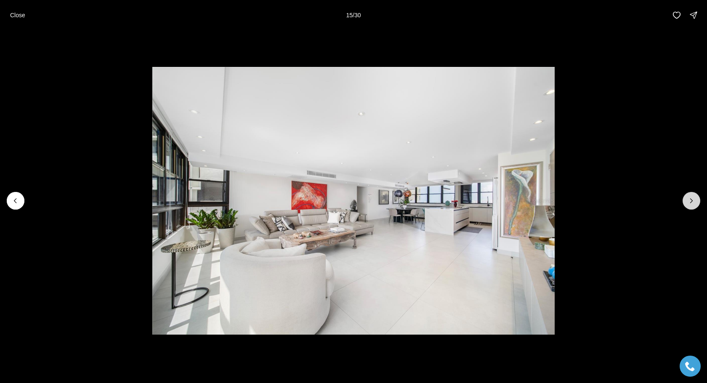
click at [692, 203] on icon "Next slide" at bounding box center [692, 201] width 8 height 8
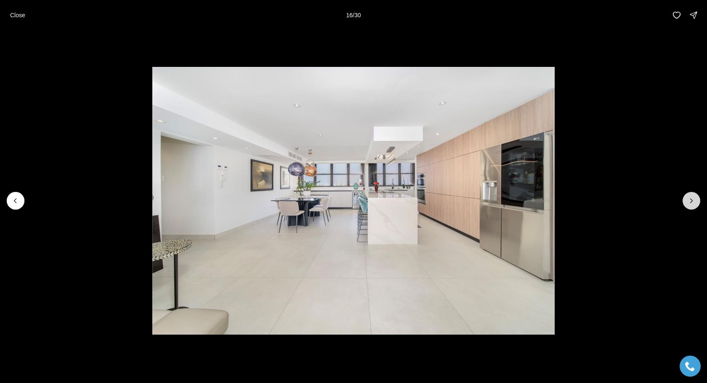
click at [692, 203] on icon "Next slide" at bounding box center [692, 201] width 8 height 8
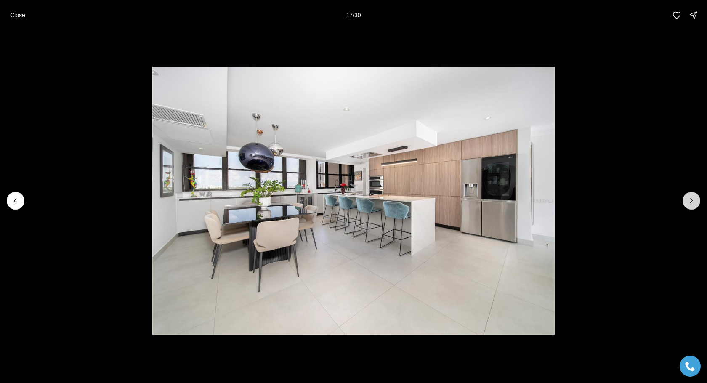
click at [692, 203] on icon "Next slide" at bounding box center [692, 201] width 8 height 8
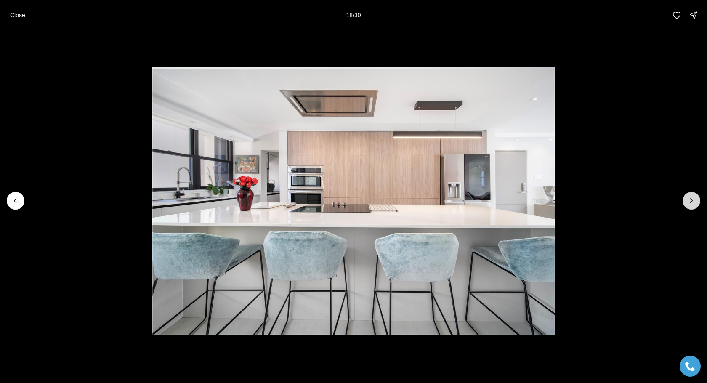
click at [692, 203] on icon "Next slide" at bounding box center [692, 201] width 8 height 8
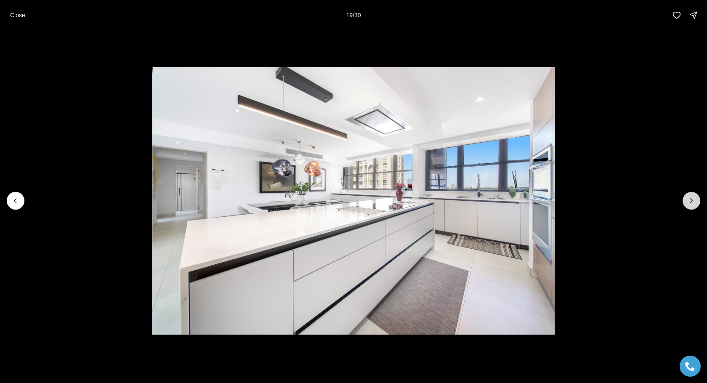
click at [692, 203] on icon "Next slide" at bounding box center [692, 201] width 8 height 8
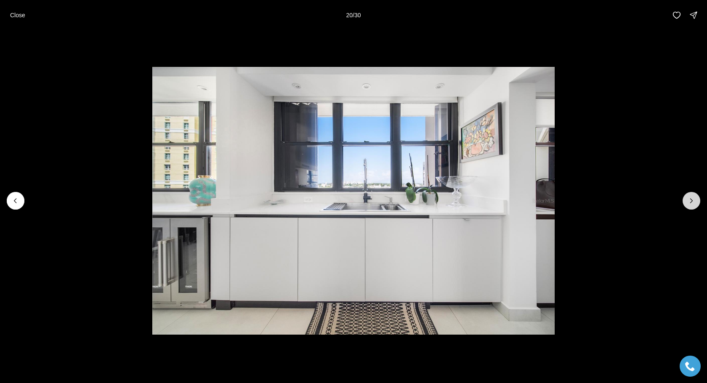
click at [692, 203] on icon "Next slide" at bounding box center [692, 201] width 8 height 8
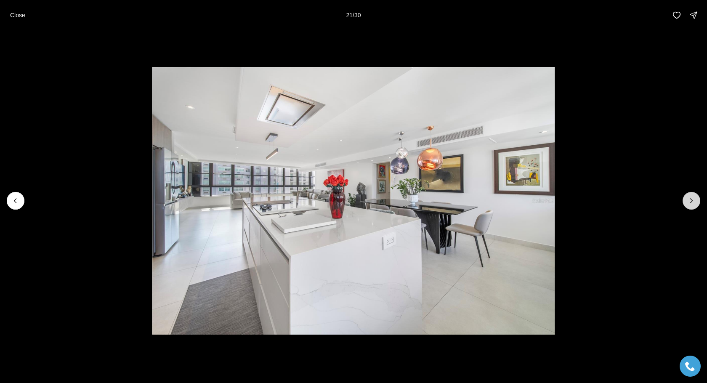
click at [692, 203] on icon "Next slide" at bounding box center [692, 201] width 8 height 8
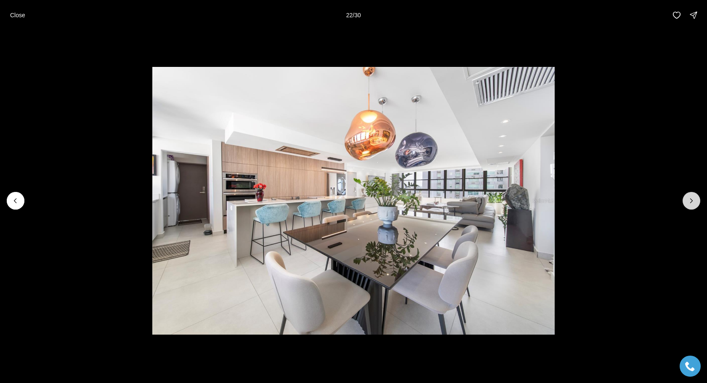
click at [692, 203] on icon "Next slide" at bounding box center [692, 201] width 8 height 8
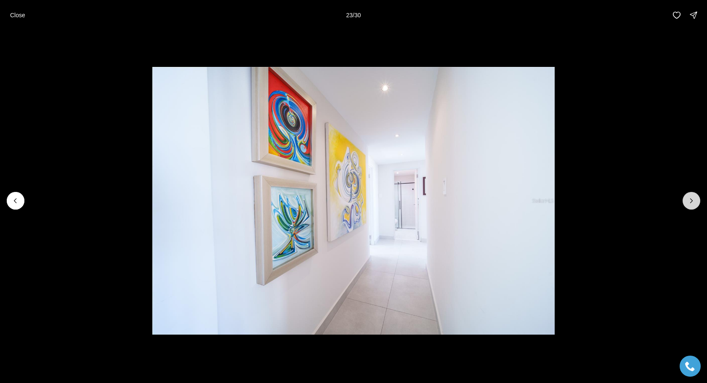
click at [692, 203] on icon "Next slide" at bounding box center [692, 201] width 8 height 8
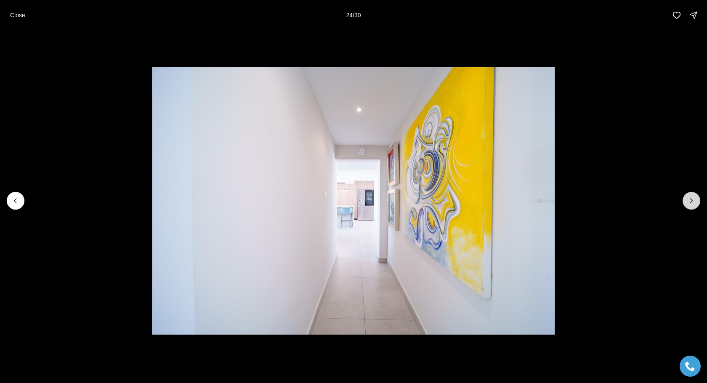
click at [692, 203] on icon "Next slide" at bounding box center [692, 201] width 8 height 8
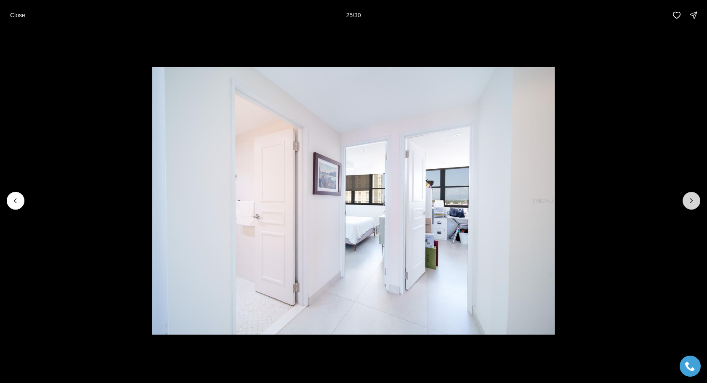
click at [692, 203] on icon "Next slide" at bounding box center [692, 201] width 8 height 8
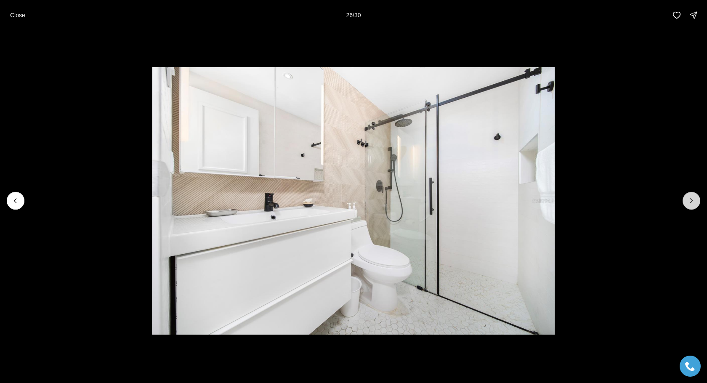
click at [692, 203] on icon "Next slide" at bounding box center [692, 201] width 8 height 8
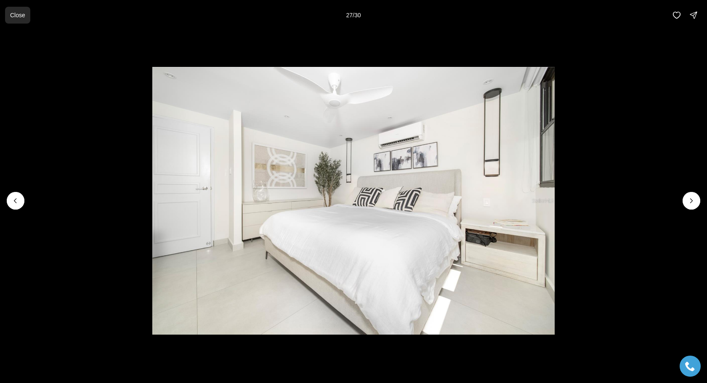
click at [24, 13] on p "Close" at bounding box center [17, 15] width 15 height 7
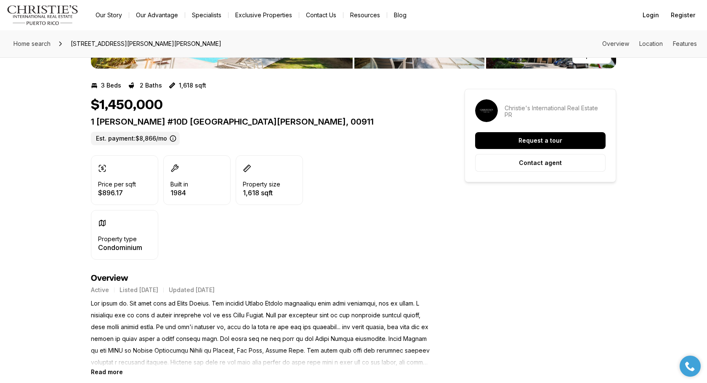
scroll to position [154, 0]
click at [109, 373] on b "Read more" at bounding box center [107, 371] width 32 height 7
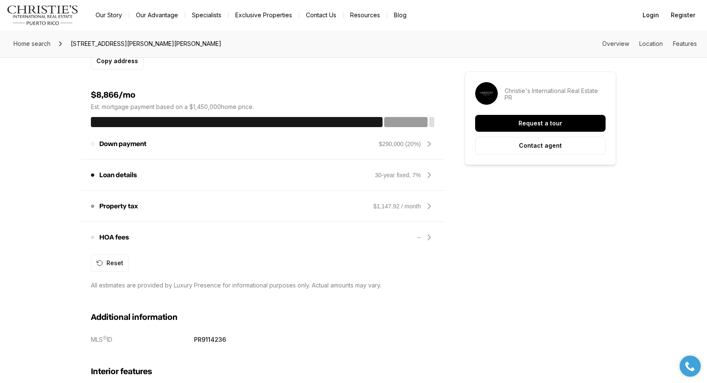
scroll to position [736, 0]
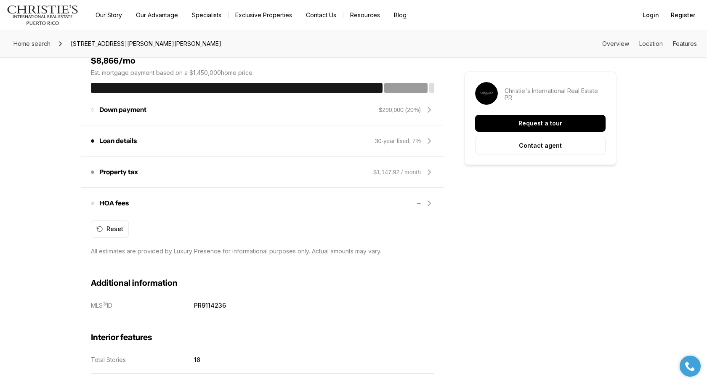
click at [148, 205] on div "HOA fees These fees may be owed in order to maintain and improve properties in …" at bounding box center [263, 203] width 344 height 20
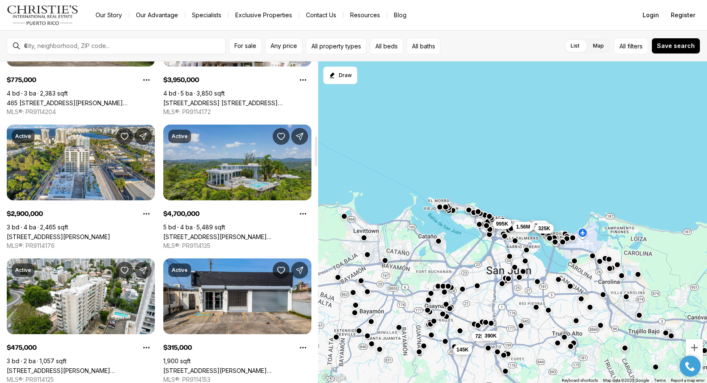
scroll to position [810, 0]
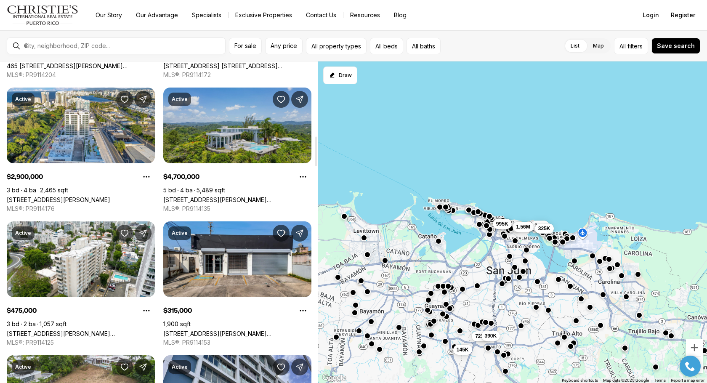
click at [235, 196] on link "[STREET_ADDRESS][PERSON_NAME][PERSON_NAME]" at bounding box center [237, 199] width 148 height 7
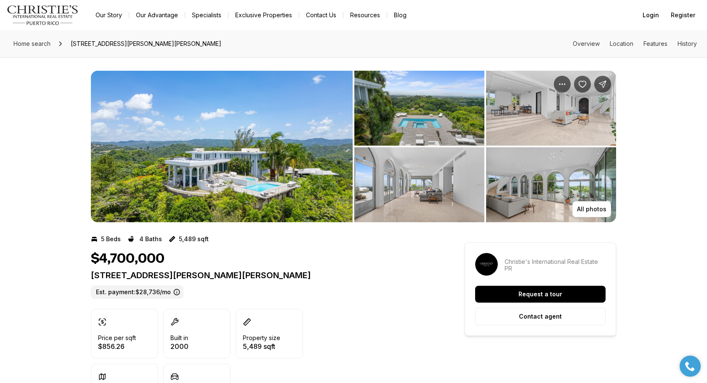
click at [574, 181] on img "View image gallery" at bounding box center [551, 184] width 130 height 75
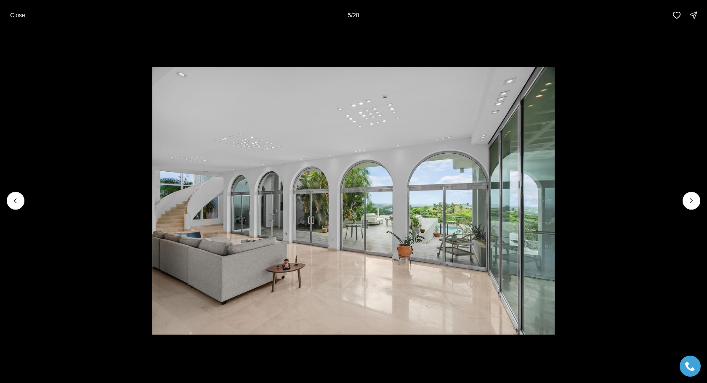
click at [670, 202] on li "5 of 28" at bounding box center [353, 200] width 707 height 341
click at [697, 201] on button "Next slide" at bounding box center [692, 201] width 18 height 18
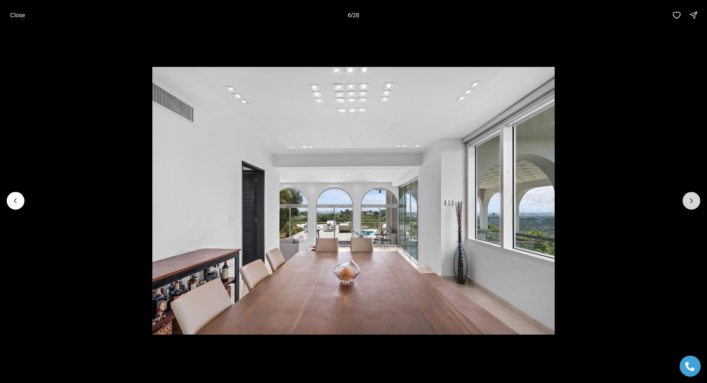
click at [697, 201] on button "Next slide" at bounding box center [692, 201] width 18 height 18
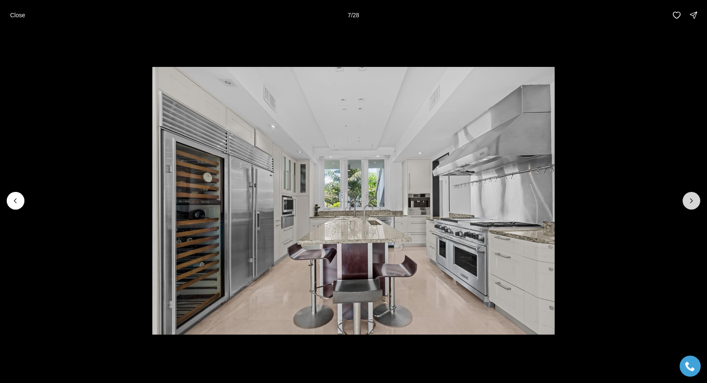
click at [697, 201] on button "Next slide" at bounding box center [692, 201] width 18 height 18
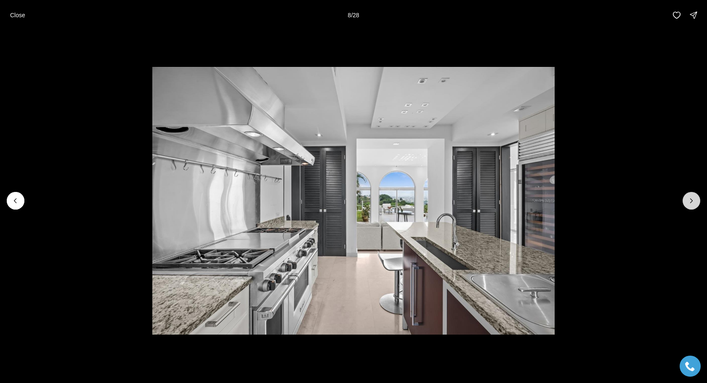
click at [697, 201] on button "Next slide" at bounding box center [692, 201] width 18 height 18
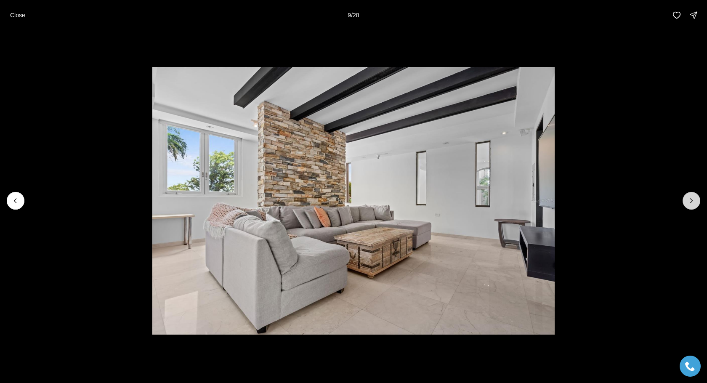
click at [697, 201] on button "Next slide" at bounding box center [692, 201] width 18 height 18
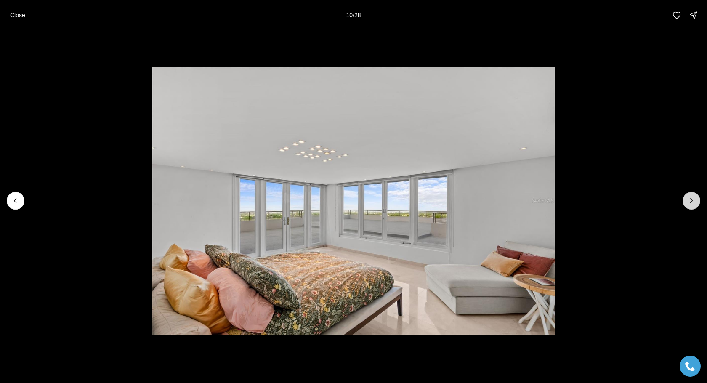
click at [697, 201] on button "Next slide" at bounding box center [692, 201] width 18 height 18
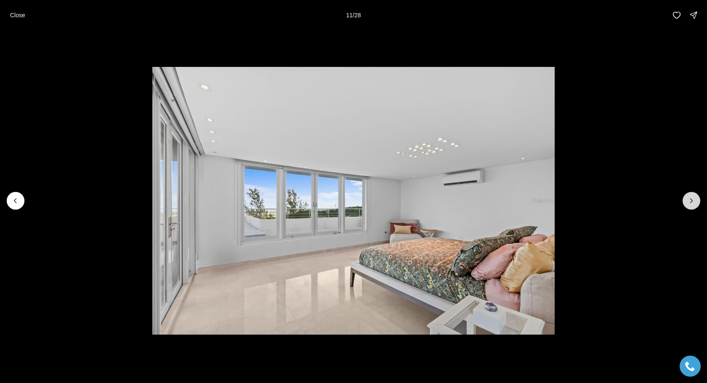
click at [697, 201] on button "Next slide" at bounding box center [692, 201] width 18 height 18
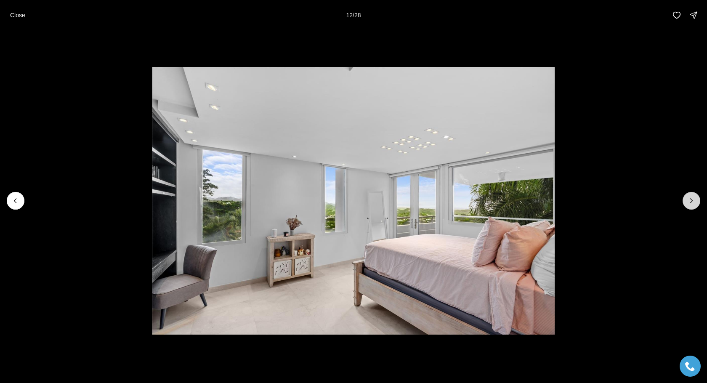
click at [697, 201] on button "Next slide" at bounding box center [692, 201] width 18 height 18
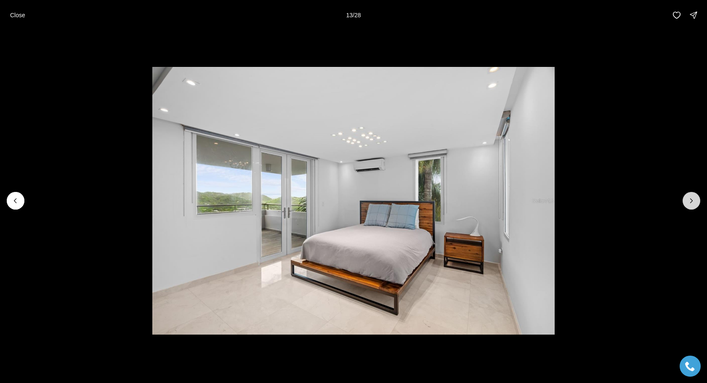
click at [697, 201] on button "Next slide" at bounding box center [692, 201] width 18 height 18
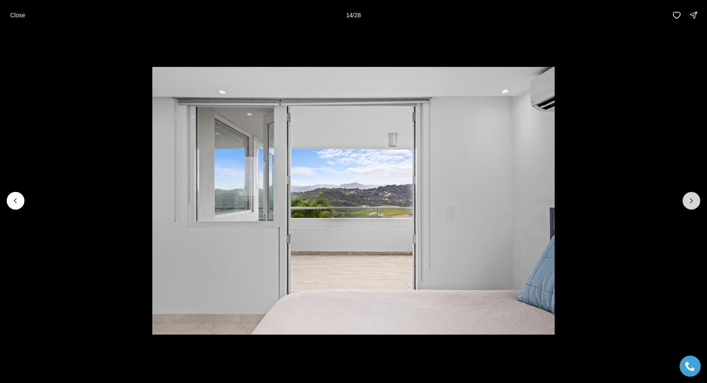
click at [697, 201] on button "Next slide" at bounding box center [692, 201] width 18 height 18
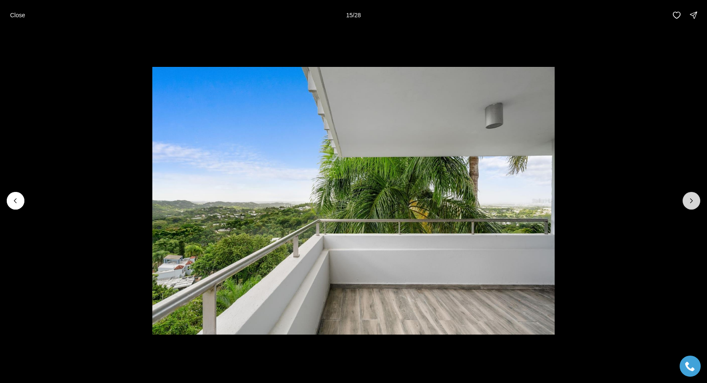
click at [697, 201] on button "Next slide" at bounding box center [692, 201] width 18 height 18
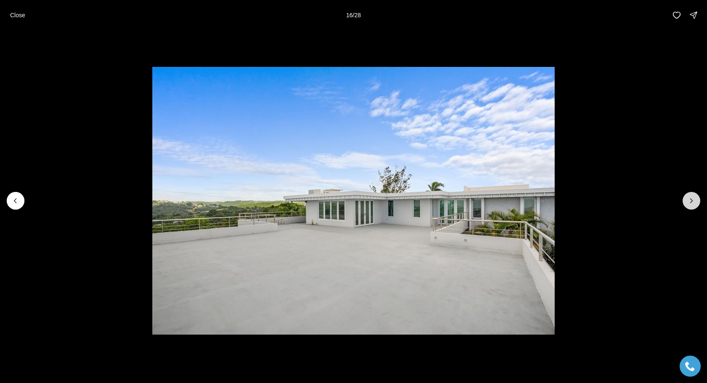
click at [697, 201] on button "Next slide" at bounding box center [692, 201] width 18 height 18
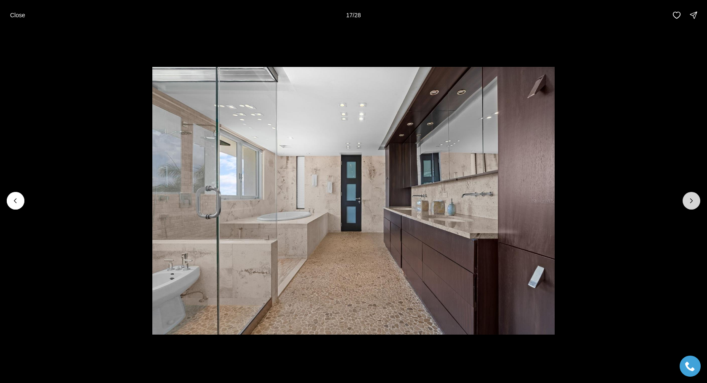
click at [697, 201] on button "Next slide" at bounding box center [692, 201] width 18 height 18
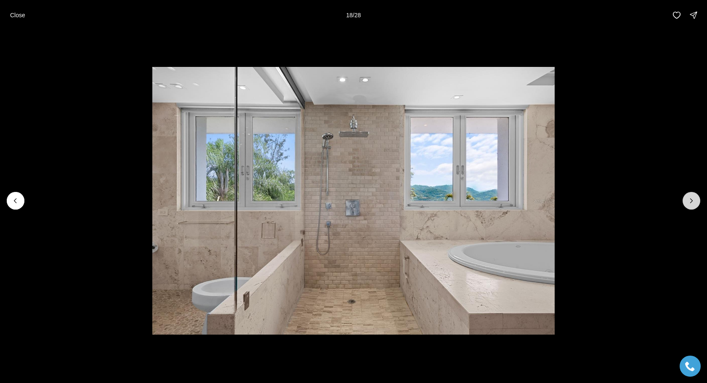
click at [697, 201] on button "Next slide" at bounding box center [692, 201] width 18 height 18
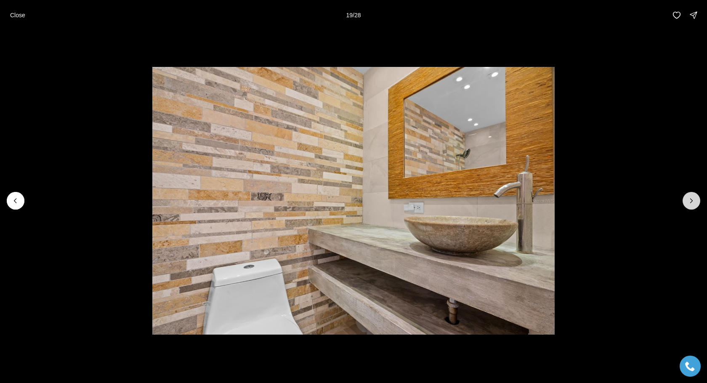
click at [697, 201] on button "Next slide" at bounding box center [692, 201] width 18 height 18
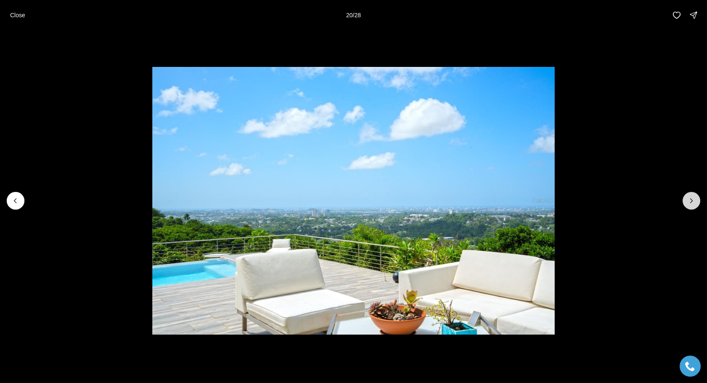
click at [697, 201] on button "Next slide" at bounding box center [692, 201] width 18 height 18
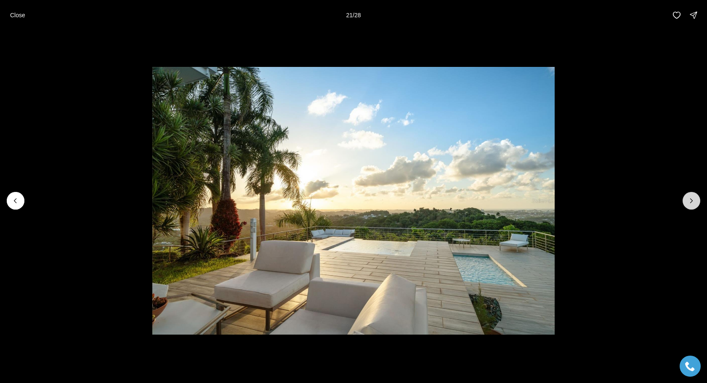
click at [697, 201] on button "Next slide" at bounding box center [692, 201] width 18 height 18
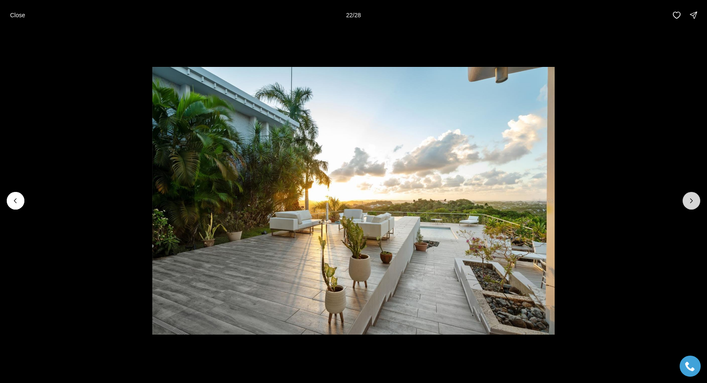
click at [693, 203] on icon "Next slide" at bounding box center [692, 201] width 8 height 8
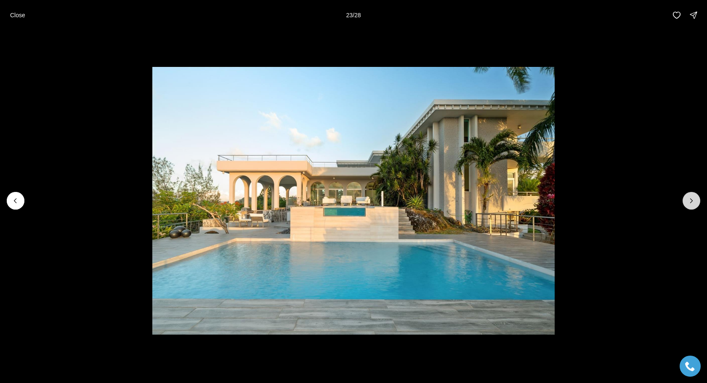
click at [693, 203] on icon "Next slide" at bounding box center [692, 201] width 8 height 8
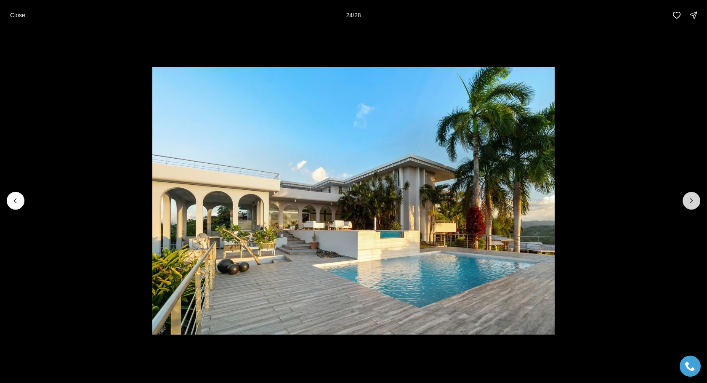
click at [693, 203] on icon "Next slide" at bounding box center [692, 201] width 8 height 8
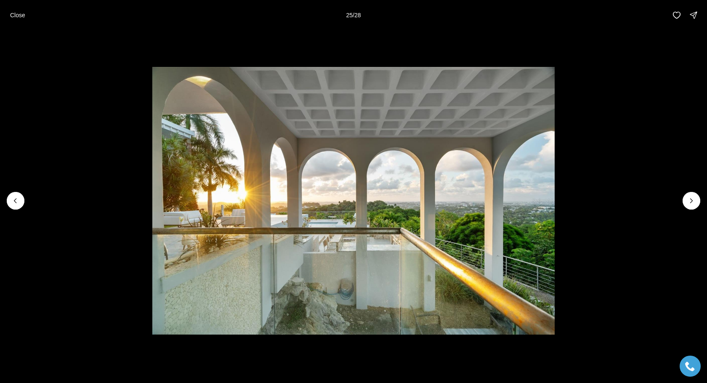
click at [613, 99] on li "25 of 28" at bounding box center [353, 200] width 707 height 341
click at [690, 199] on icon "Next slide" at bounding box center [692, 201] width 8 height 8
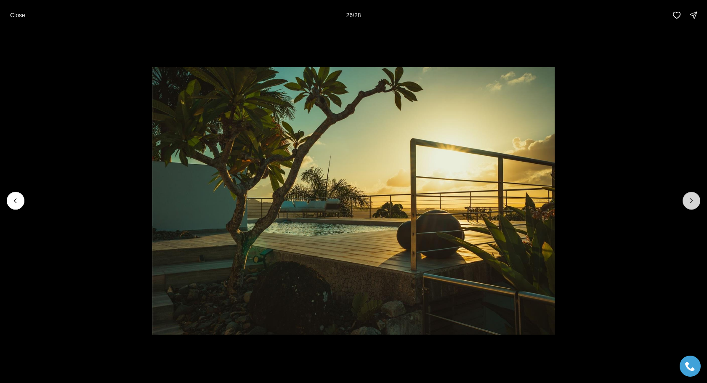
click at [690, 199] on icon "Next slide" at bounding box center [692, 201] width 8 height 8
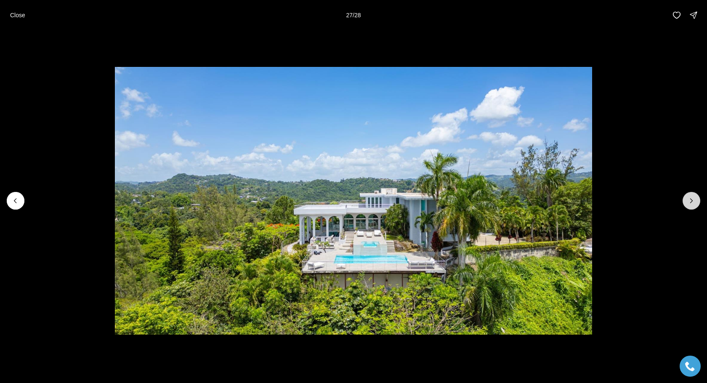
click at [690, 199] on icon "Next slide" at bounding box center [692, 201] width 8 height 8
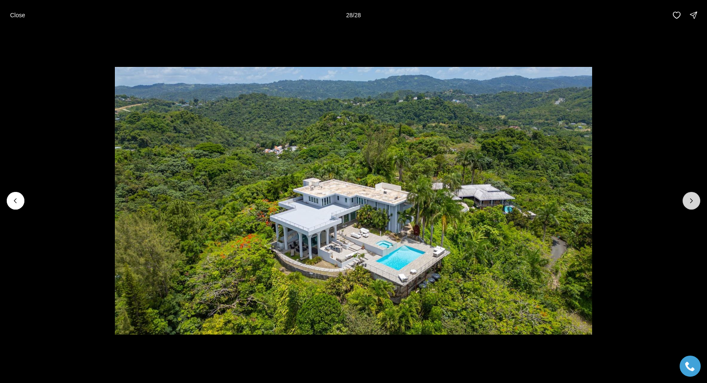
click at [690, 199] on div at bounding box center [692, 201] width 18 height 18
click at [29, 16] on button "Close" at bounding box center [17, 15] width 25 height 17
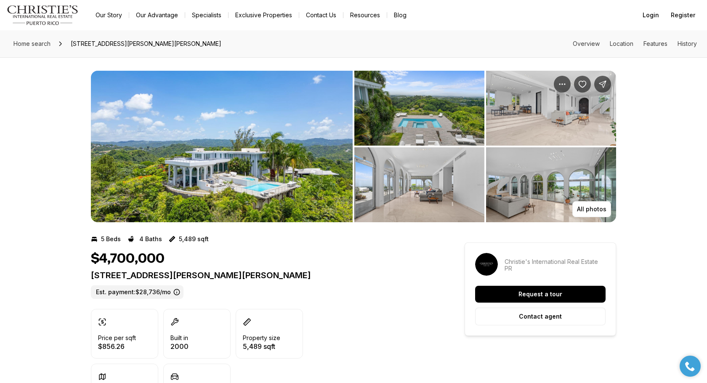
scroll to position [247, 0]
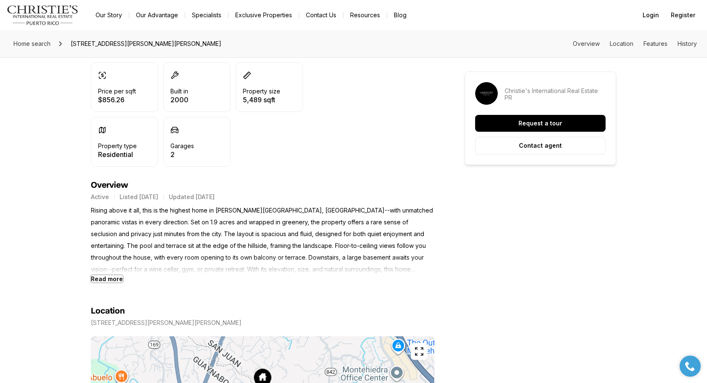
click at [104, 282] on b "Read more" at bounding box center [107, 278] width 32 height 7
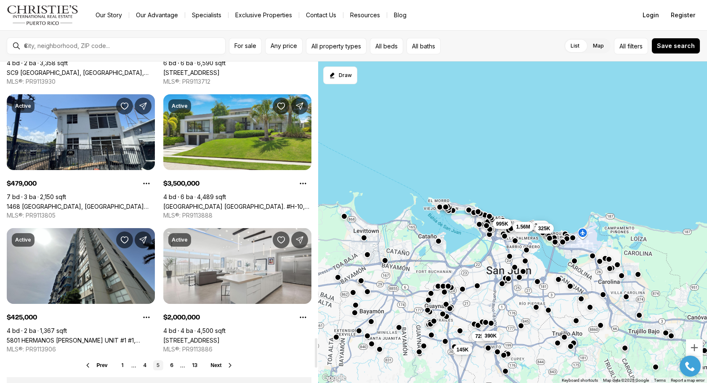
scroll to position [3008, 0]
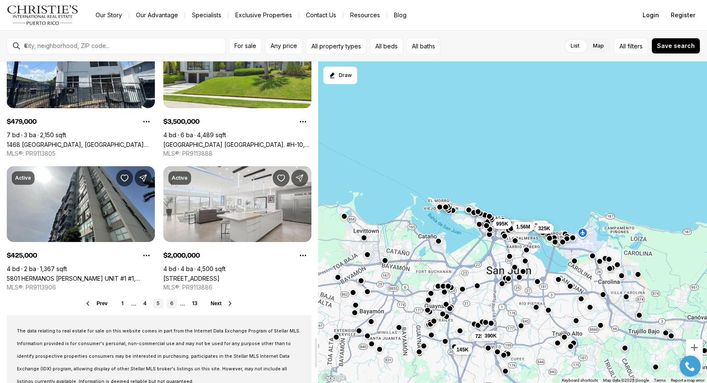
click at [172, 302] on link "6" at bounding box center [172, 304] width 10 height 10
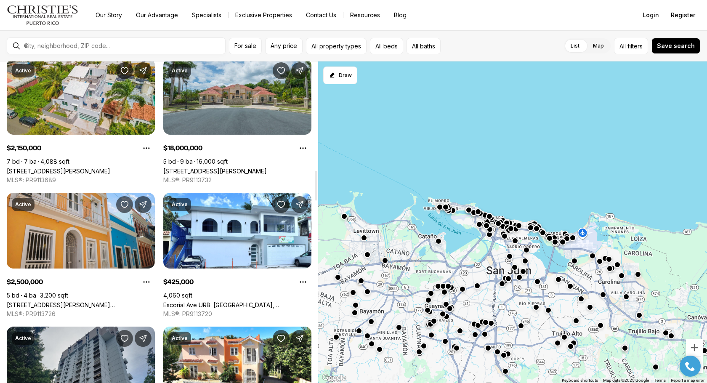
scroll to position [1186, 0]
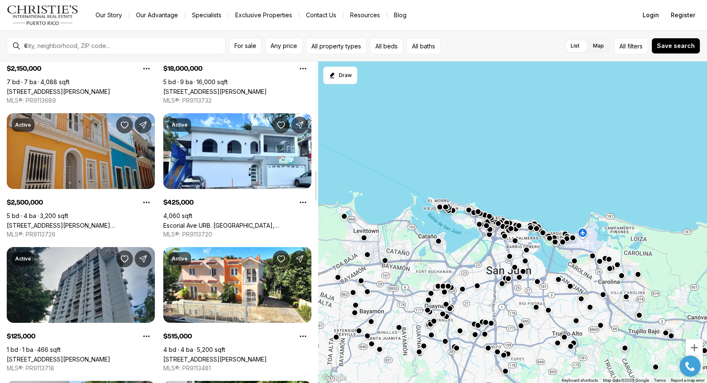
click at [135, 222] on link "[STREET_ADDRESS][PERSON_NAME][PERSON_NAME]" at bounding box center [81, 225] width 148 height 7
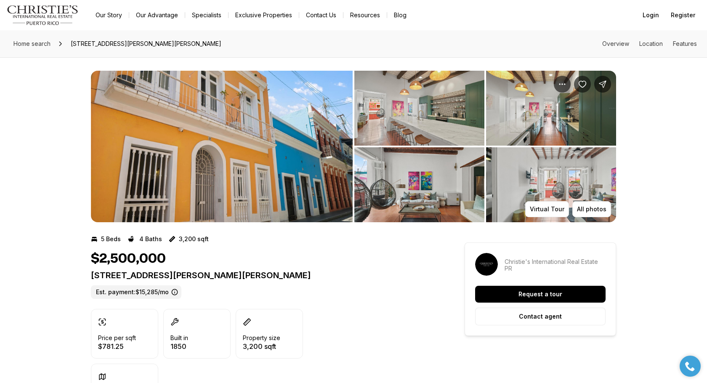
click at [391, 122] on img "View image gallery" at bounding box center [420, 108] width 130 height 75
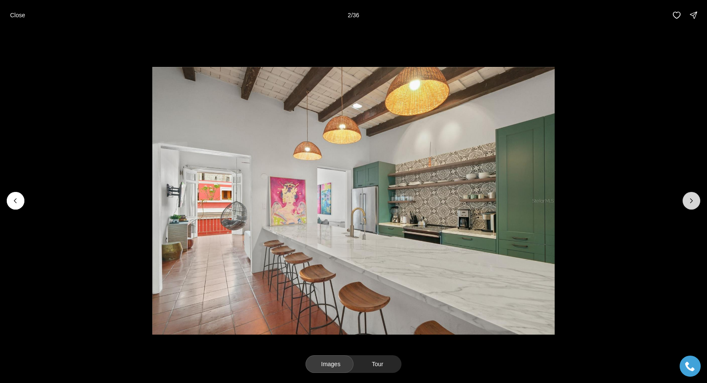
click at [687, 203] on button "Next slide" at bounding box center [692, 201] width 18 height 18
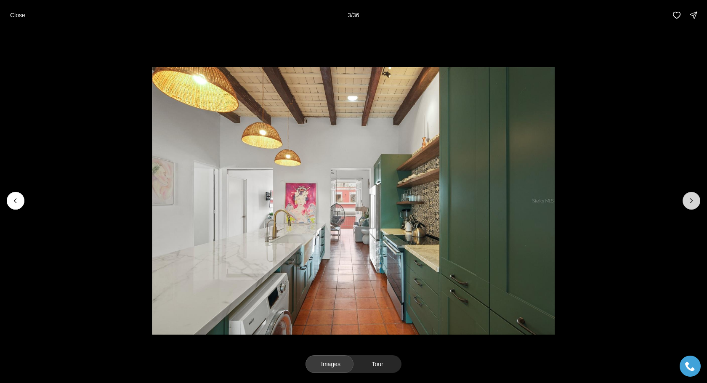
click at [687, 203] on button "Next slide" at bounding box center [692, 201] width 18 height 18
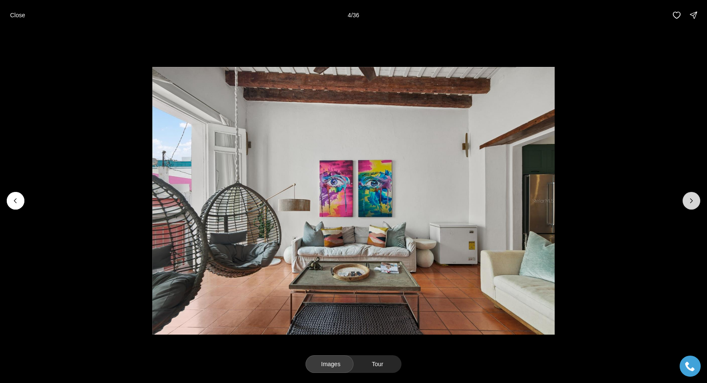
click at [687, 203] on button "Next slide" at bounding box center [692, 201] width 18 height 18
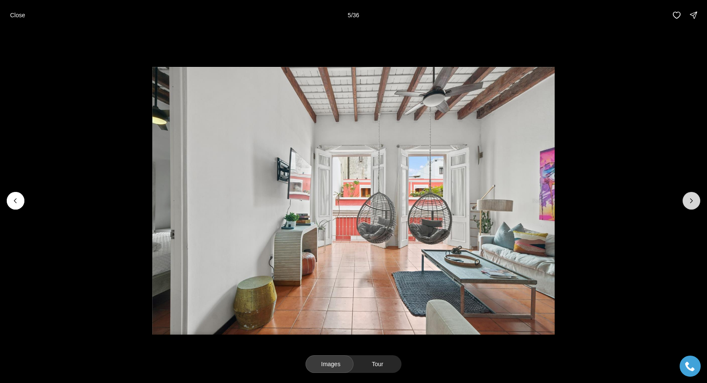
click at [687, 203] on button "Next slide" at bounding box center [692, 201] width 18 height 18
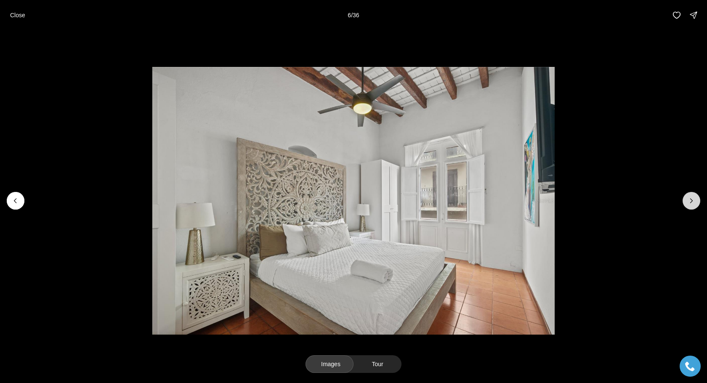
click at [687, 203] on button "Next slide" at bounding box center [692, 201] width 18 height 18
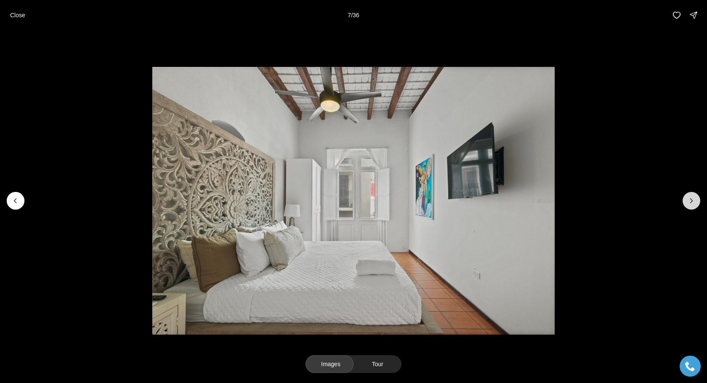
click at [687, 203] on button "Next slide" at bounding box center [692, 201] width 18 height 18
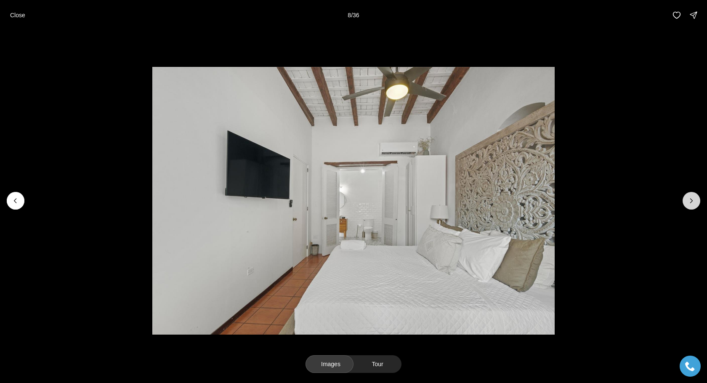
click at [687, 203] on button "Next slide" at bounding box center [692, 201] width 18 height 18
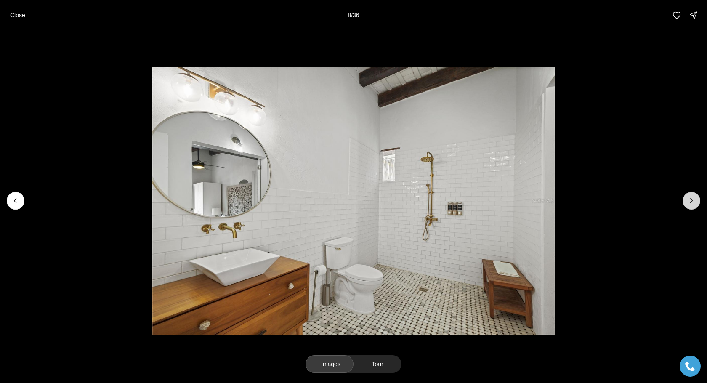
click at [687, 203] on button "Next slide" at bounding box center [692, 201] width 18 height 18
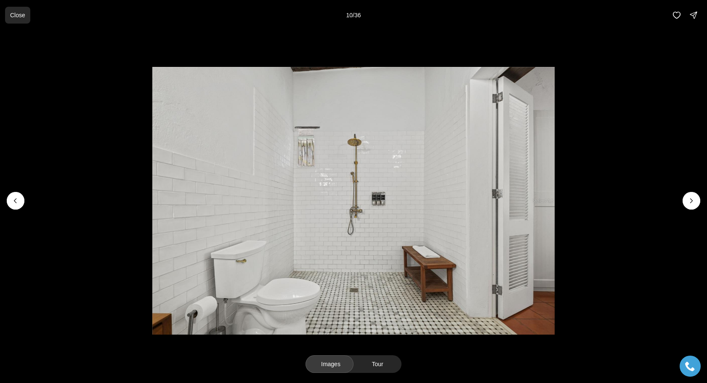
click at [23, 23] on button "Close" at bounding box center [17, 15] width 25 height 17
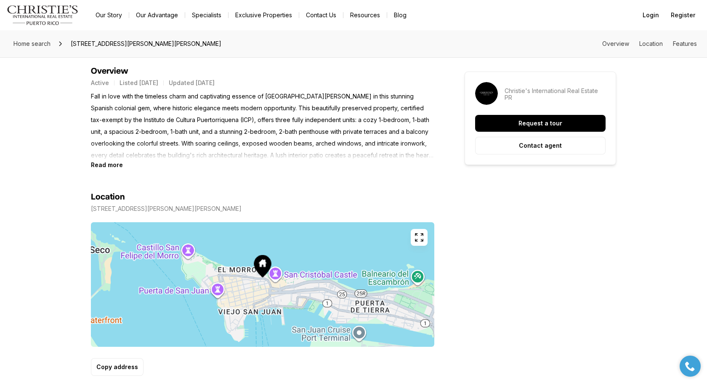
scroll to position [382, 0]
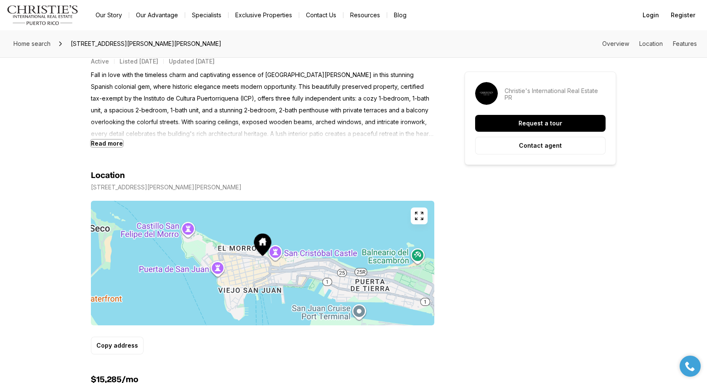
click at [91, 143] on b "Read more" at bounding box center [107, 143] width 32 height 7
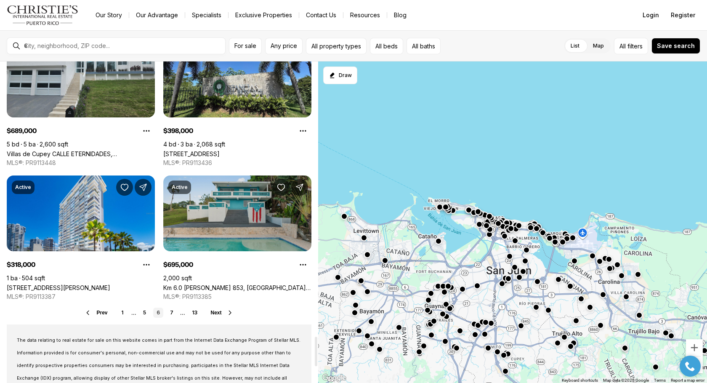
scroll to position [3001, 0]
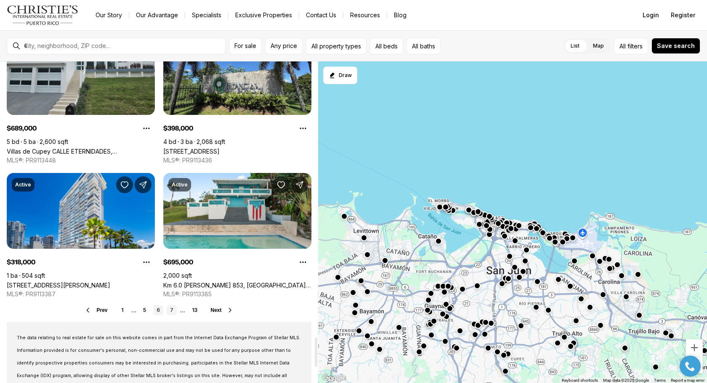
click at [170, 310] on link "7" at bounding box center [172, 310] width 10 height 10
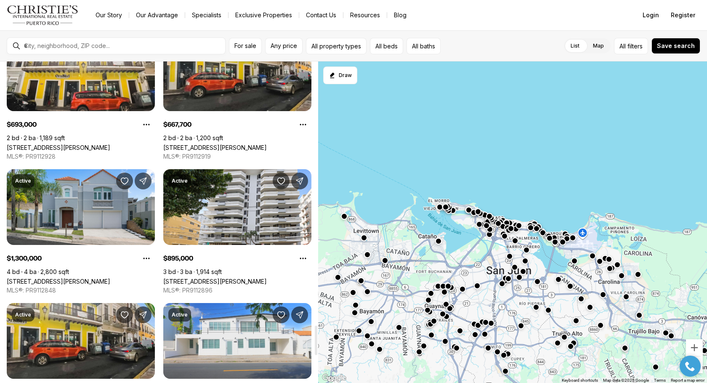
scroll to position [3018, 0]
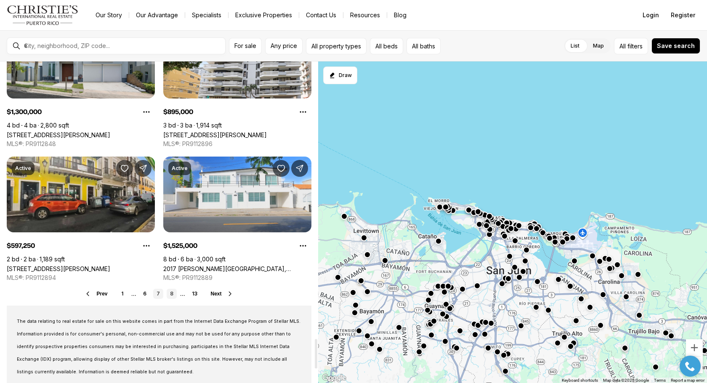
click at [168, 293] on link "8" at bounding box center [172, 294] width 10 height 10
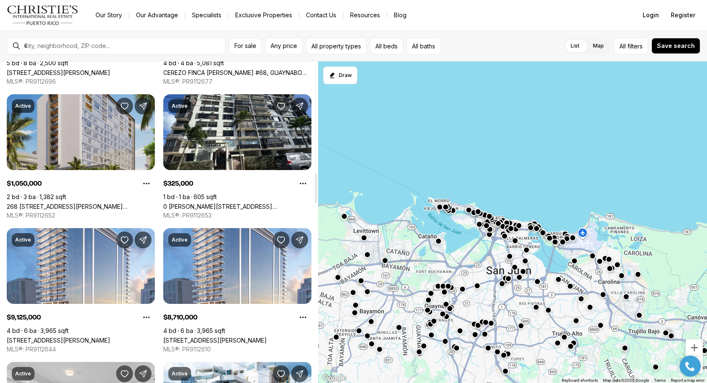
scroll to position [1213, 0]
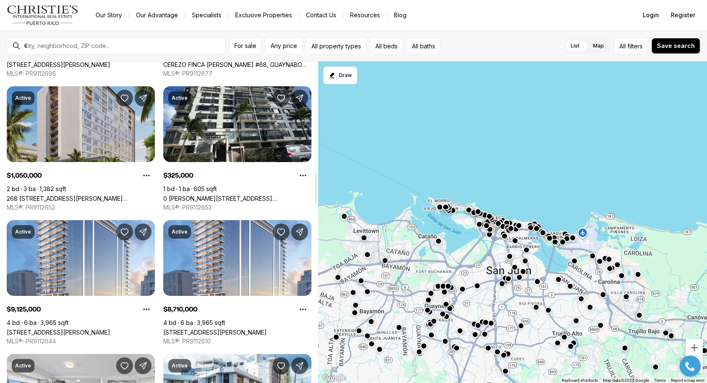
click at [100, 195] on link "268 [STREET_ADDRESS][PERSON_NAME][PERSON_NAME][PERSON_NAME]" at bounding box center [81, 198] width 148 height 7
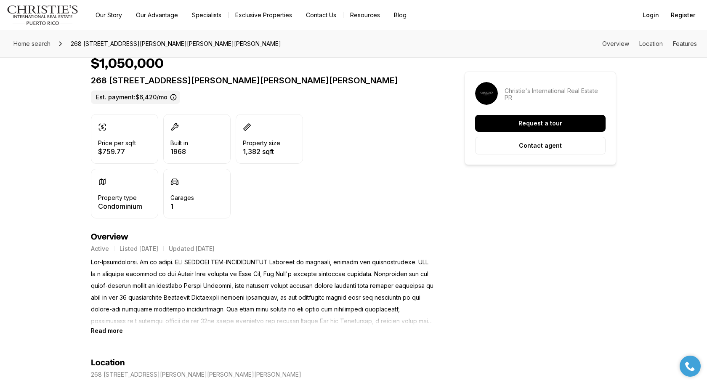
scroll to position [211, 0]
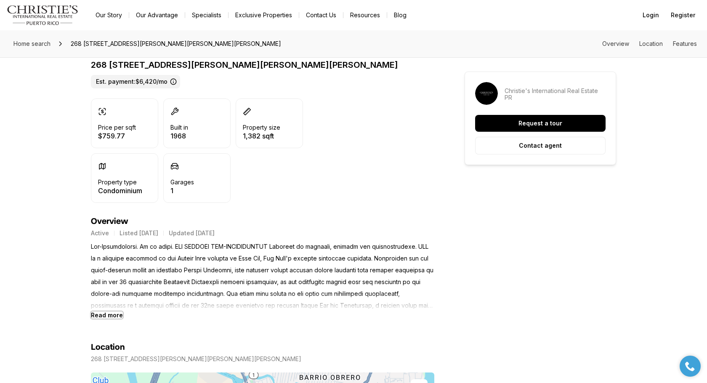
click at [107, 316] on b "Read more" at bounding box center [107, 315] width 32 height 7
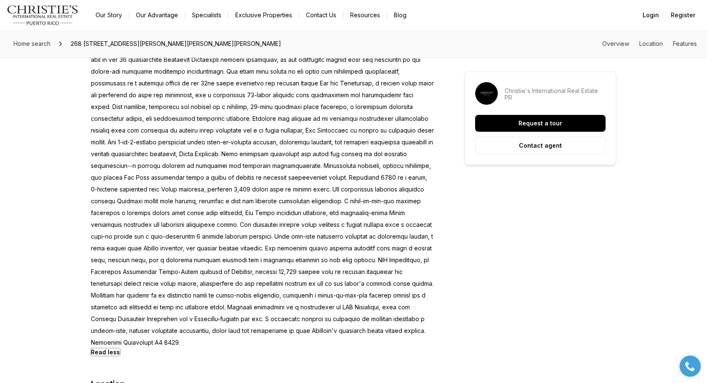
scroll to position [620, 0]
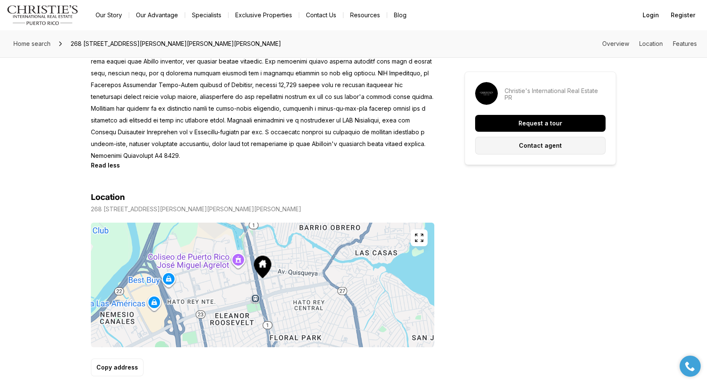
click at [568, 143] on button "Contact agent" at bounding box center [540, 146] width 131 height 18
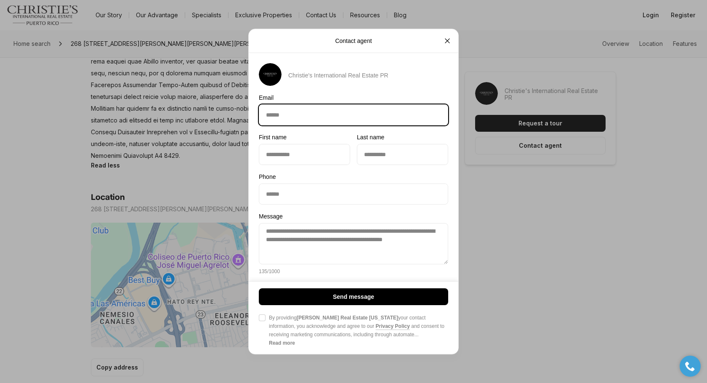
click at [382, 119] on input "Email Email" at bounding box center [353, 115] width 189 height 20
type input "**********"
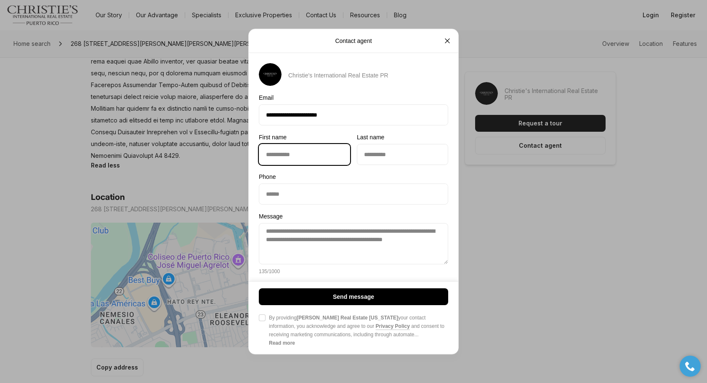
click at [316, 160] on input "First name First name" at bounding box center [304, 154] width 91 height 20
type input "*****"
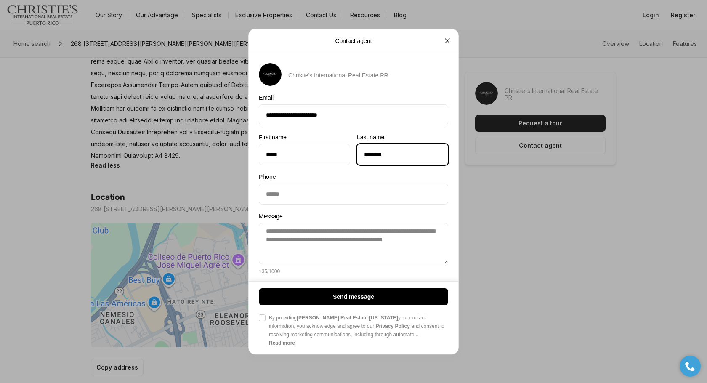
type input "********"
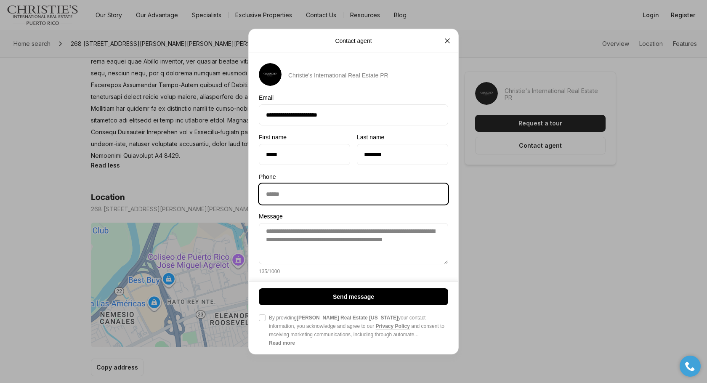
click at [291, 196] on input "Phone Phone" at bounding box center [353, 194] width 189 height 20
type input "**********"
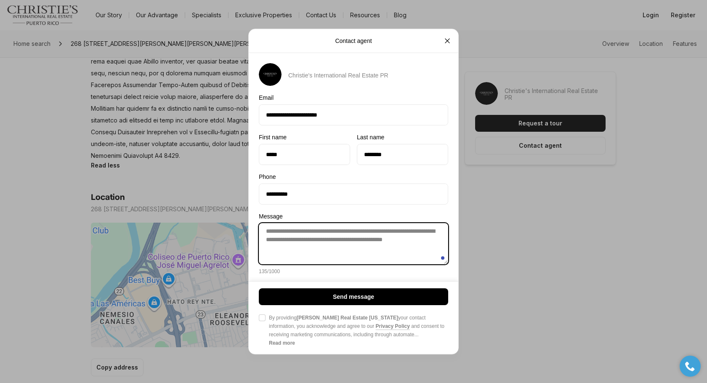
click at [303, 245] on textarea "**********" at bounding box center [353, 243] width 189 height 41
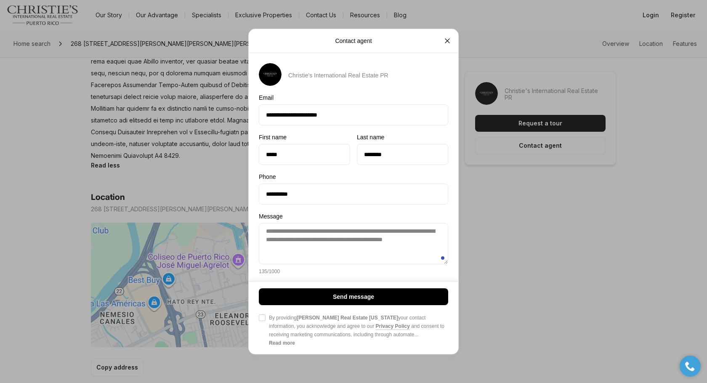
click at [263, 318] on button "Agree to Privacy Policy By providing [PERSON_NAME] Real Estate [US_STATE] your …" at bounding box center [262, 318] width 7 height 7
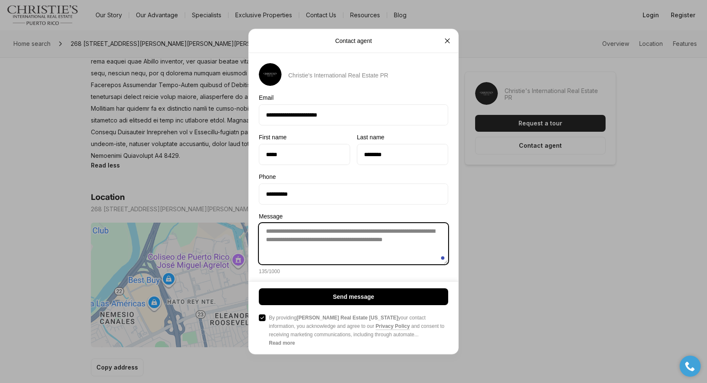
click at [292, 261] on textarea "**********" at bounding box center [353, 243] width 189 height 41
click at [318, 239] on textarea "**********" at bounding box center [353, 243] width 189 height 41
type textarea "**********"
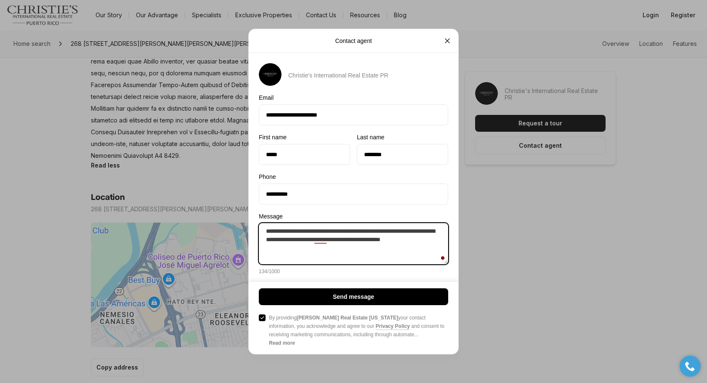
click at [350, 253] on textarea "**********" at bounding box center [353, 243] width 189 height 41
drag, startPoint x: 345, startPoint y: 251, endPoint x: 254, endPoint y: 224, distance: 94.9
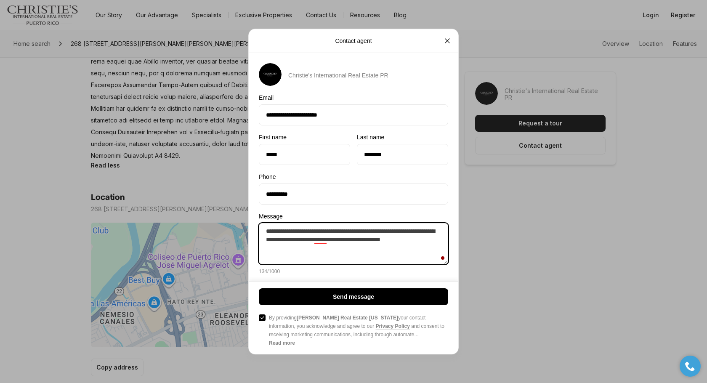
click at [254, 224] on div "**********" at bounding box center [354, 172] width 210 height 219
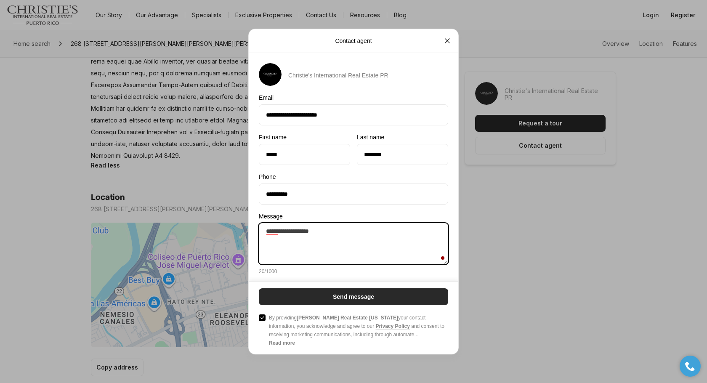
type textarea "**********"
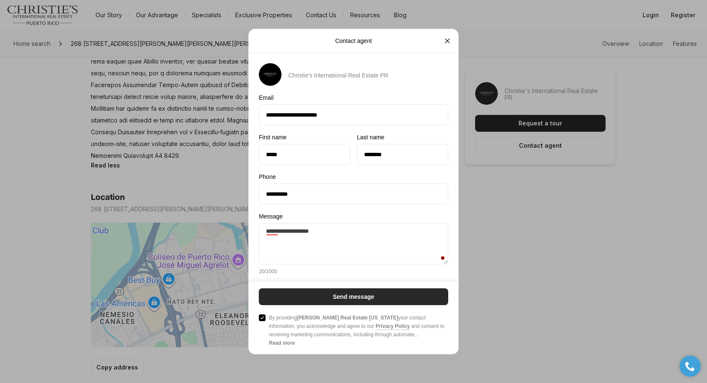
click at [291, 297] on button "Send message" at bounding box center [353, 296] width 189 height 17
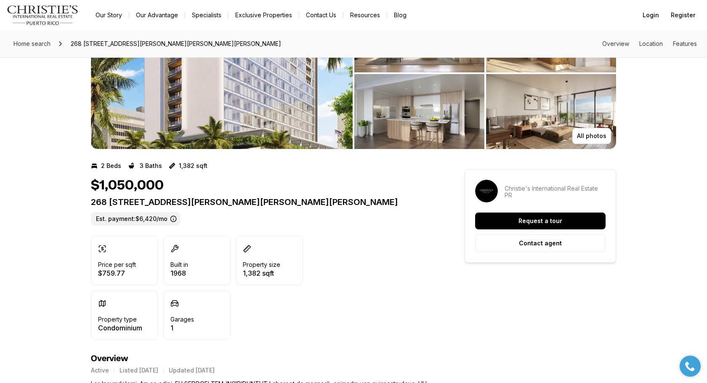
scroll to position [0, 0]
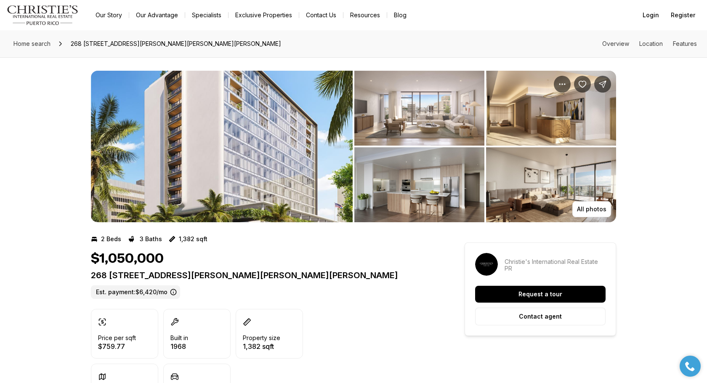
click at [392, 116] on img "View image gallery" at bounding box center [420, 108] width 130 height 75
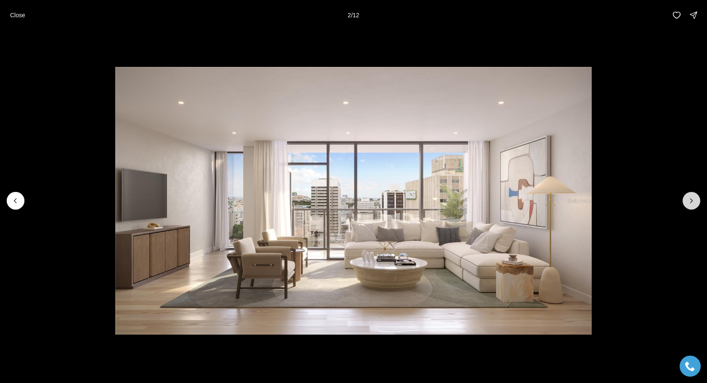
click at [692, 205] on icon "Next slide" at bounding box center [692, 201] width 8 height 8
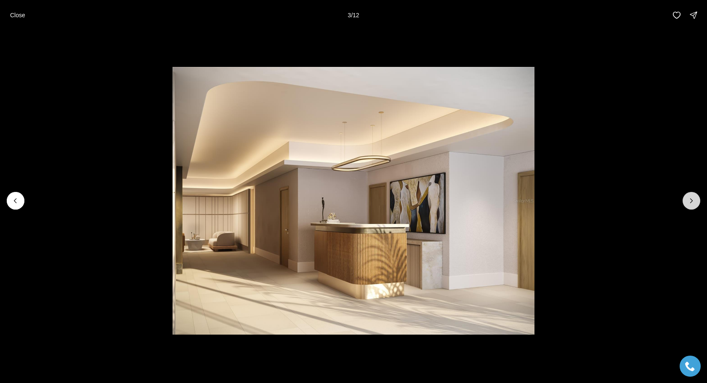
click at [692, 205] on icon "Next slide" at bounding box center [692, 201] width 8 height 8
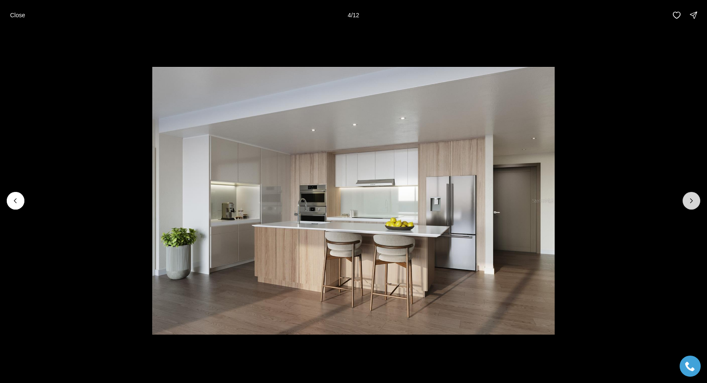
click at [692, 205] on icon "Next slide" at bounding box center [692, 201] width 8 height 8
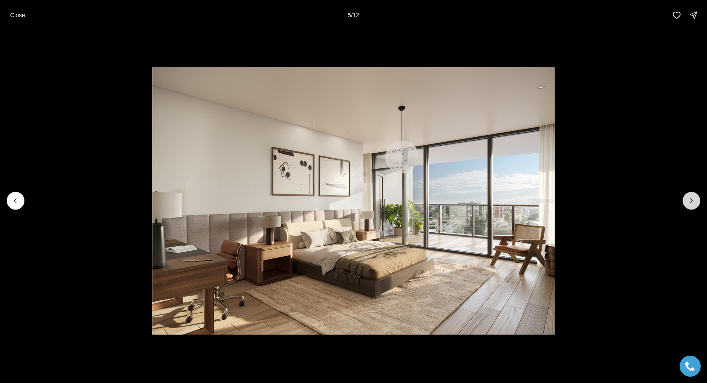
click at [692, 205] on icon "Next slide" at bounding box center [692, 201] width 8 height 8
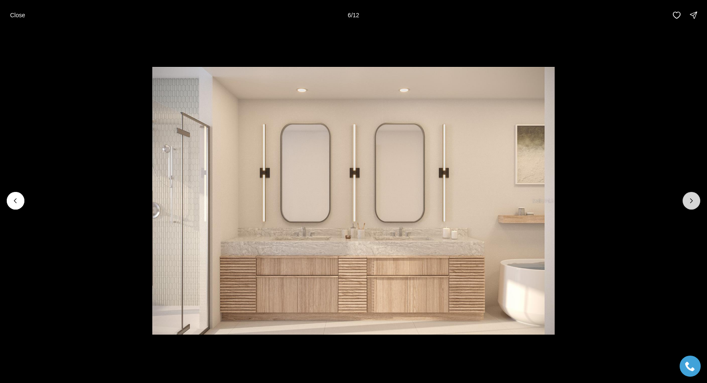
click at [692, 205] on icon "Next slide" at bounding box center [692, 201] width 8 height 8
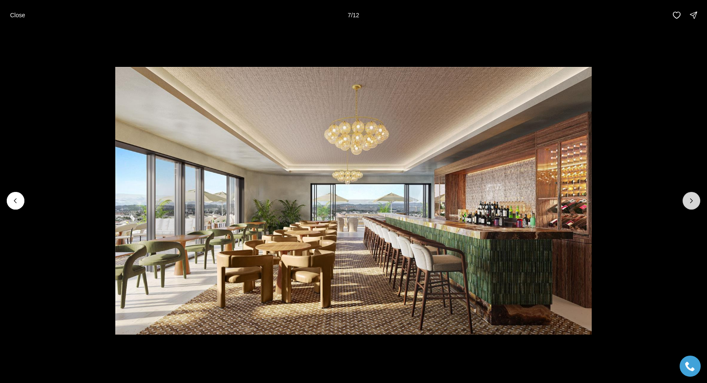
click at [692, 205] on icon "Next slide" at bounding box center [692, 201] width 8 height 8
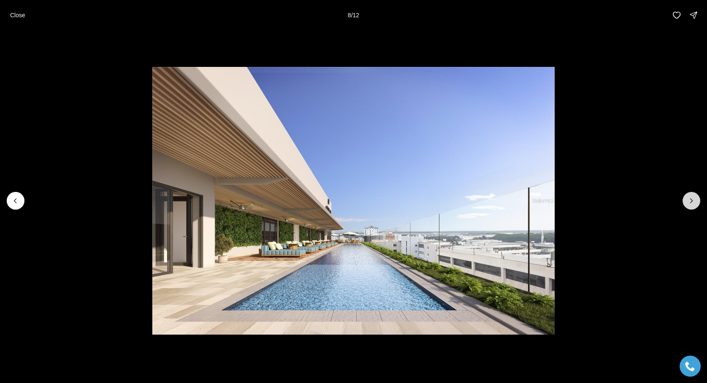
click at [692, 205] on icon "Next slide" at bounding box center [692, 201] width 8 height 8
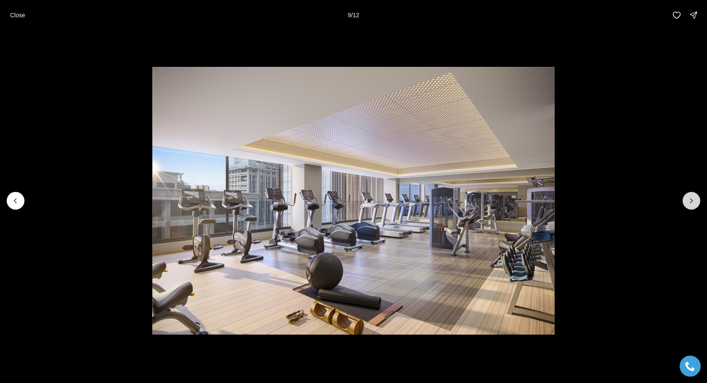
click at [692, 205] on icon "Next slide" at bounding box center [692, 201] width 8 height 8
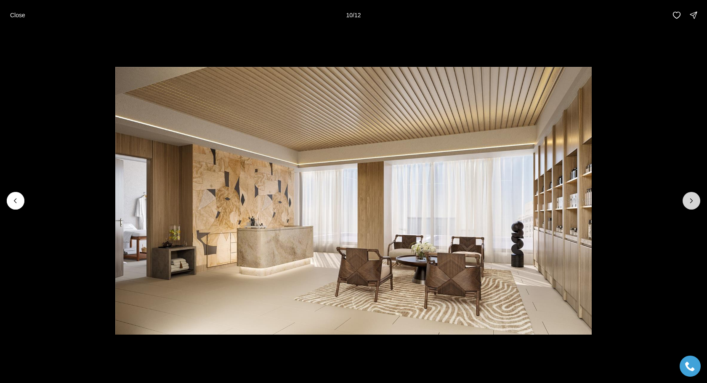
click at [692, 205] on icon "Next slide" at bounding box center [692, 201] width 8 height 8
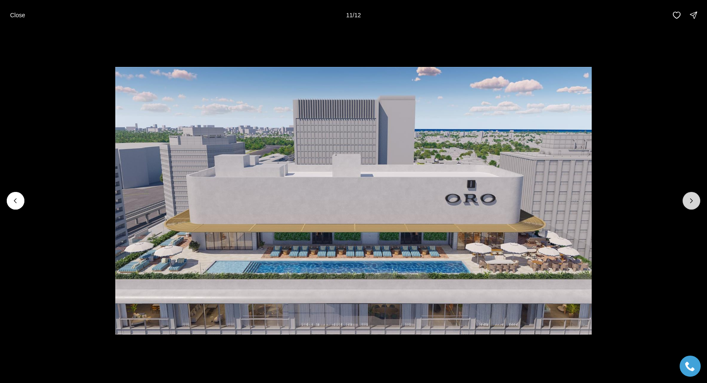
click at [692, 205] on icon "Next slide" at bounding box center [692, 201] width 8 height 8
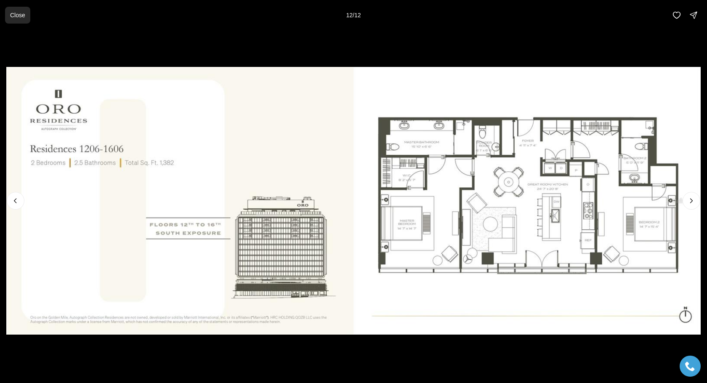
click at [25, 14] on p "Close" at bounding box center [17, 15] width 15 height 7
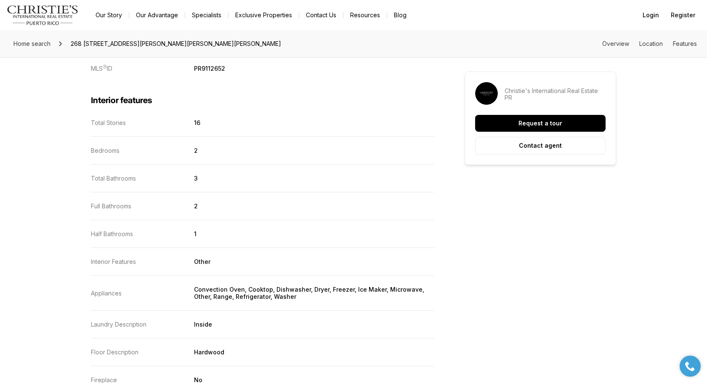
scroll to position [1224, 0]
